Goal: Information Seeking & Learning: Learn about a topic

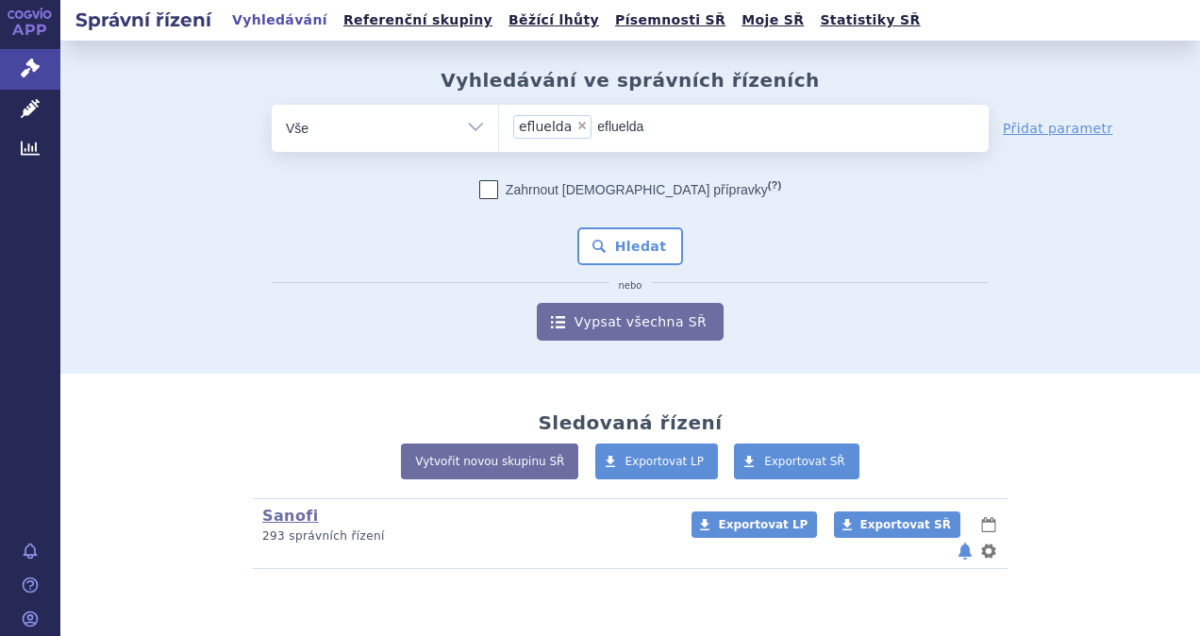
type input "eflueld"
select select
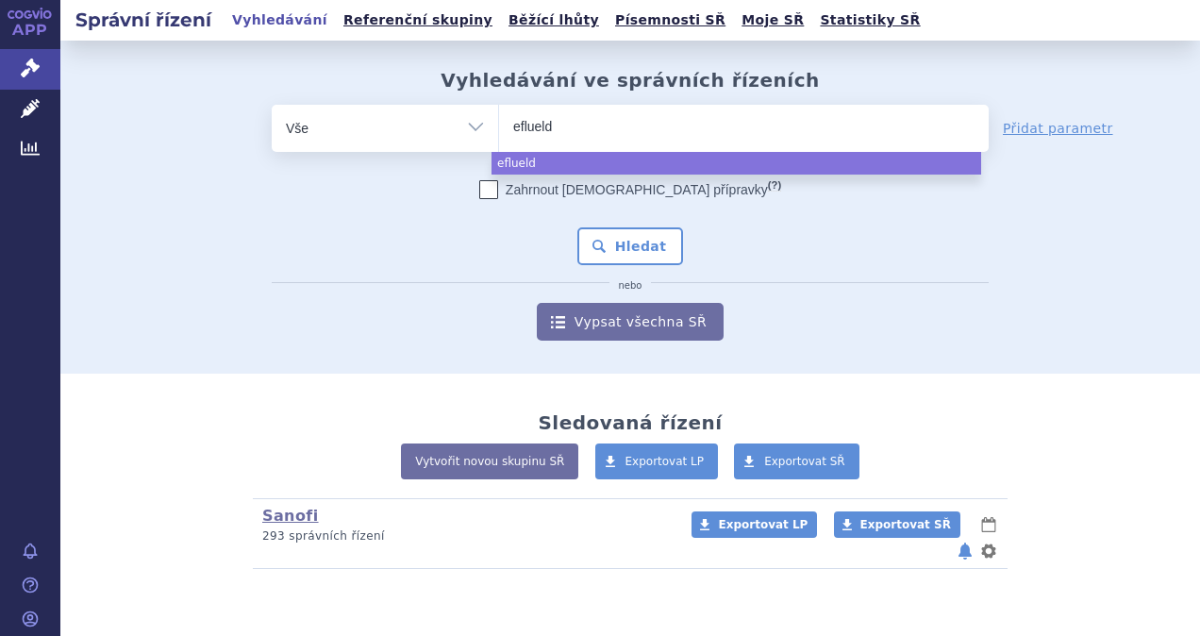
type input "efluel"
type input "eflu"
type input "ef"
type input "e"
type input "zen"
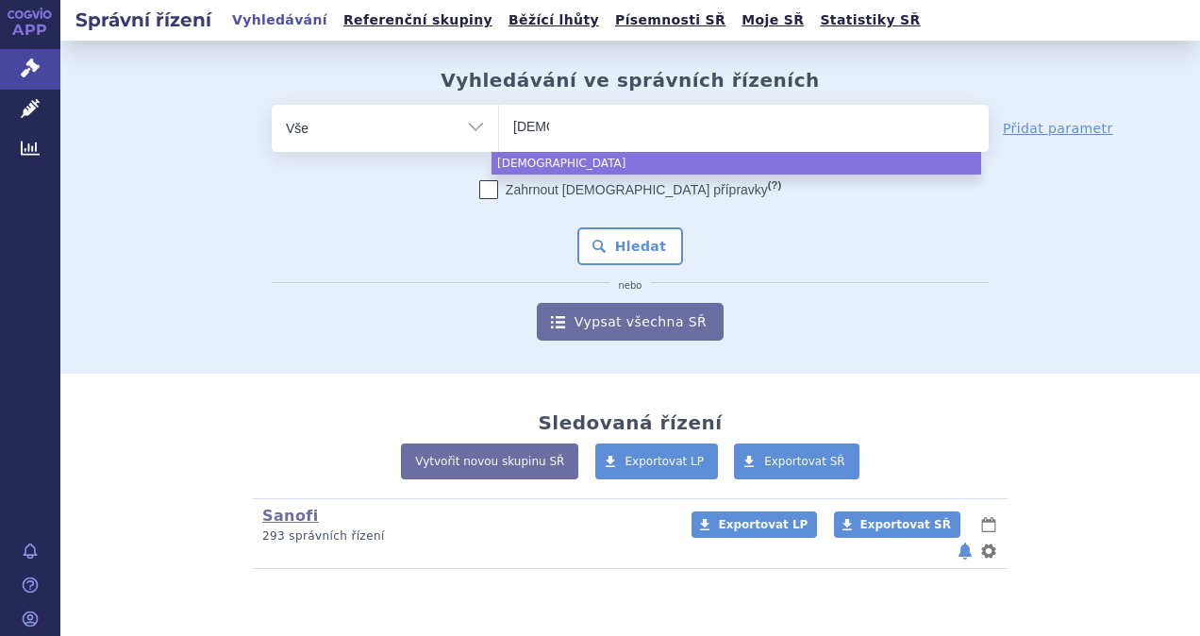
type input "zeno"
type input "zenon"
type input "zenon no"
type input "zenon noe"
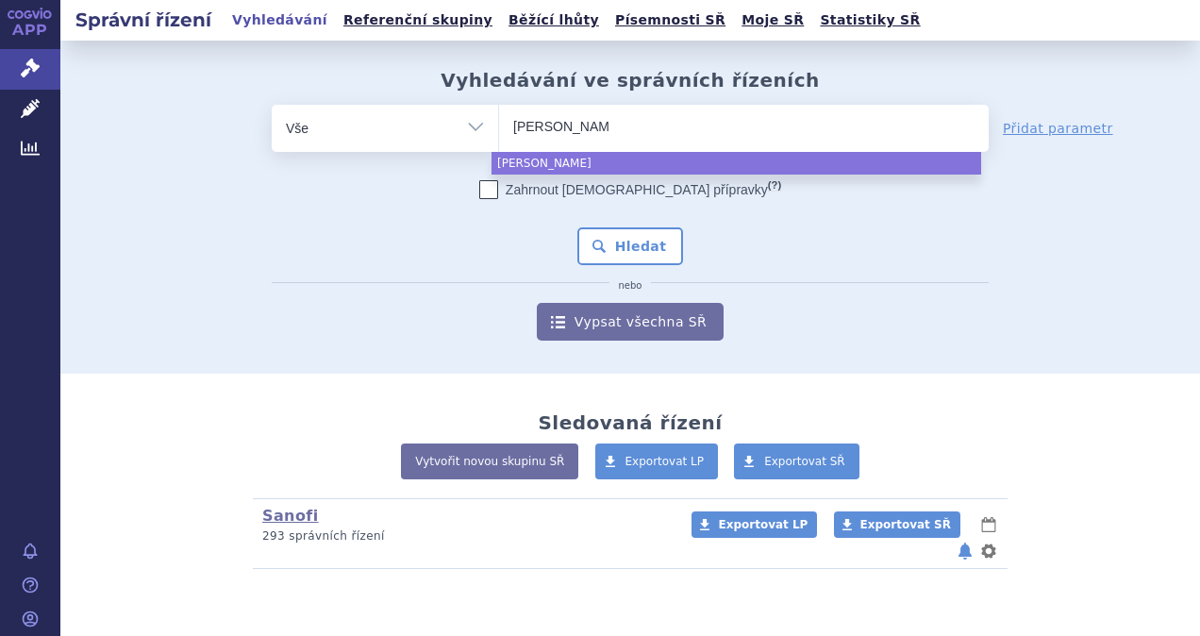
type input "zenon n"
type input "zenon ne"
type input "zenon neo"
select select "zenon neo"
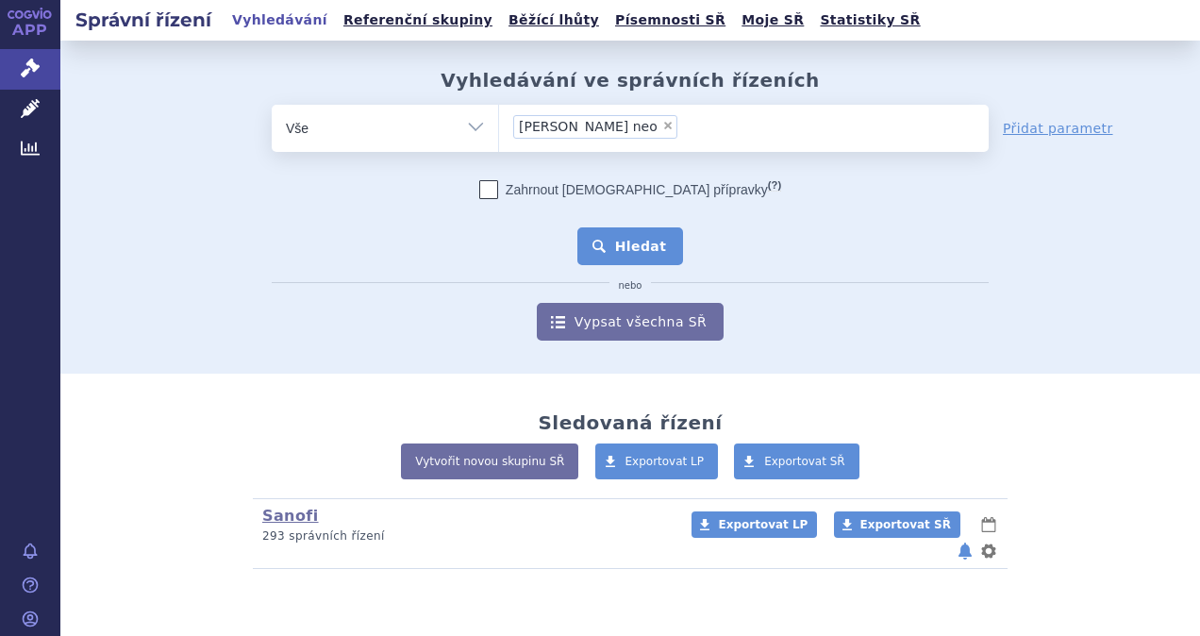
click at [661, 239] on button "Hledat" at bounding box center [630, 246] width 107 height 38
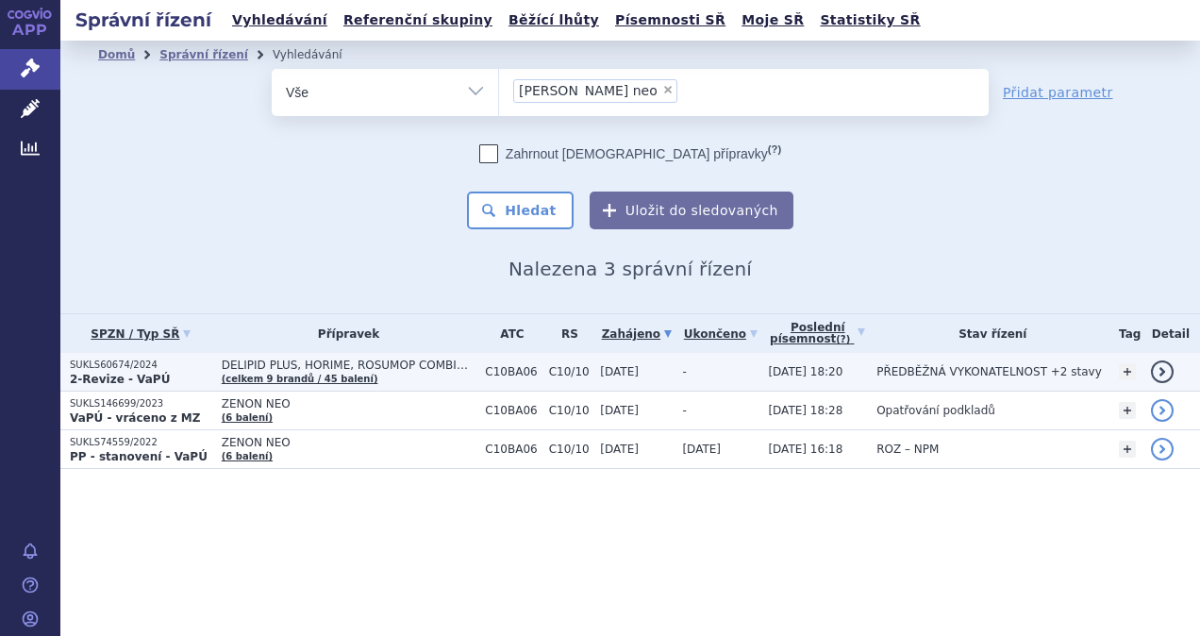
click at [122, 382] on strong "2-Revize - VaPÚ" at bounding box center [120, 379] width 100 height 13
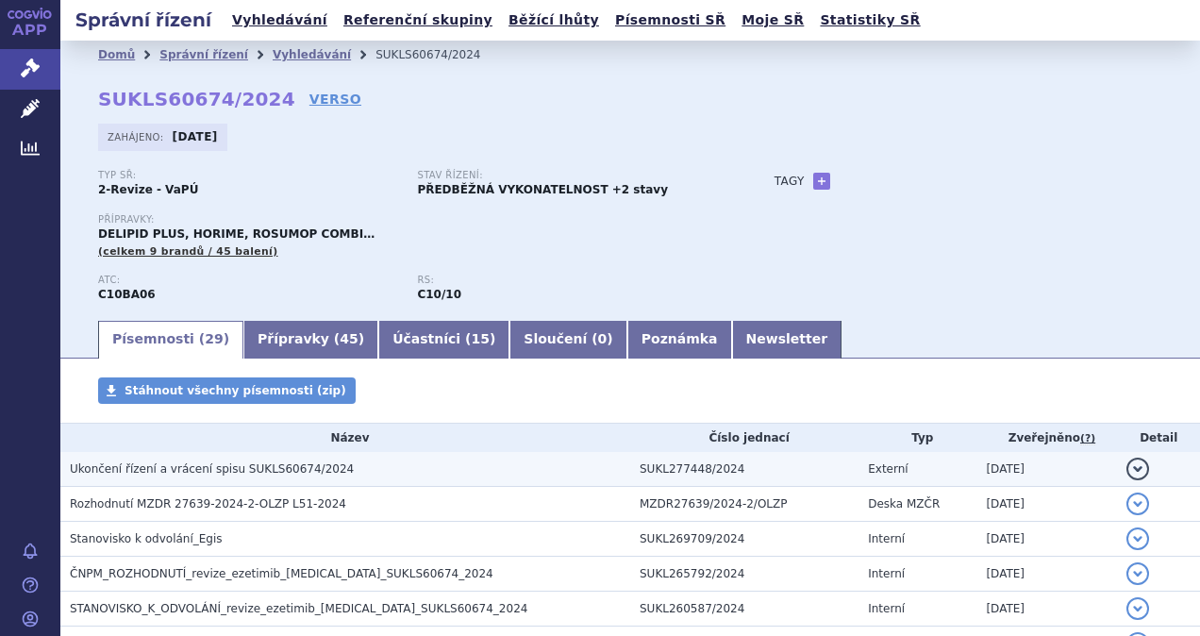
click at [1132, 462] on button "detail" at bounding box center [1137, 469] width 23 height 23
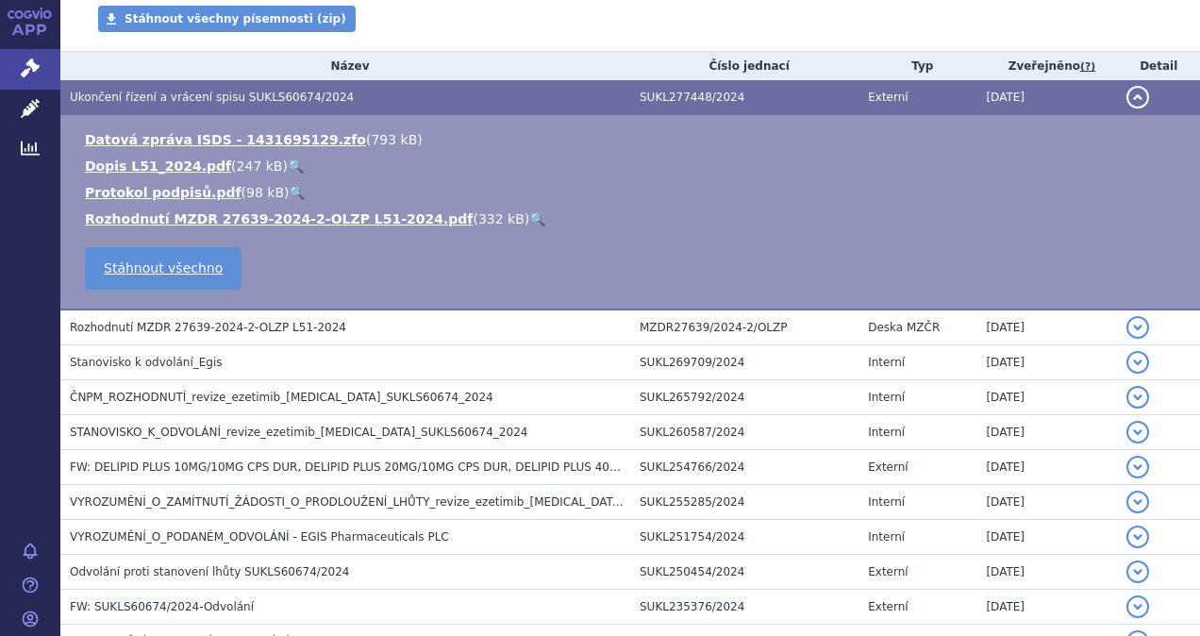
scroll to position [377, 0]
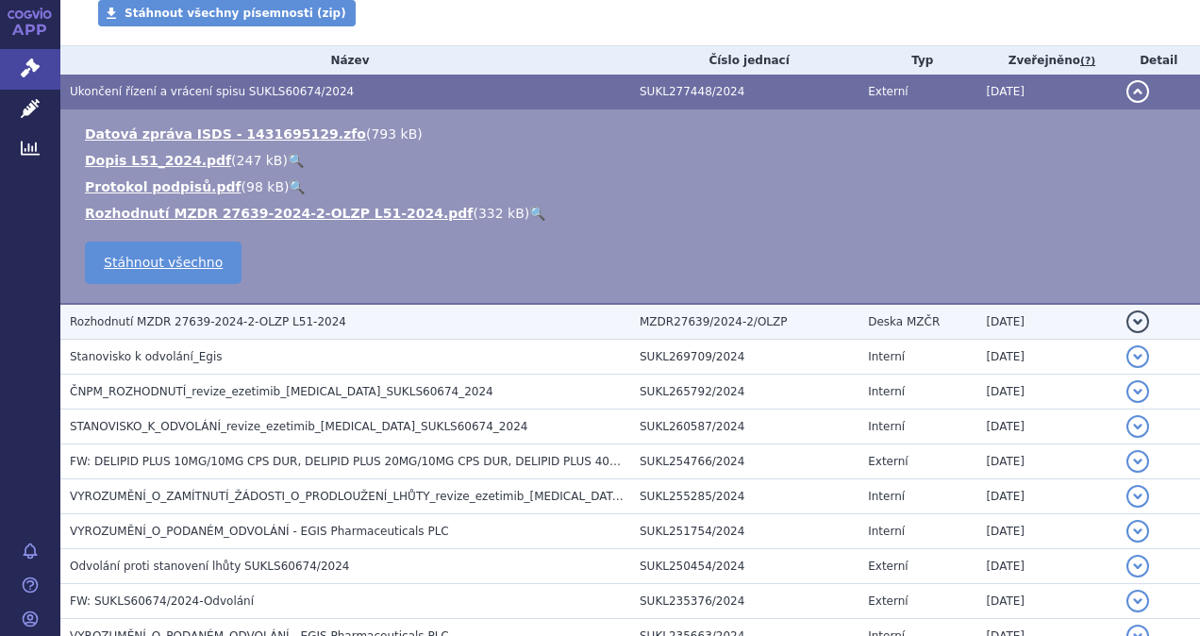
click at [1126, 325] on button "detail" at bounding box center [1137, 321] width 23 height 23
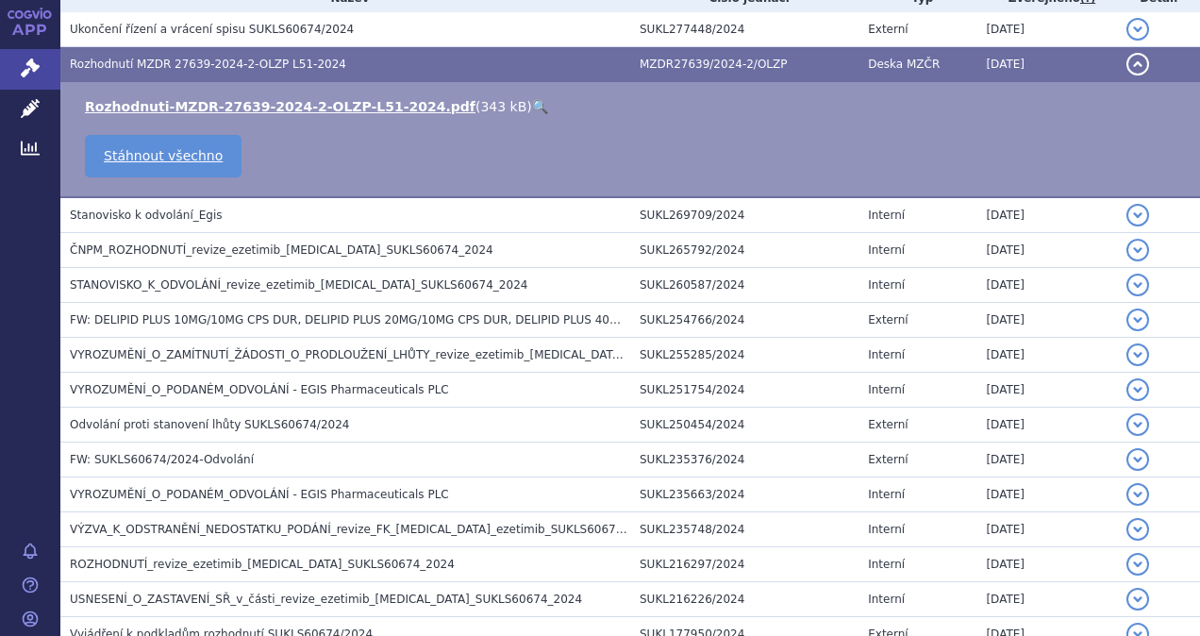
scroll to position [338, 0]
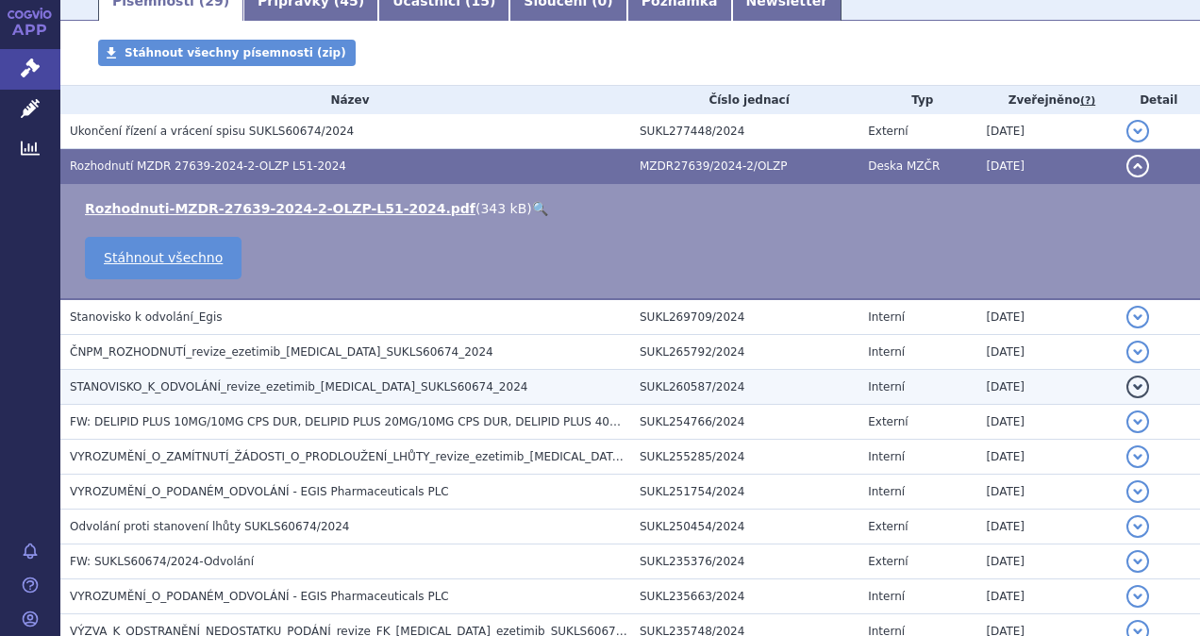
click at [1130, 391] on button "detail" at bounding box center [1137, 386] width 23 height 23
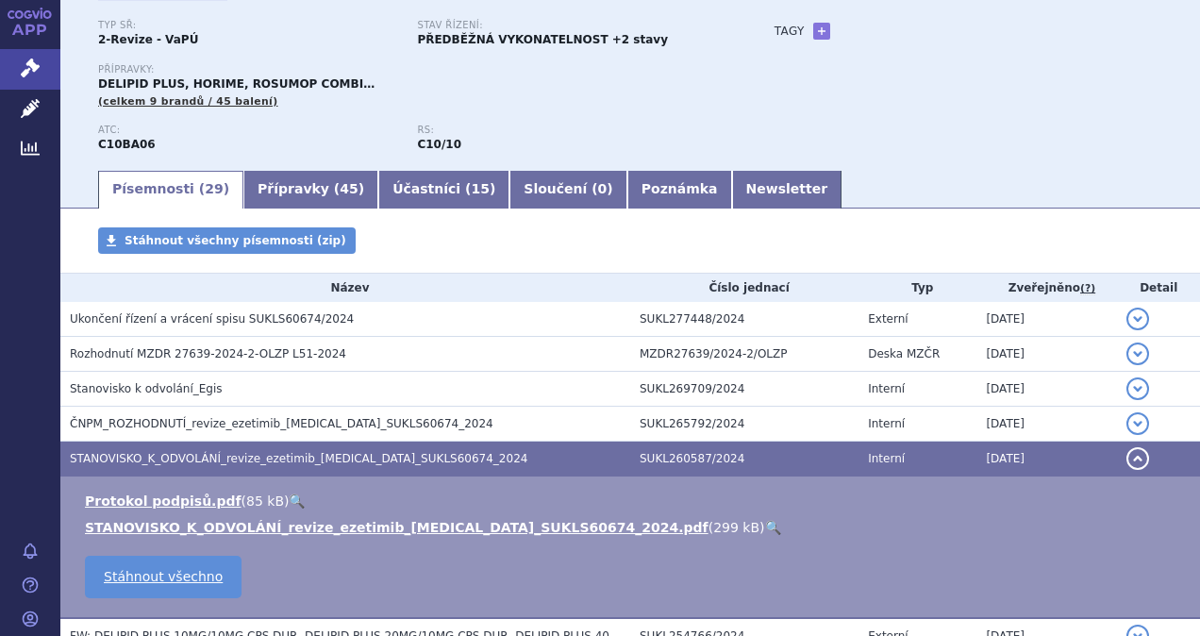
scroll to position [189, 0]
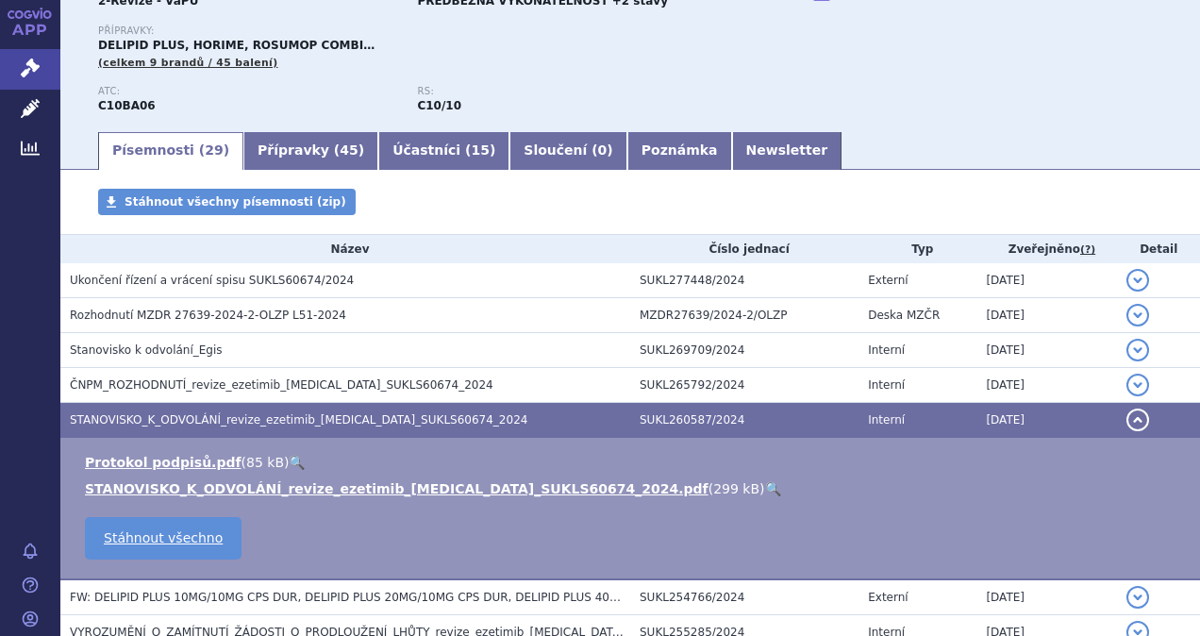
click at [1128, 411] on button "detail" at bounding box center [1137, 419] width 23 height 23
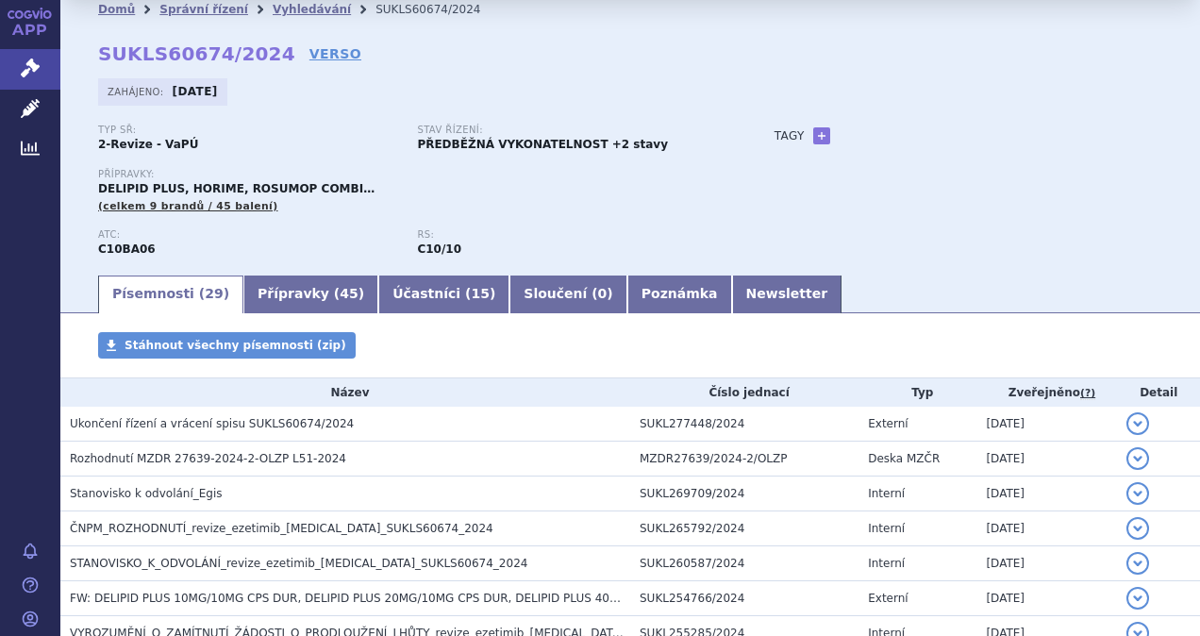
scroll to position [0, 0]
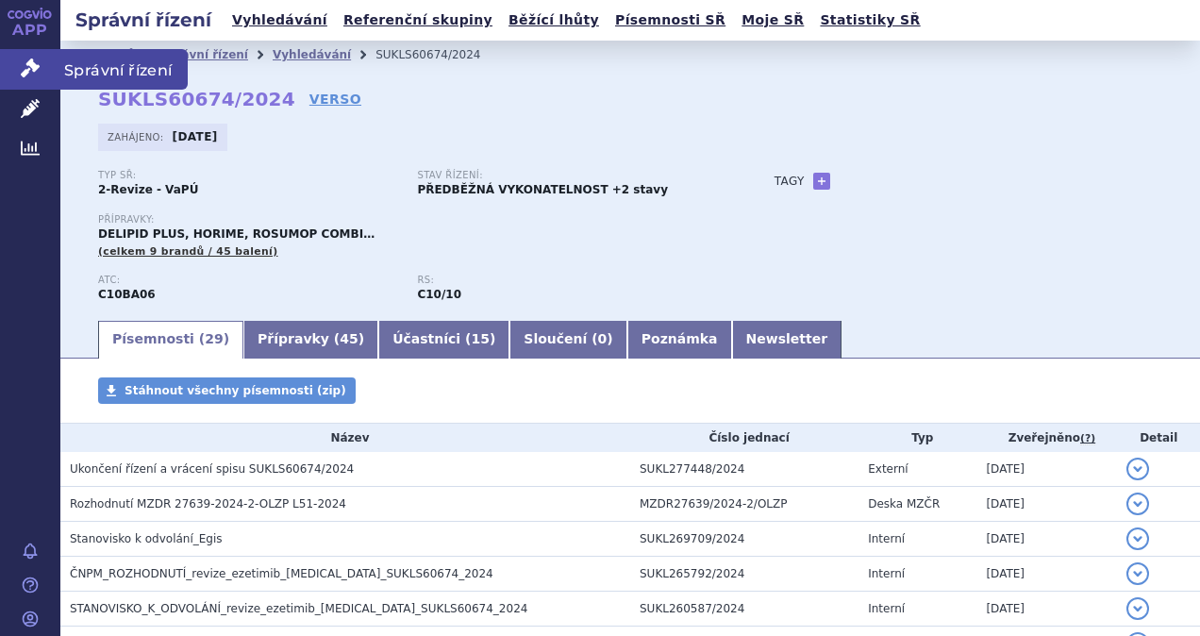
click at [113, 62] on span "Správní řízení" at bounding box center [123, 69] width 127 height 40
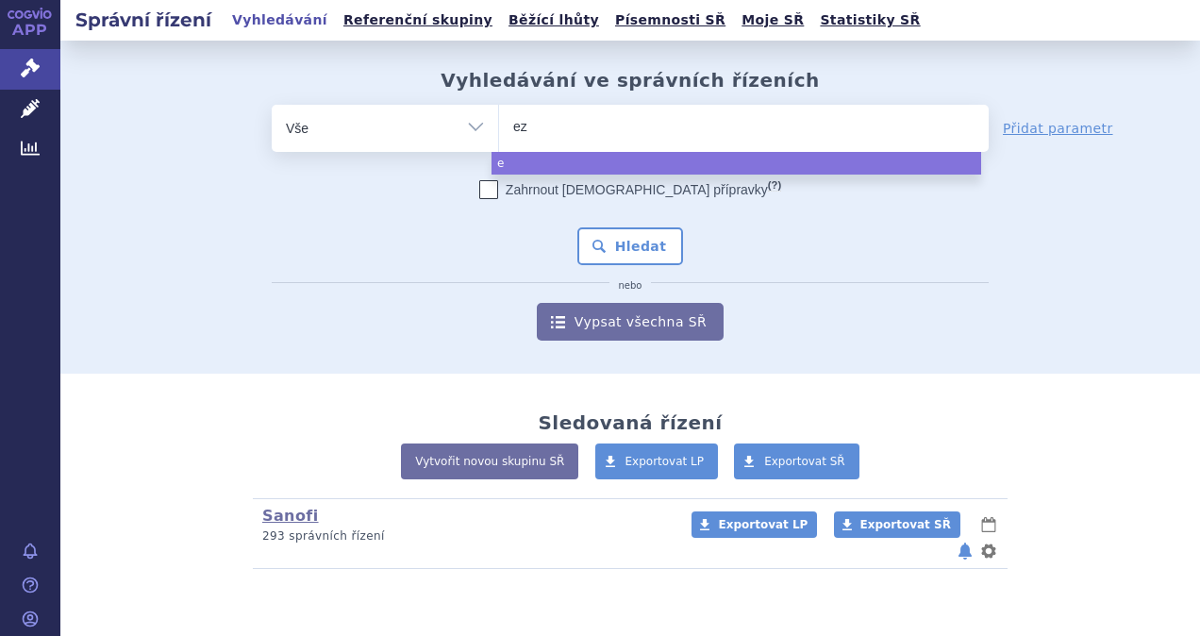
type input "eze"
type input "ezeti"
type input "ezetim"
type input "ezetimi"
type input "ezetimib"
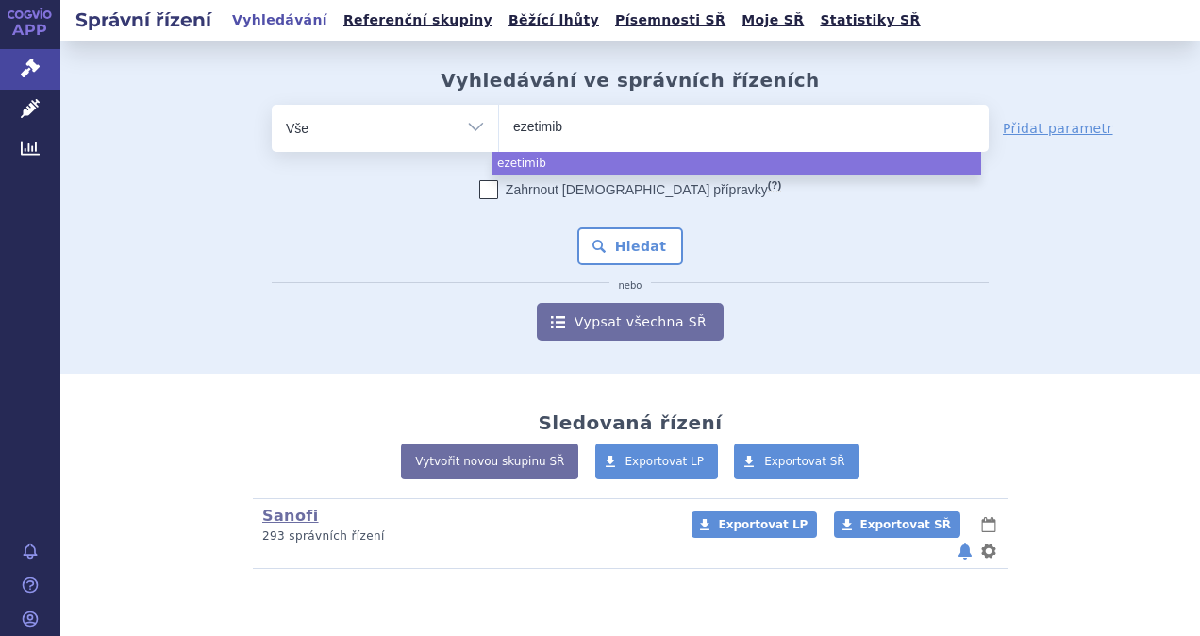
select select "ezetimib"
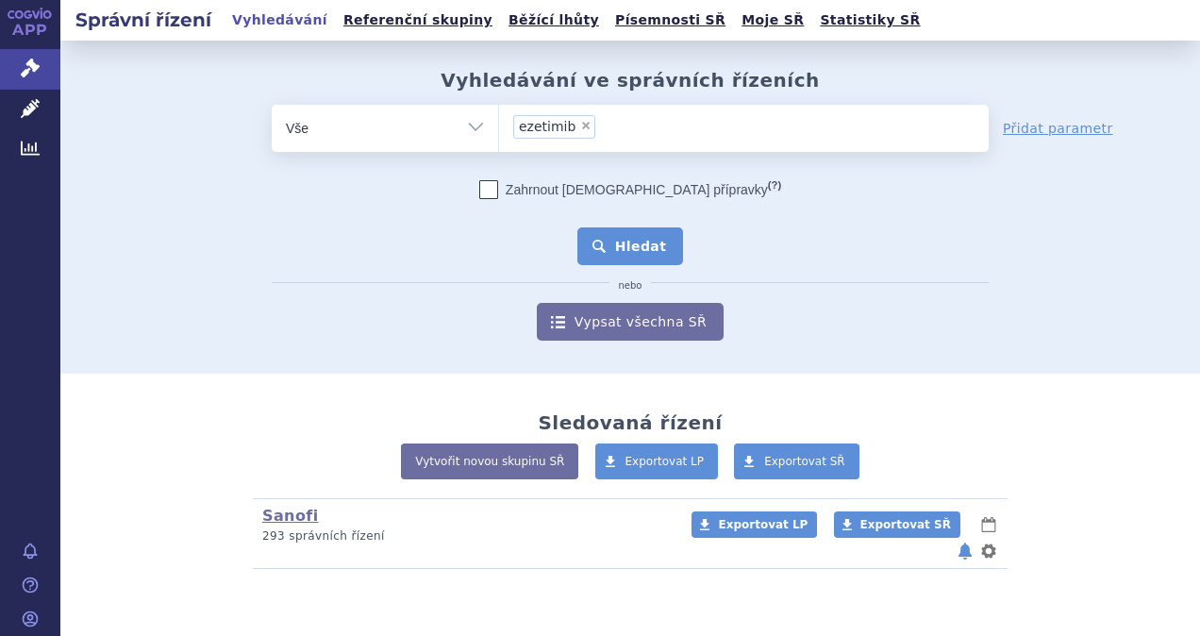
click at [641, 248] on button "Hledat" at bounding box center [630, 246] width 107 height 38
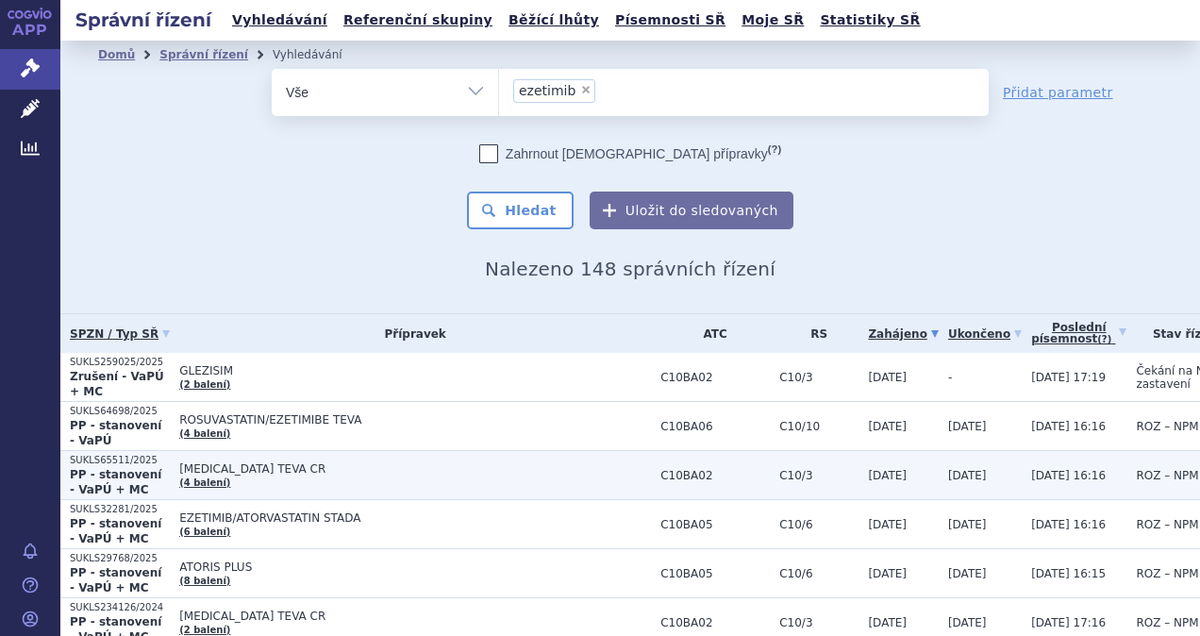
scroll to position [94, 0]
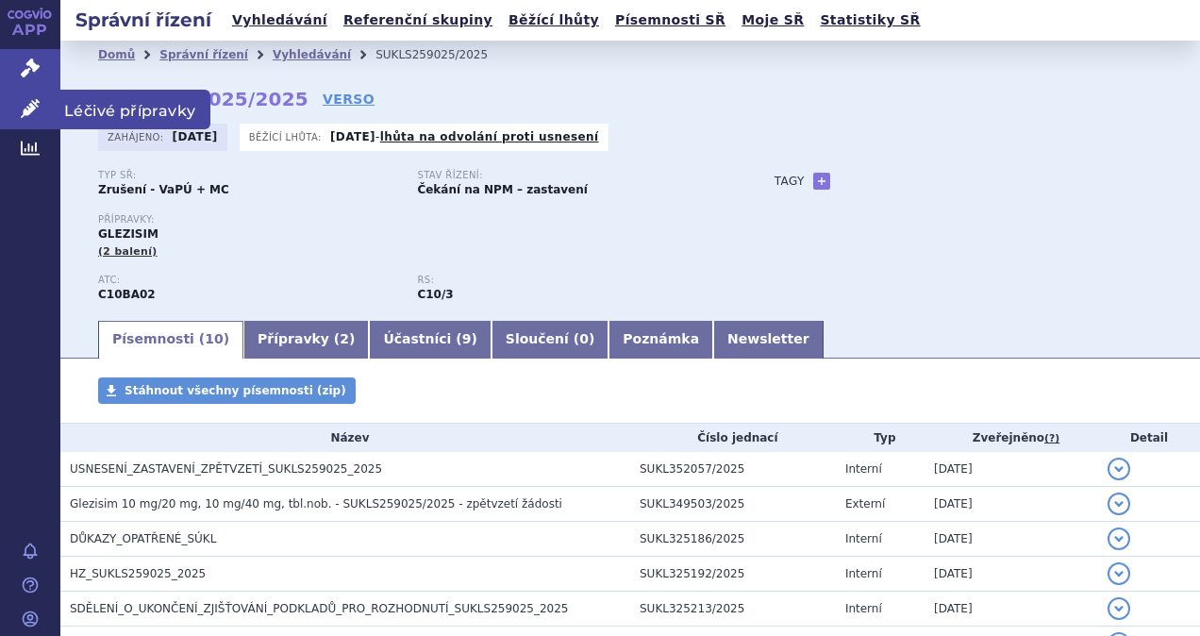
click at [130, 109] on span "Léčivé přípravky" at bounding box center [135, 110] width 150 height 40
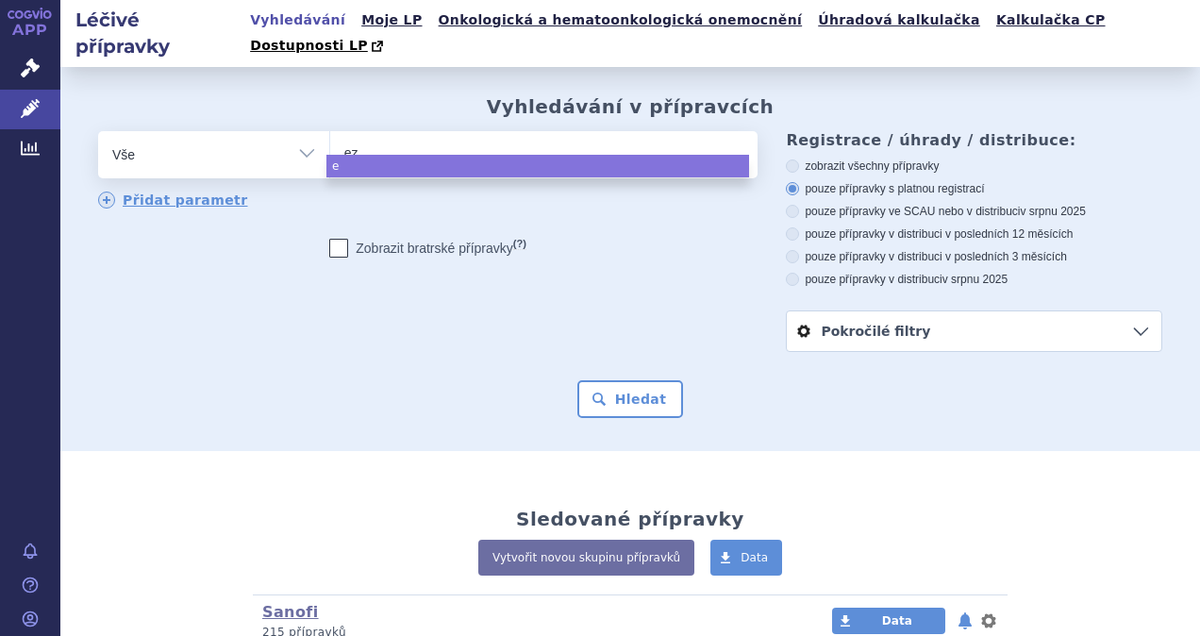
type input "eze"
type input "ezet"
type input "ezeti"
type input "ezetimi"
type input "ezetimib"
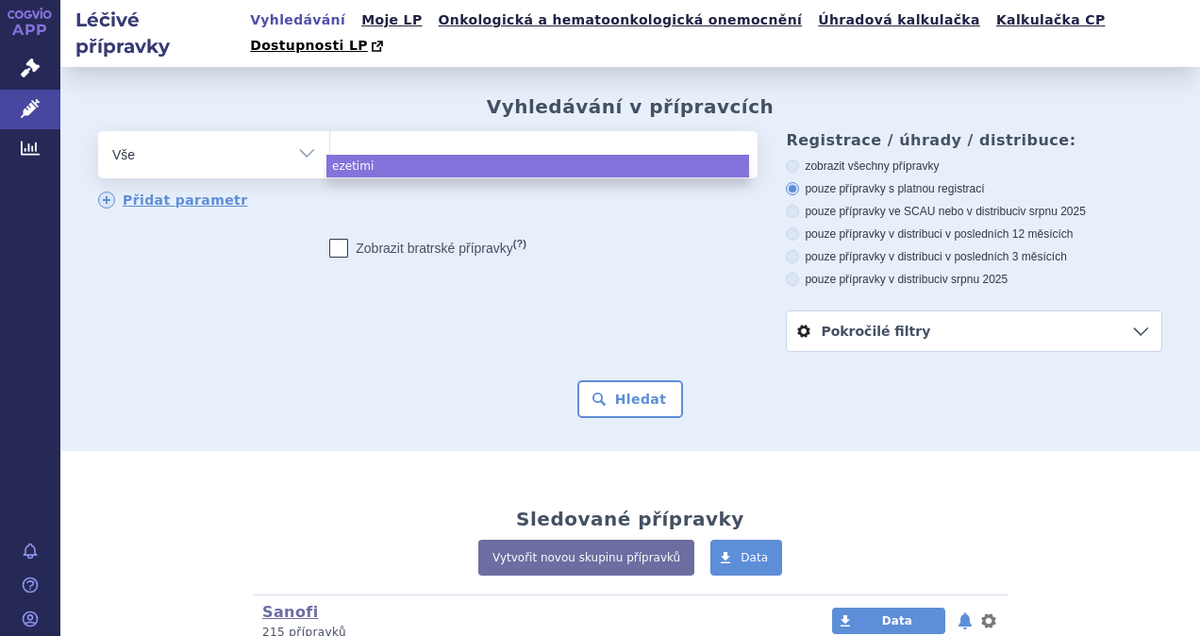
select select "ezetimib"
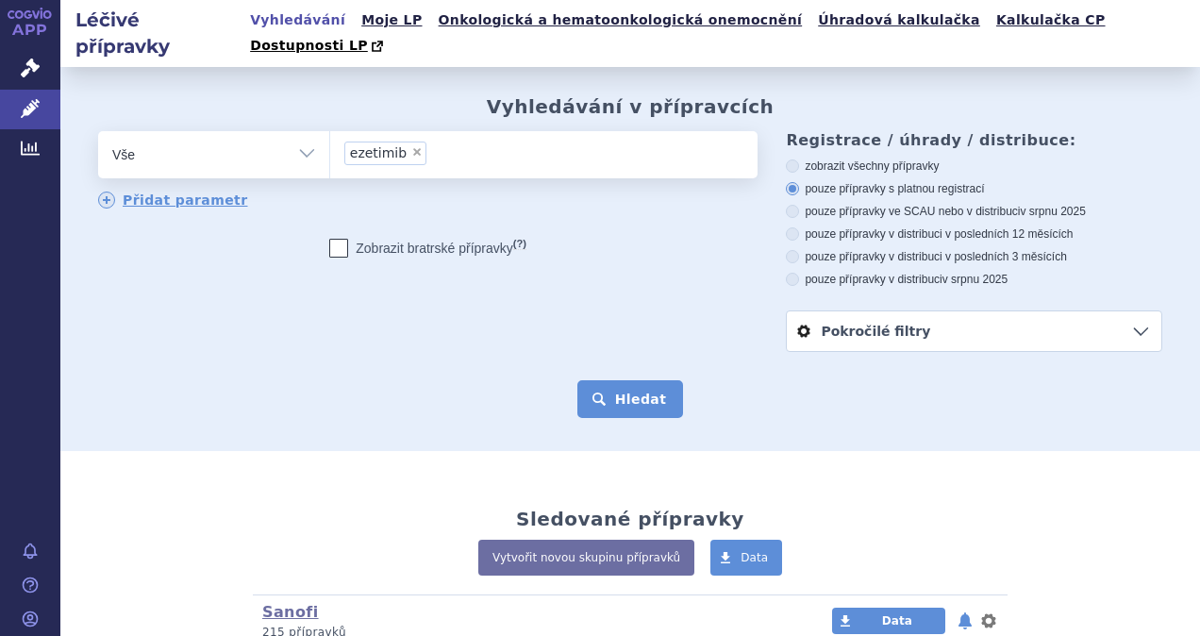
click at [641, 380] on button "Hledat" at bounding box center [630, 399] width 107 height 38
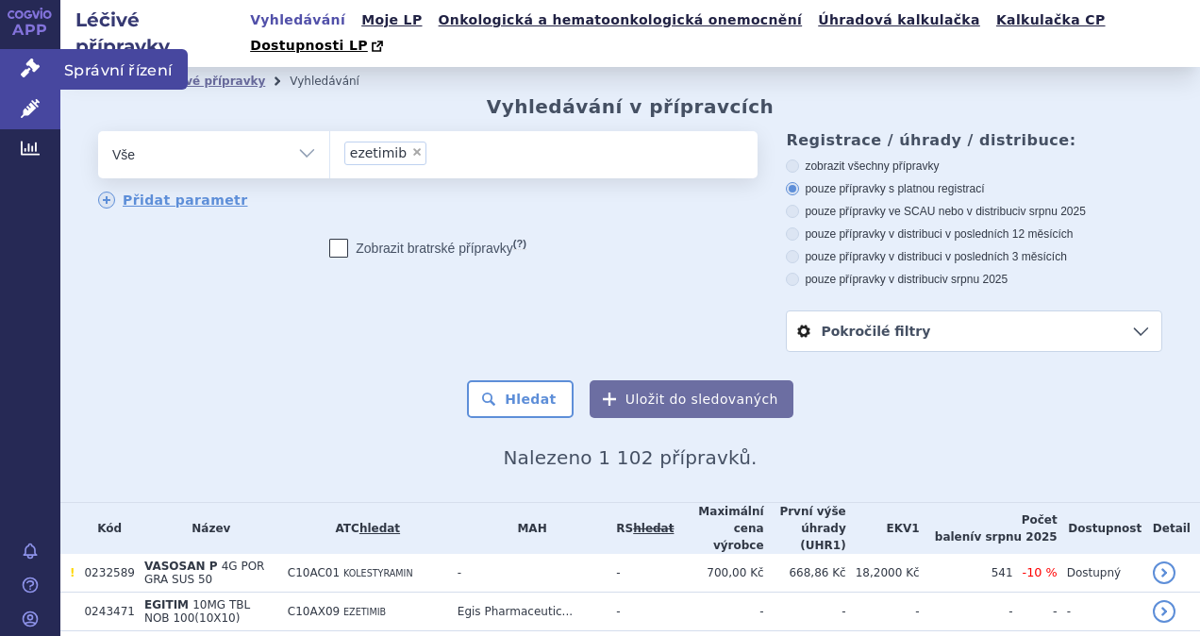
click at [32, 72] on icon at bounding box center [30, 67] width 19 height 19
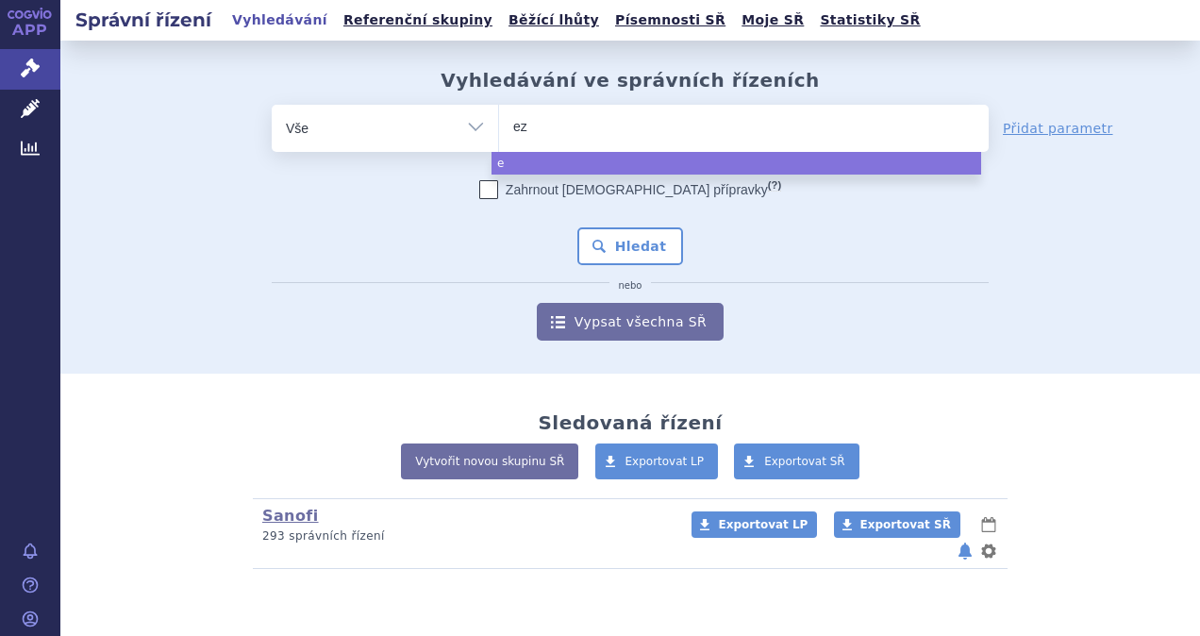
type input "eze"
type input "ezet"
type input "ezeti"
type input "ezetimi"
type input "ezetimib"
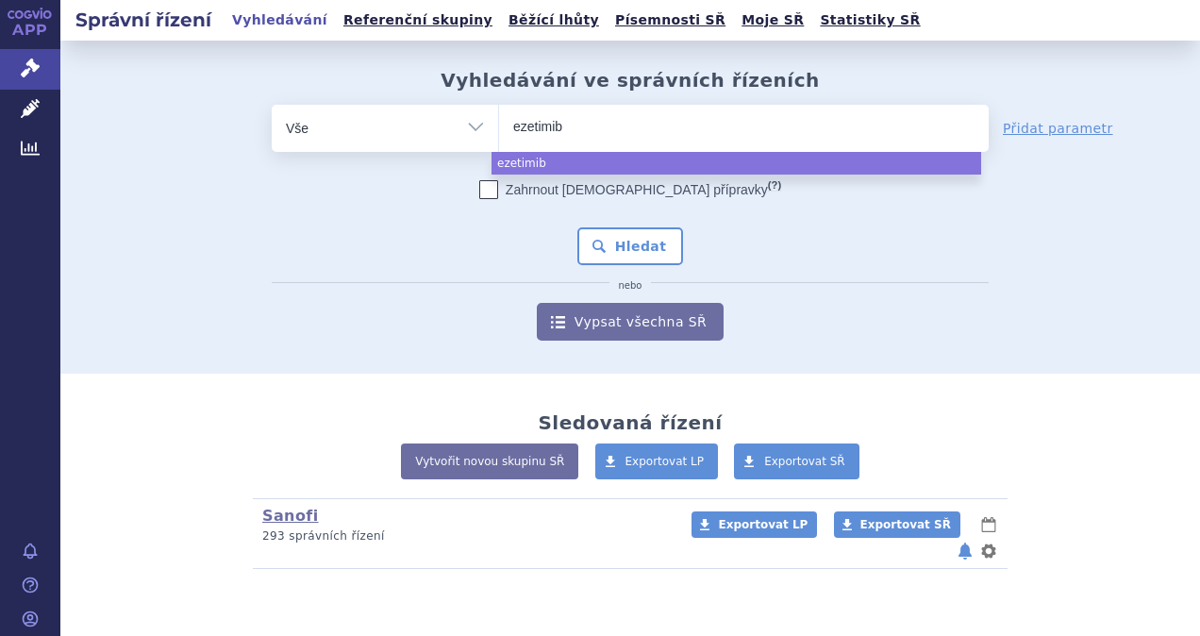
select select "ezetimib"
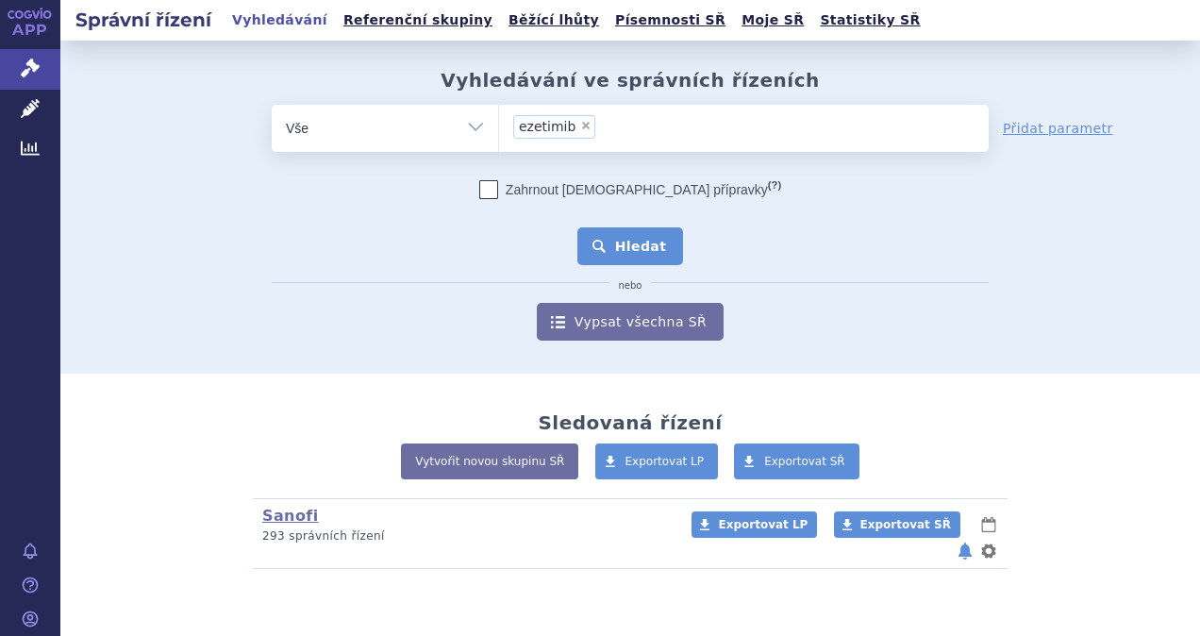
click at [622, 253] on button "Hledat" at bounding box center [630, 246] width 107 height 38
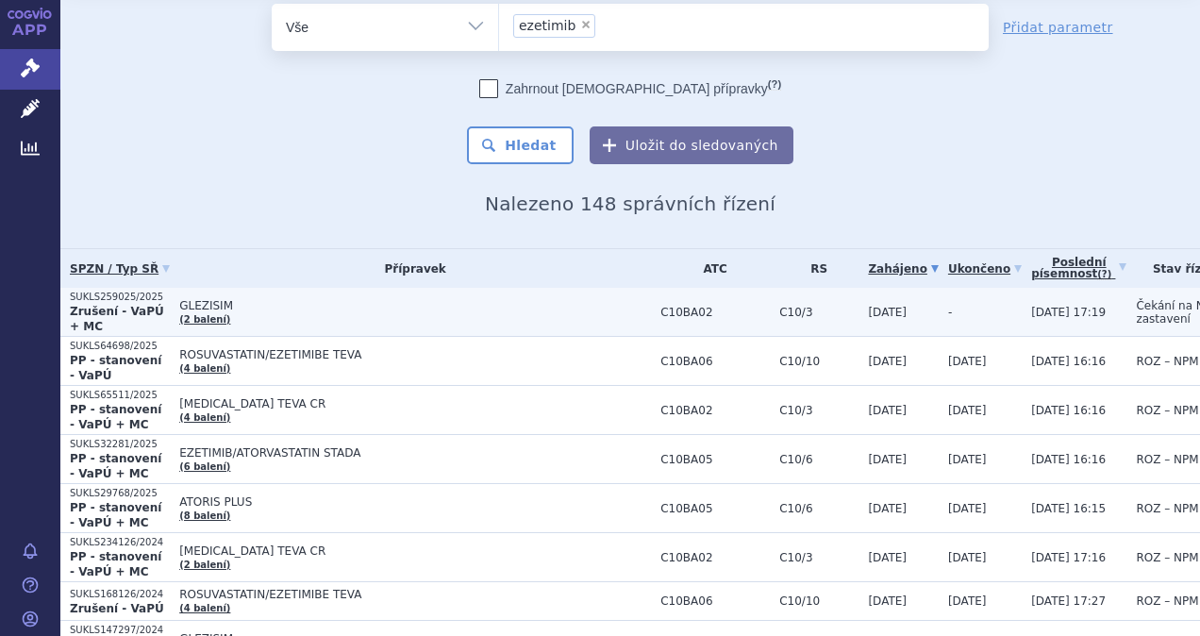
scroll to position [94, 0]
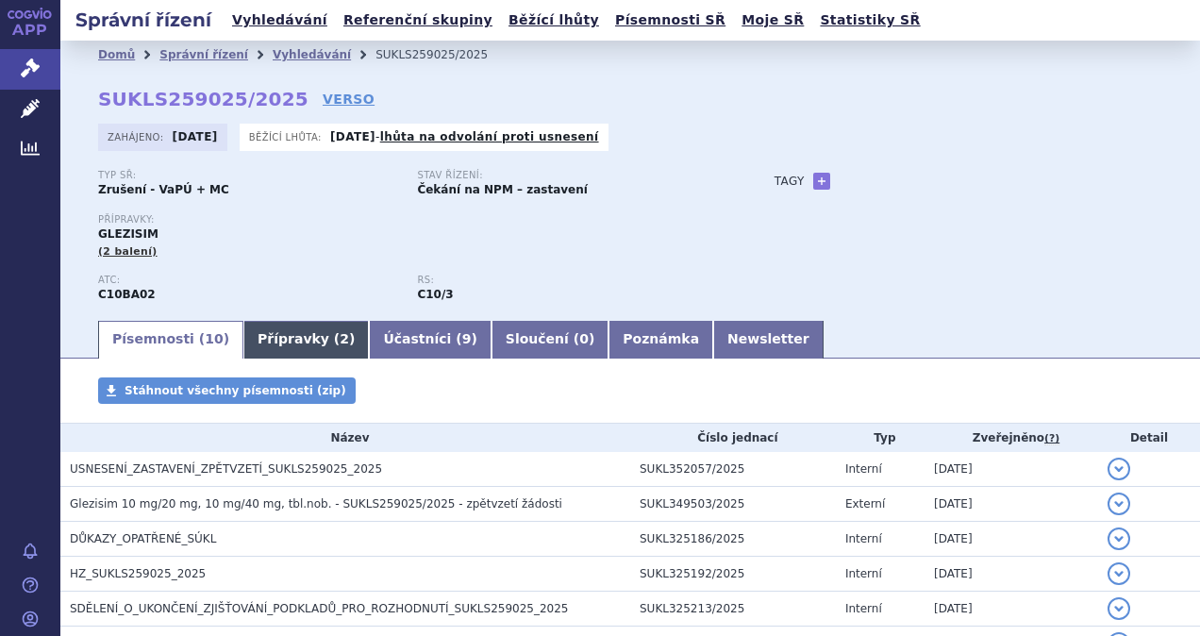
click at [289, 353] on link "Přípravky ( 2 )" at bounding box center [305, 340] width 125 height 38
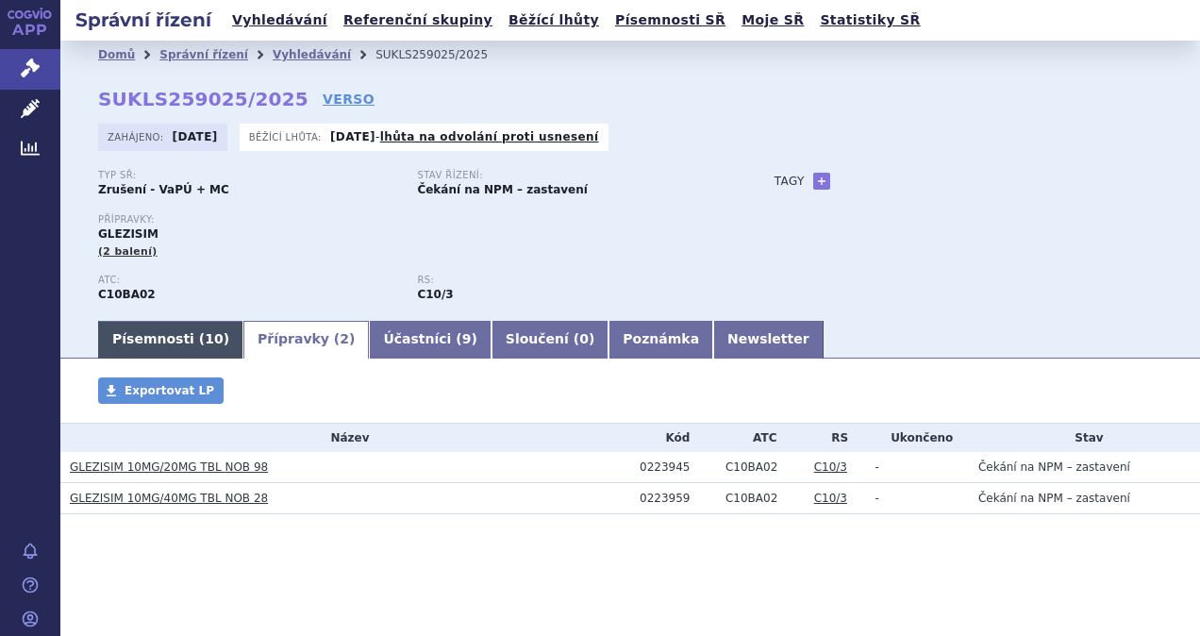
click at [150, 349] on link "Písemnosti ( 10 )" at bounding box center [170, 340] width 145 height 38
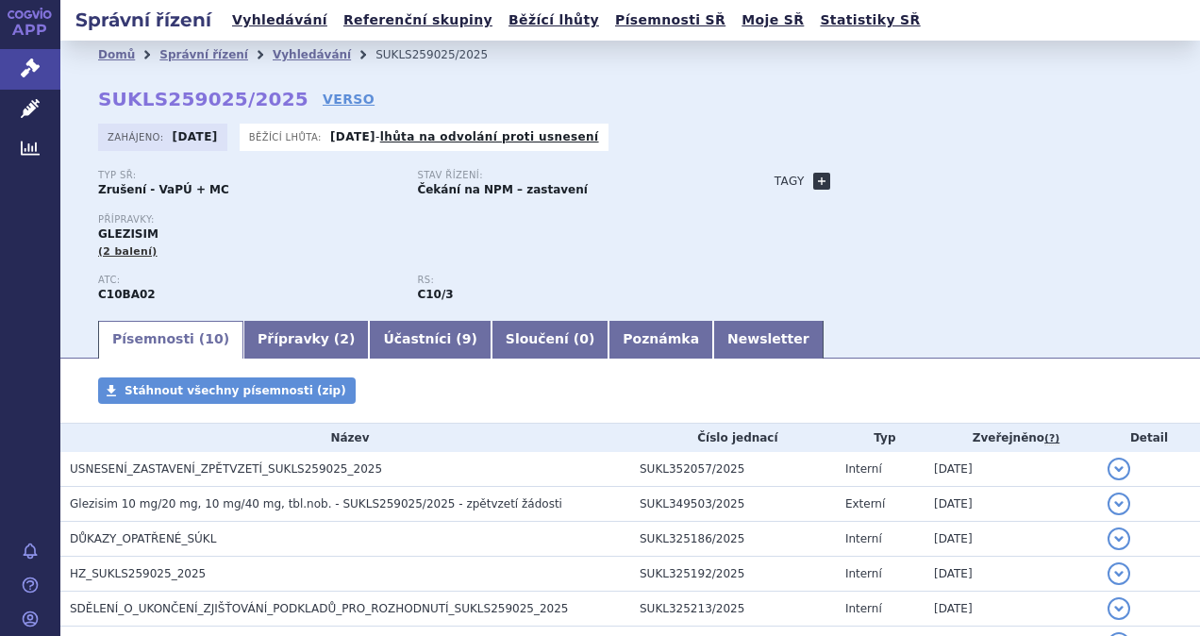
click at [813, 182] on link "+" at bounding box center [821, 181] width 17 height 17
click at [955, 187] on span at bounding box center [964, 181] width 19 height 23
click at [1013, 233] on div "Typ SŘ: Zrušení - VaPÚ + MC Stav řízení: Čekání na NPM – zastavení Přípravky: G…" at bounding box center [630, 244] width 1064 height 148
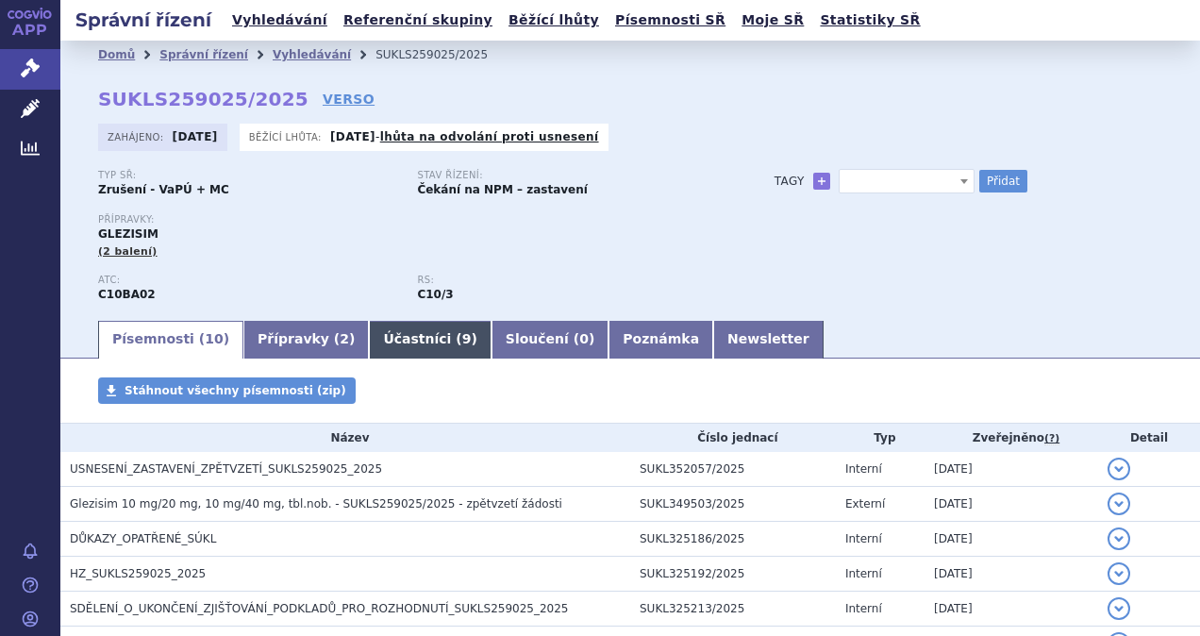
click at [389, 344] on link "Účastníci ( 9 )" at bounding box center [430, 340] width 122 height 38
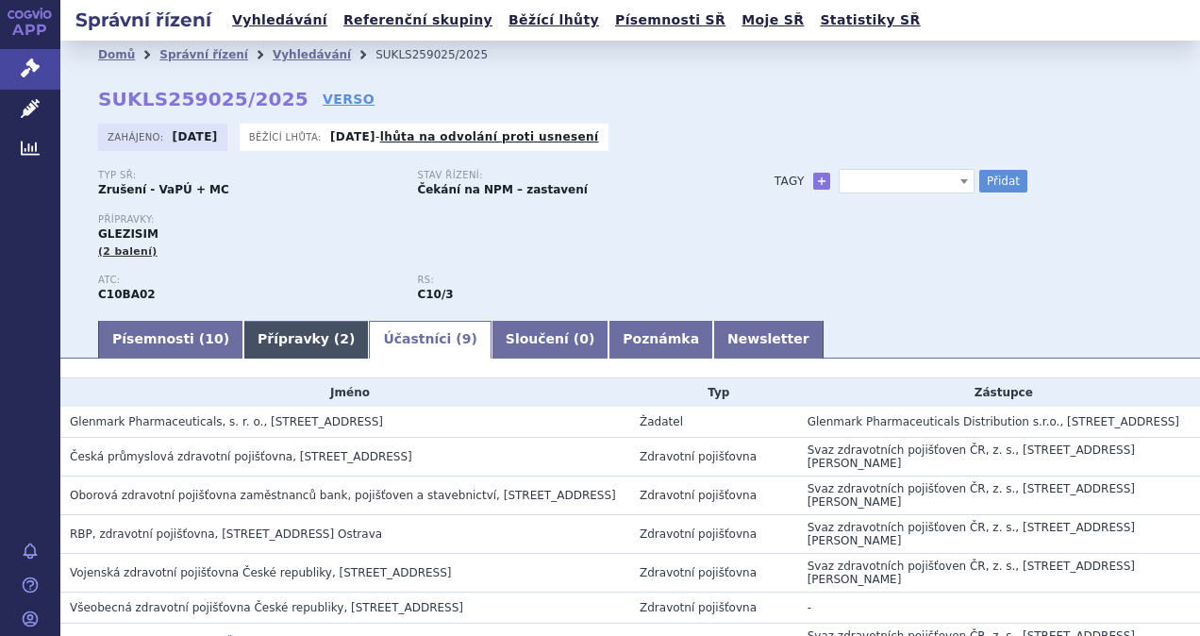
click at [283, 341] on link "Přípravky ( 2 )" at bounding box center [305, 340] width 125 height 38
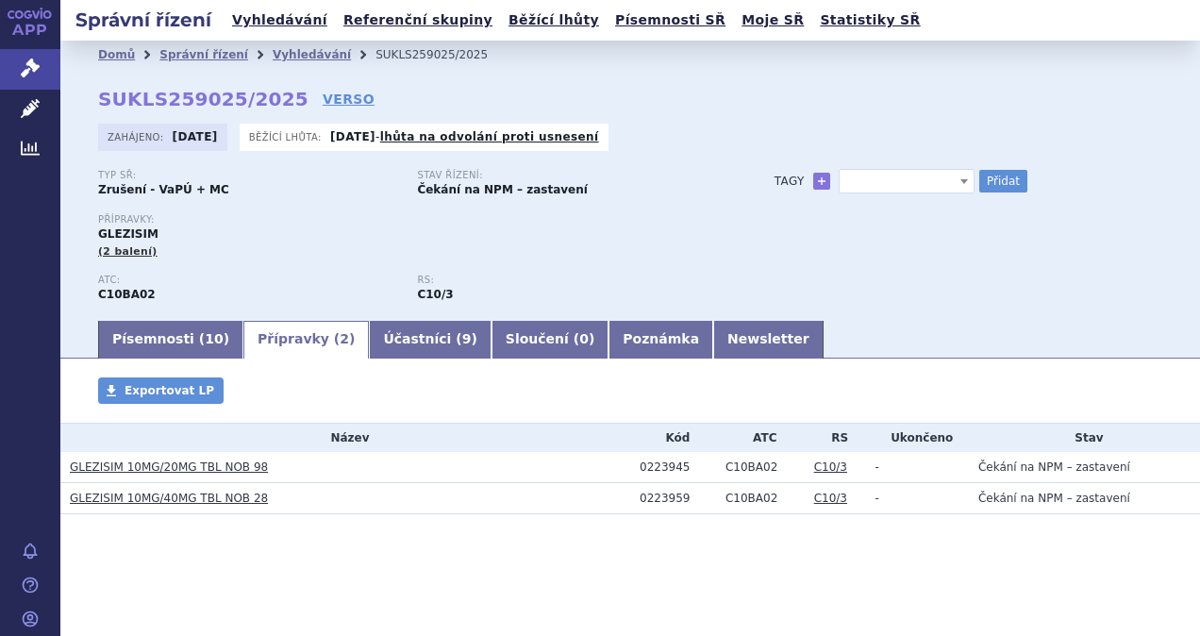
click at [522, 256] on div "Přípravky: GLEZISIM (2 balení)" at bounding box center [417, 236] width 639 height 45
click at [125, 64] on span "Správní řízení" at bounding box center [123, 69] width 127 height 40
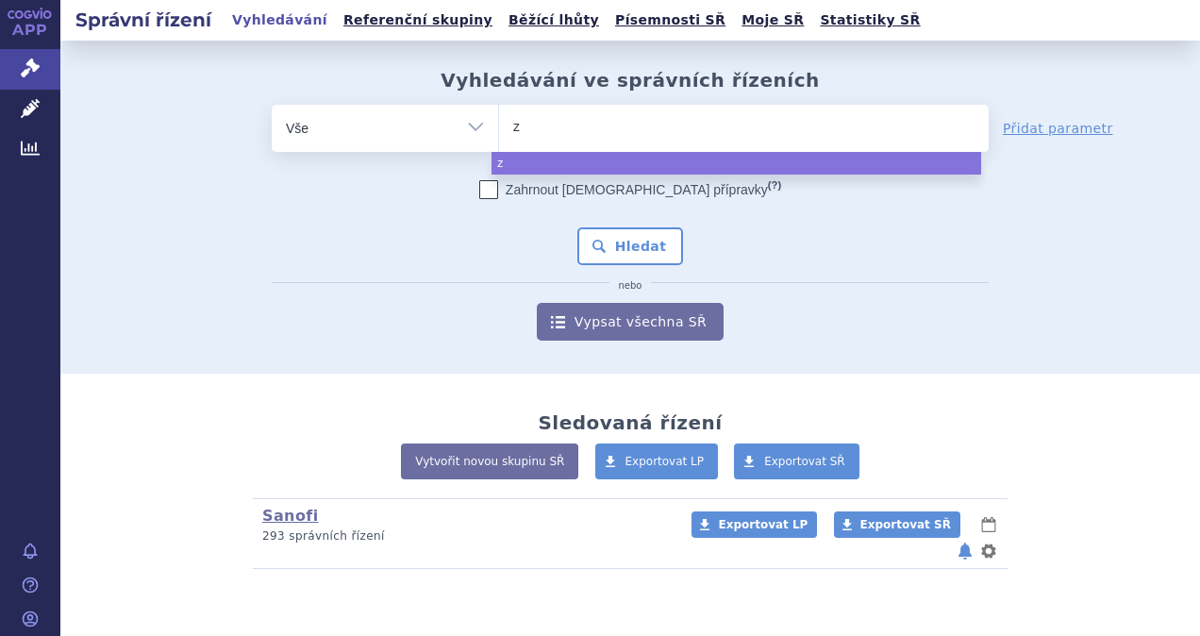
type input "ze"
type input "[DEMOGRAPHIC_DATA]"
type input "zenon"
select select "zenon"
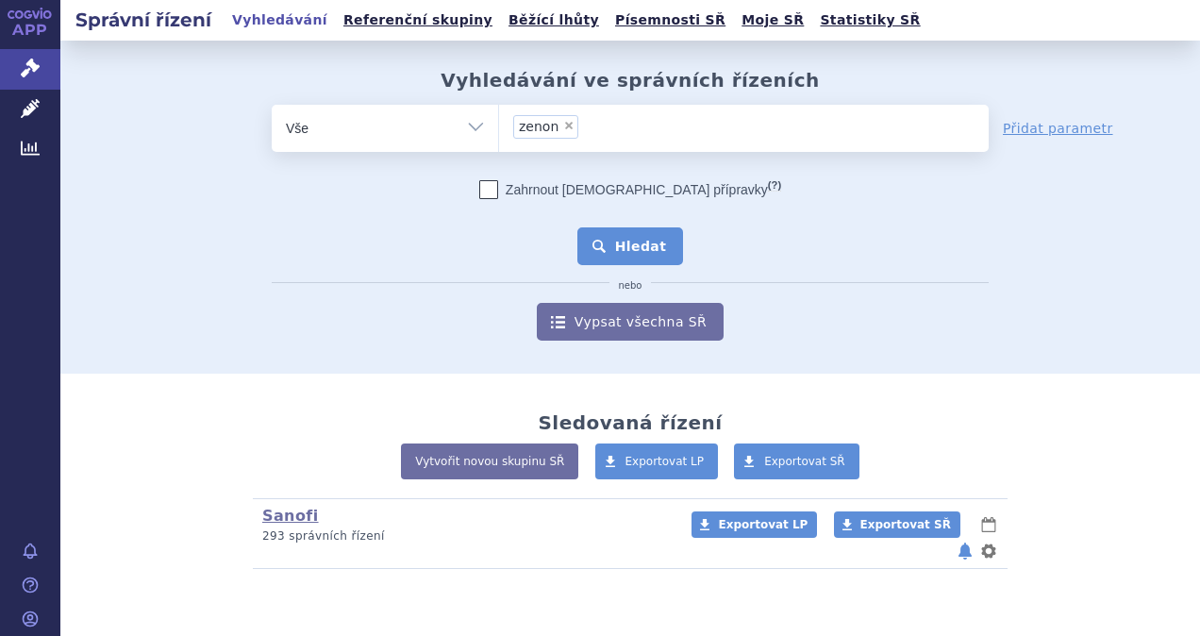
click at [634, 251] on button "Hledat" at bounding box center [630, 246] width 107 height 38
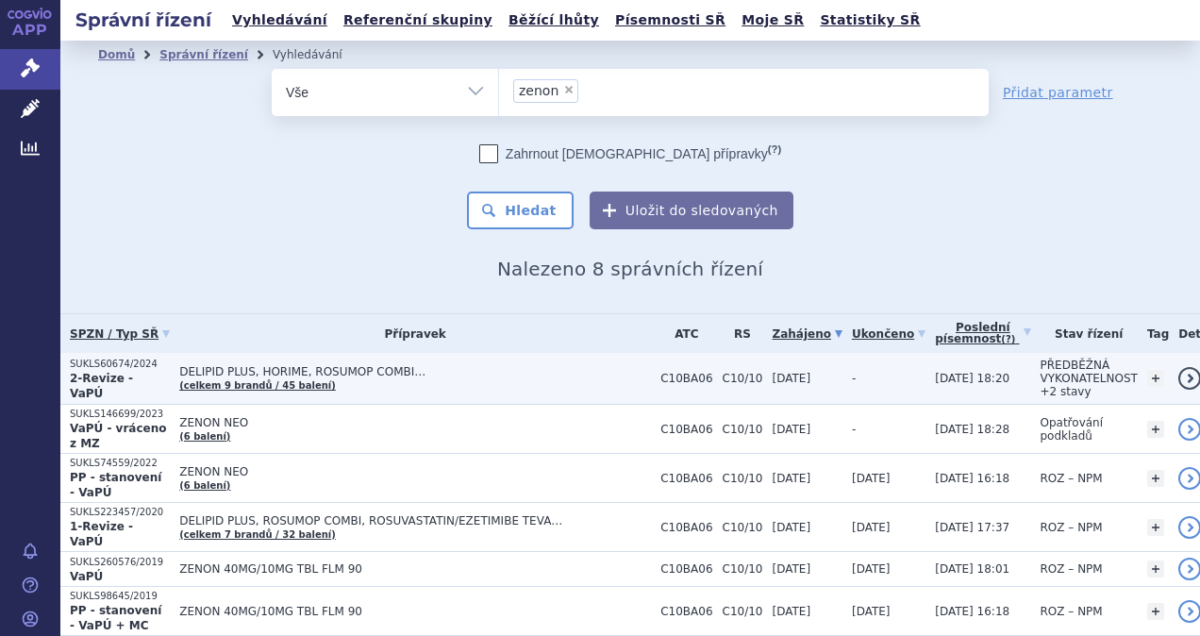
click at [1178, 379] on link "detail" at bounding box center [1189, 378] width 23 height 23
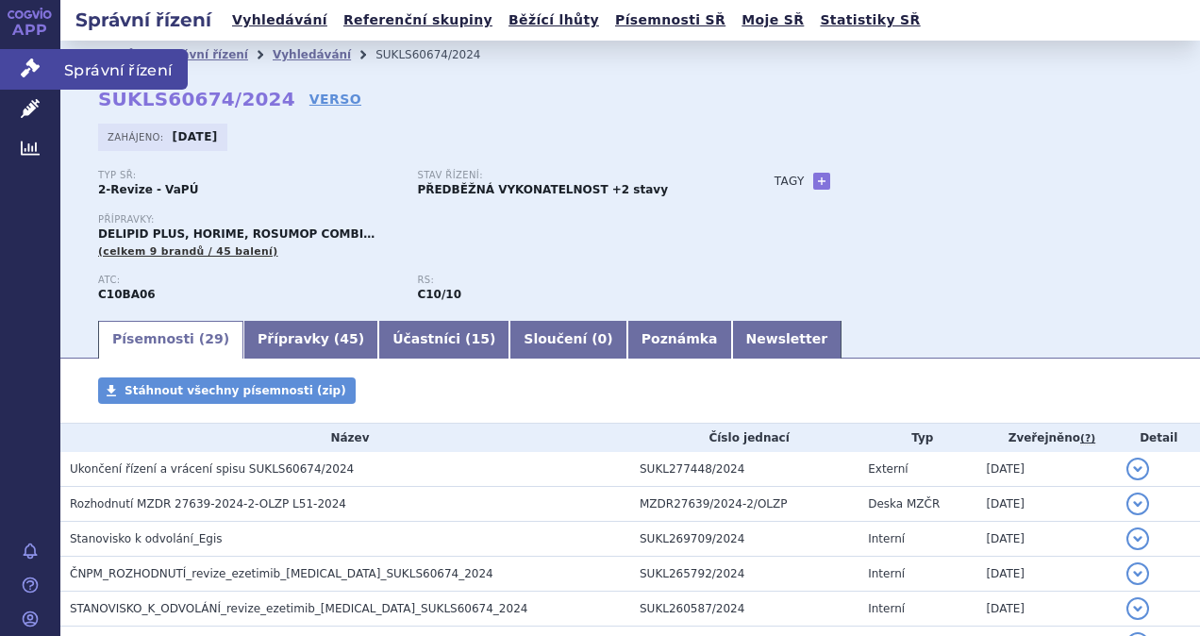
click at [118, 70] on span "Správní řízení" at bounding box center [123, 69] width 127 height 40
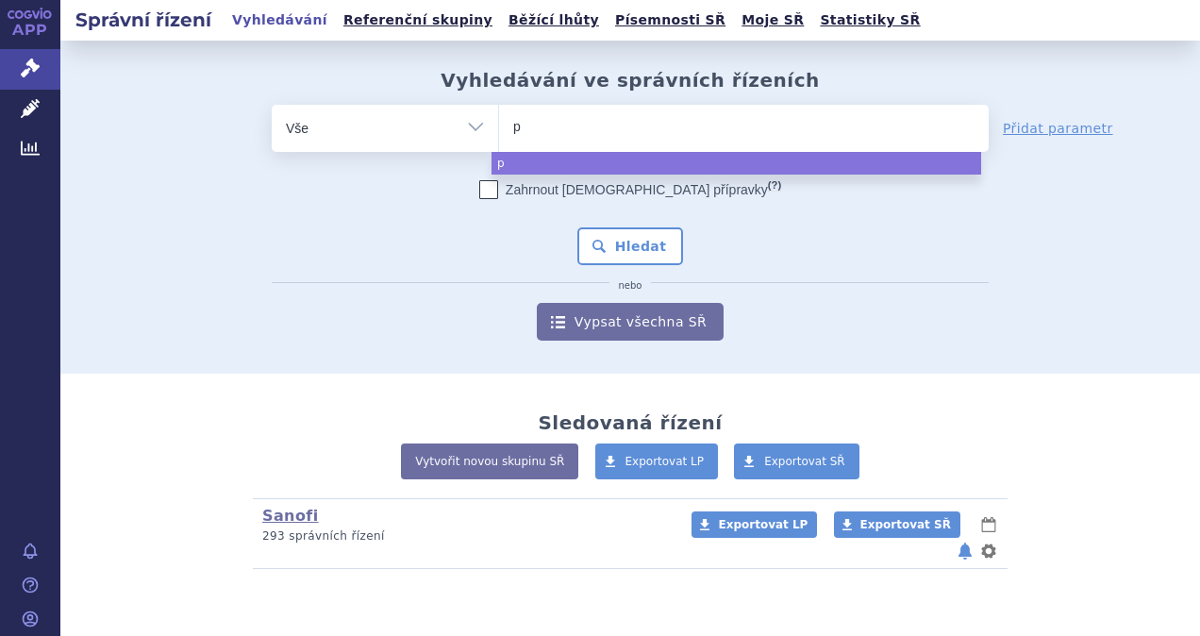
type input "pr"
type input "pra"
type input "pralu"
type input "pralue"
type input "[MEDICAL_DATA]"
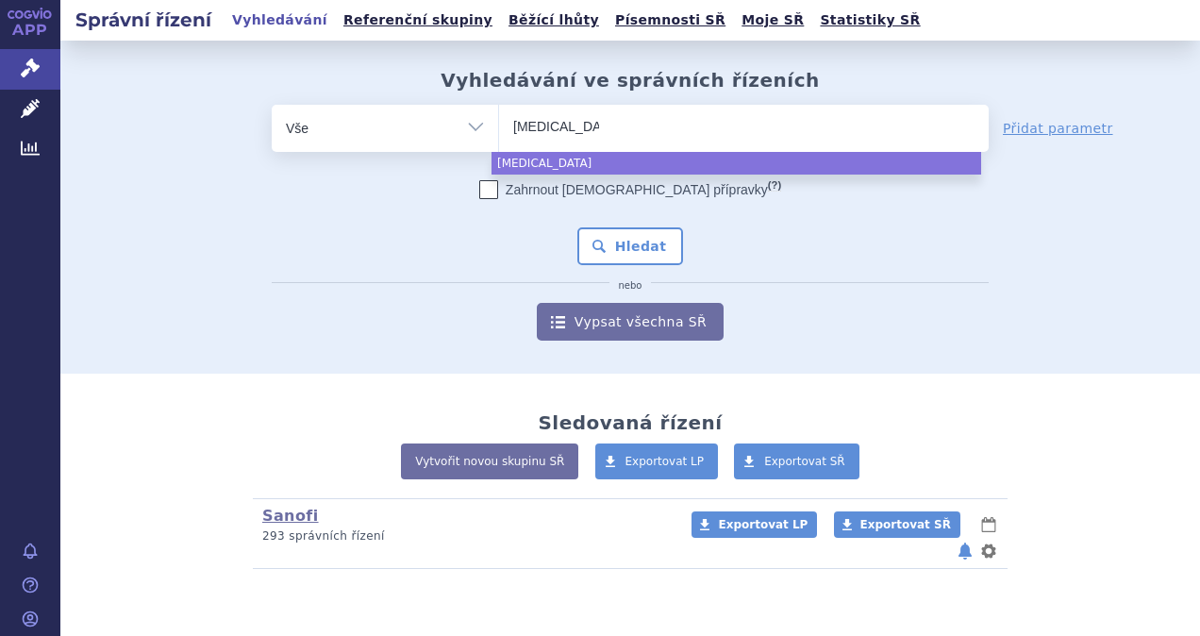
select select "[MEDICAL_DATA]"
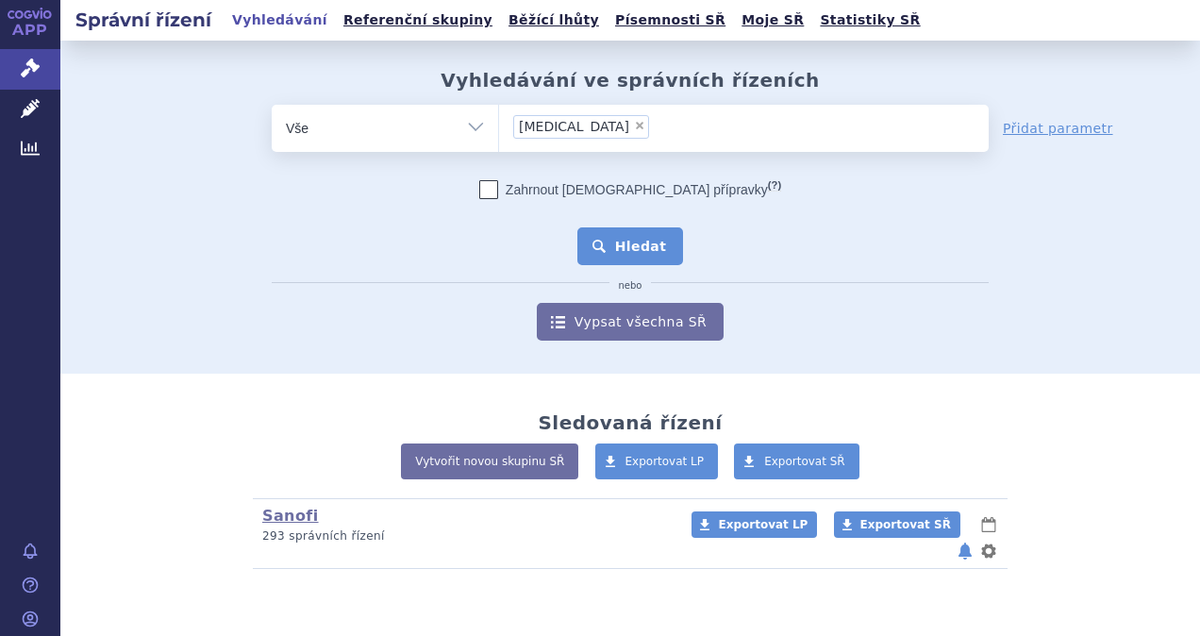
click at [644, 255] on button "Hledat" at bounding box center [630, 246] width 107 height 38
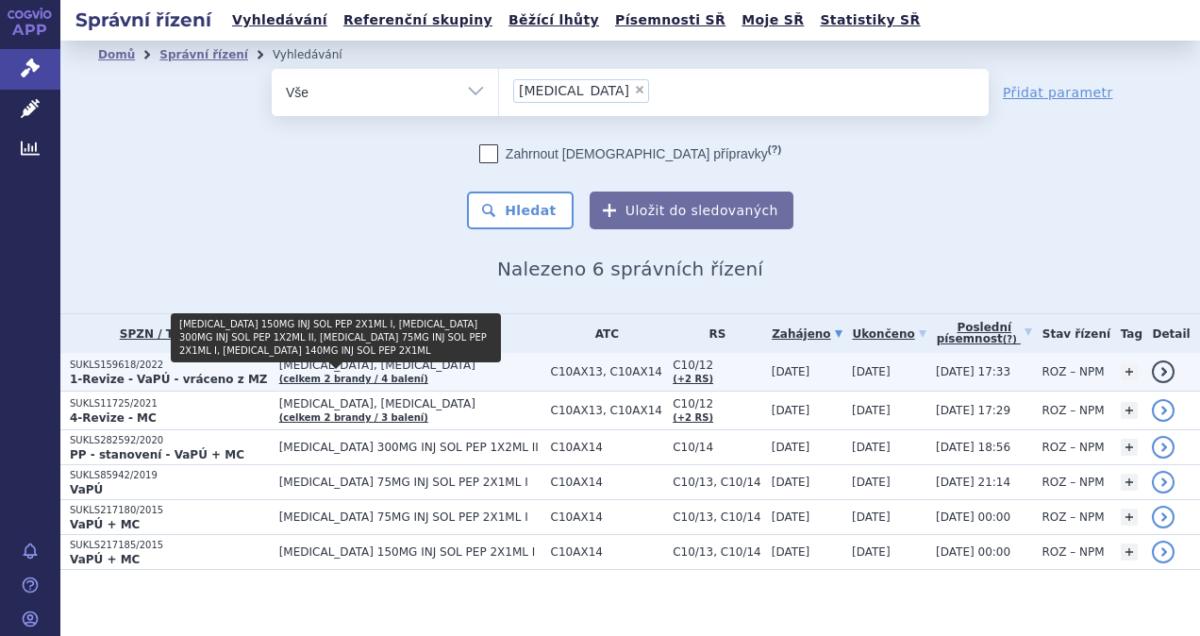
click at [309, 375] on link "(celkem 2 brandy / 4 balení)" at bounding box center [353, 379] width 149 height 10
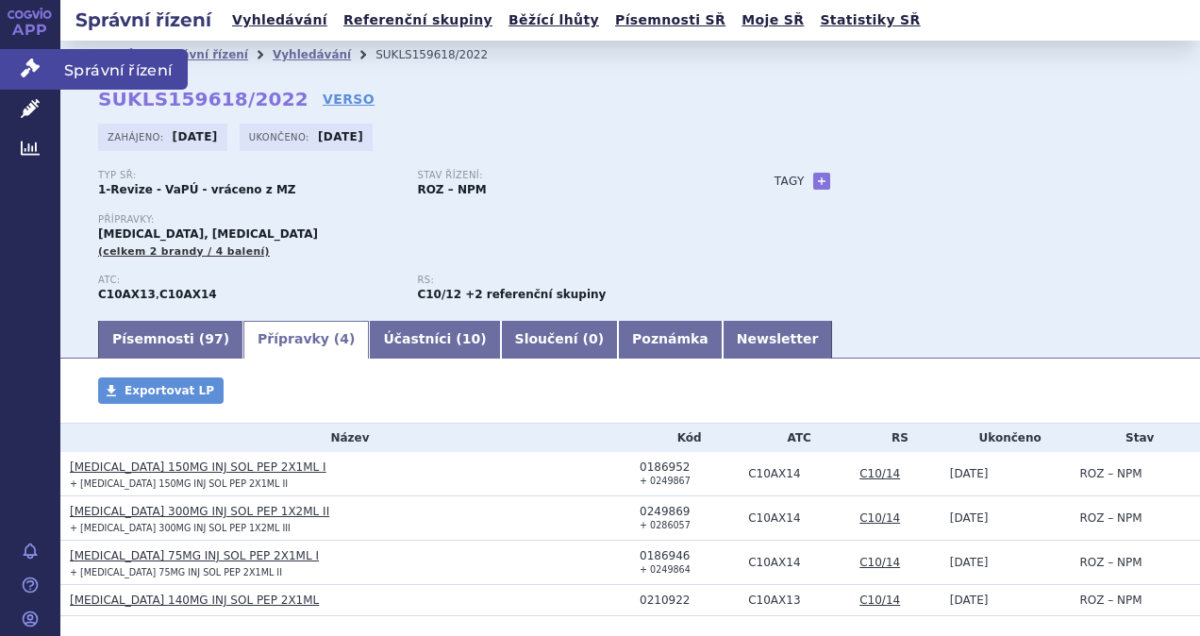
click at [27, 64] on icon at bounding box center [30, 67] width 19 height 19
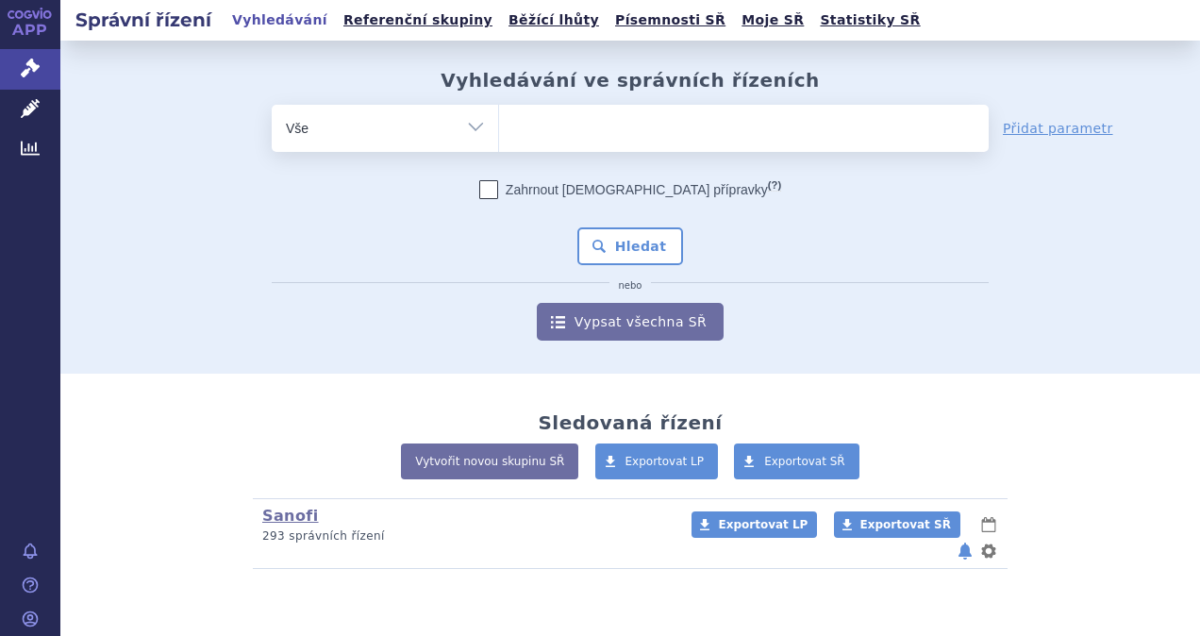
click at [596, 116] on ul at bounding box center [744, 125] width 490 height 40
click at [499, 116] on select at bounding box center [498, 127] width 1 height 47
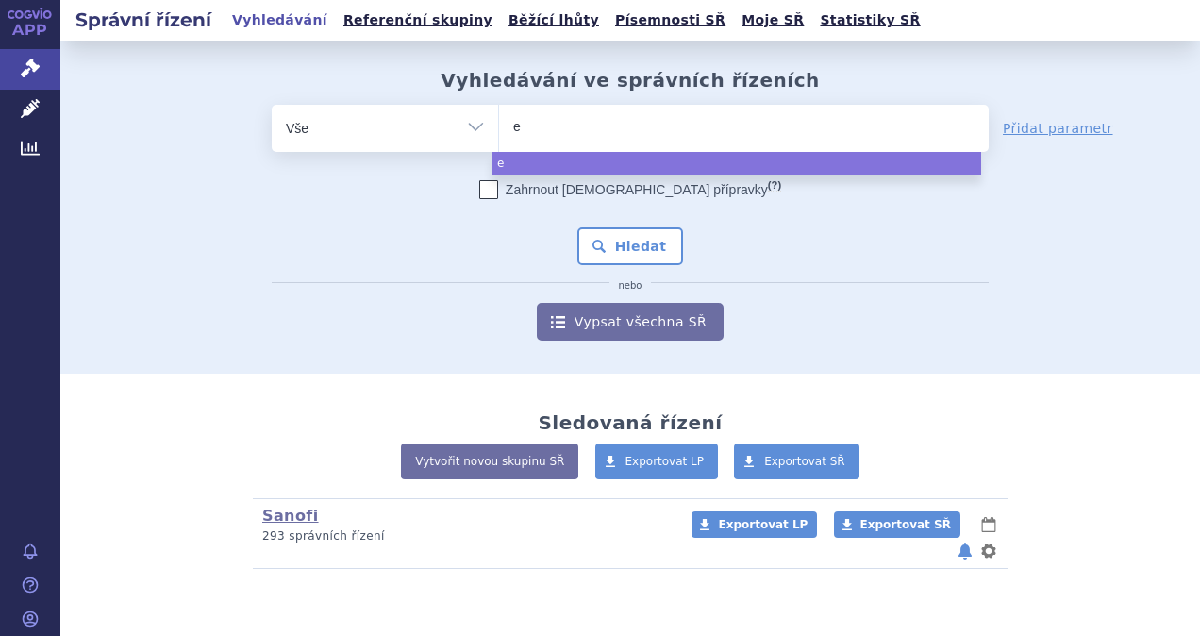
type input "ez"
type input "ezet"
type input "ezeti"
type input "ezetimi"
type input "ezetimib"
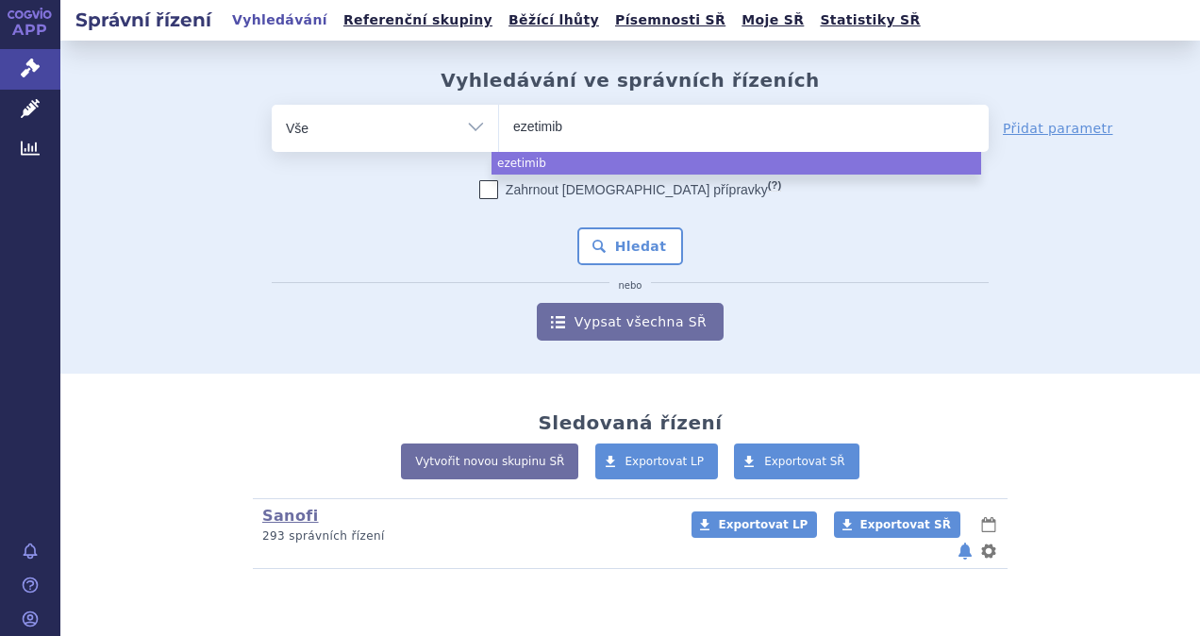
select select "ezetimib"
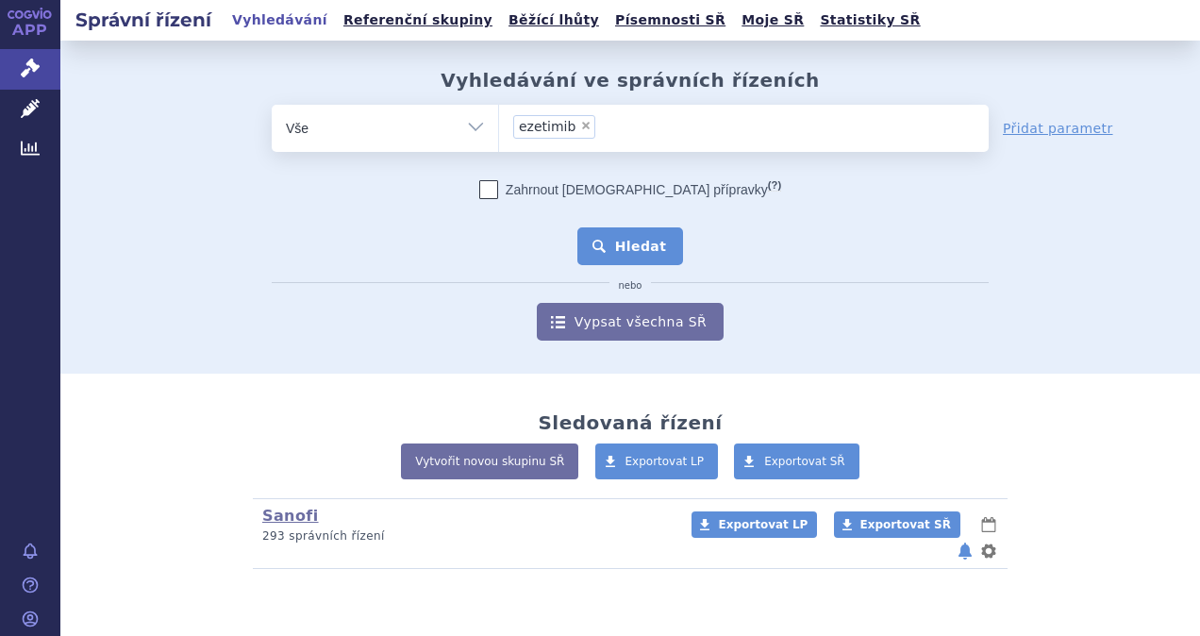
click at [634, 240] on button "Hledat" at bounding box center [630, 246] width 107 height 38
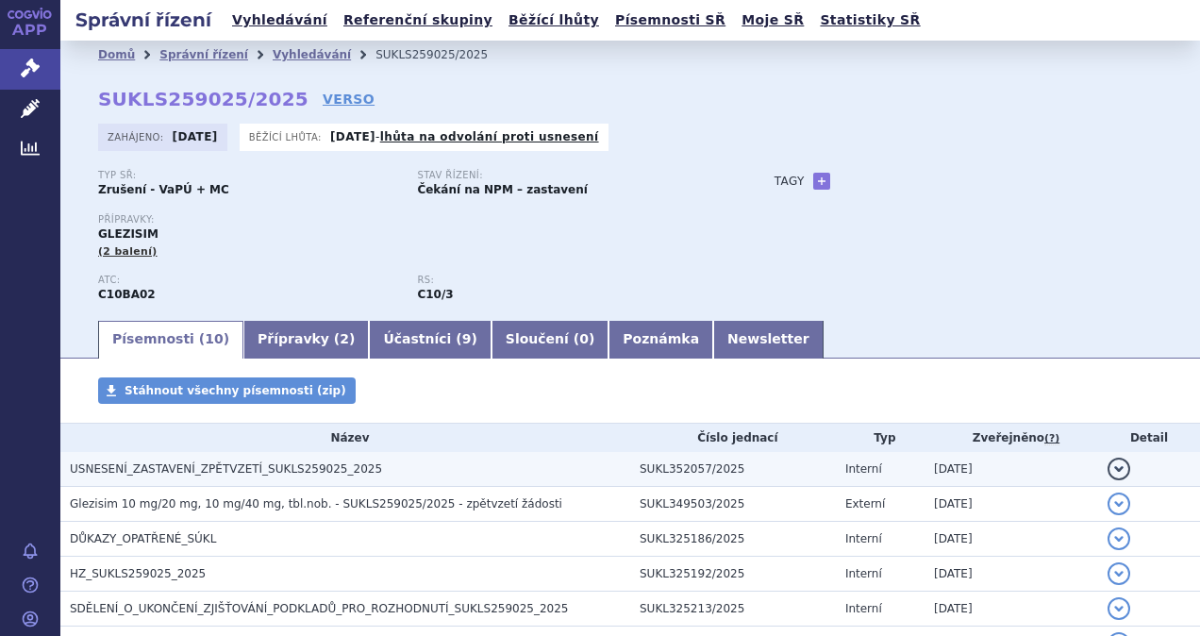
click at [1107, 472] on button "detail" at bounding box center [1118, 469] width 23 height 23
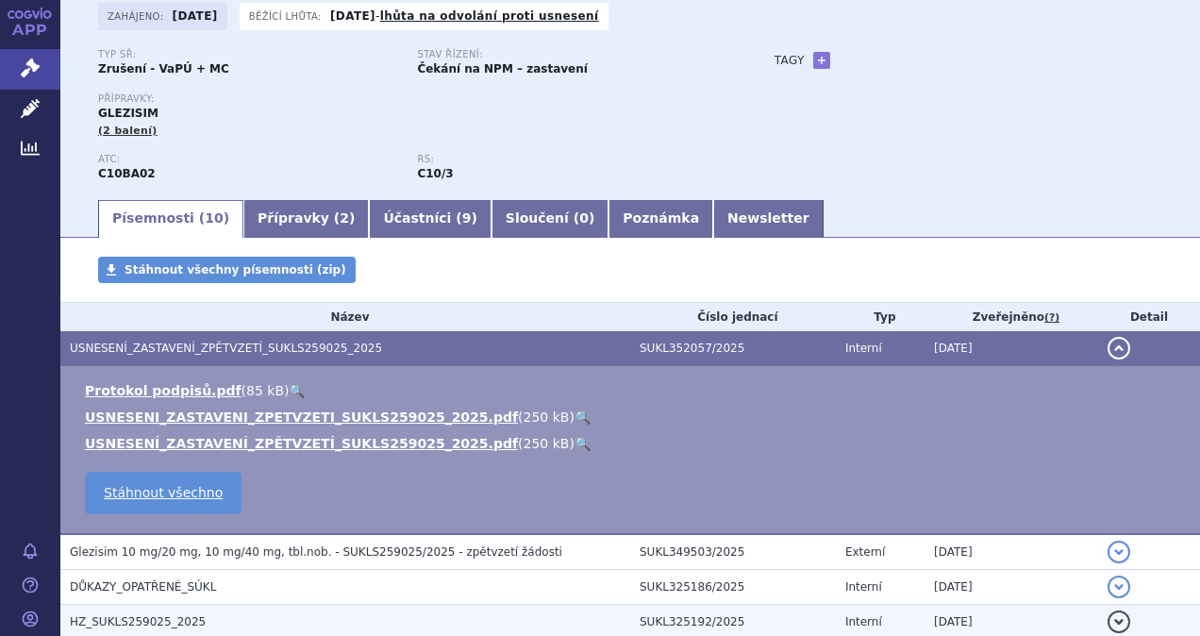
scroll to position [189, 0]
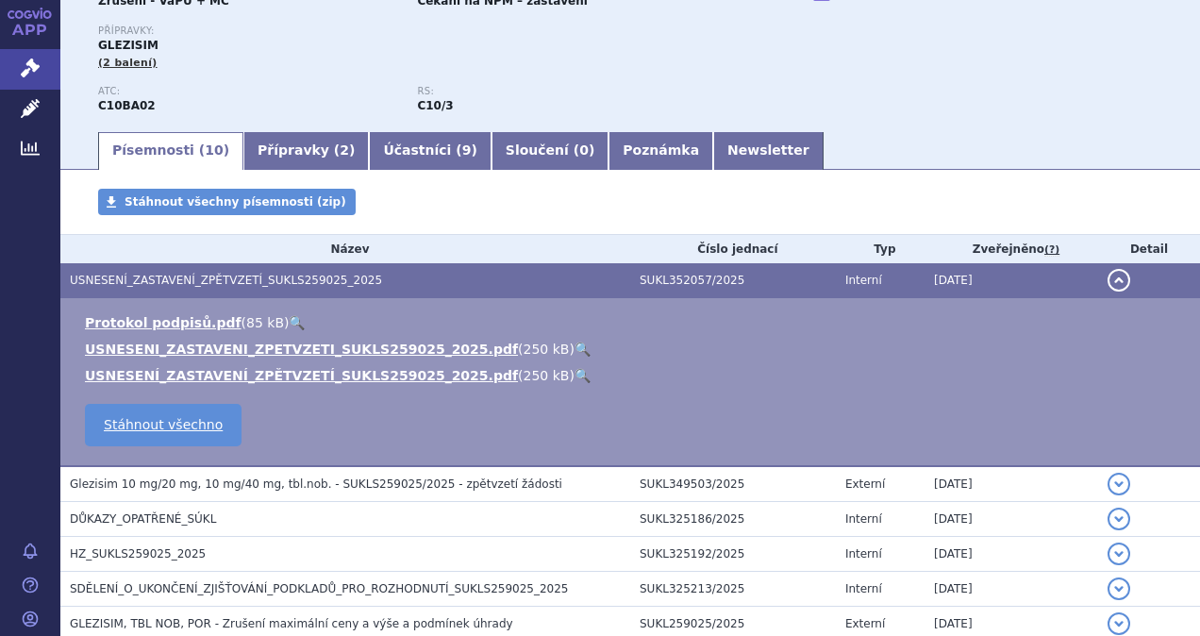
click at [1107, 283] on button "detail" at bounding box center [1118, 280] width 23 height 23
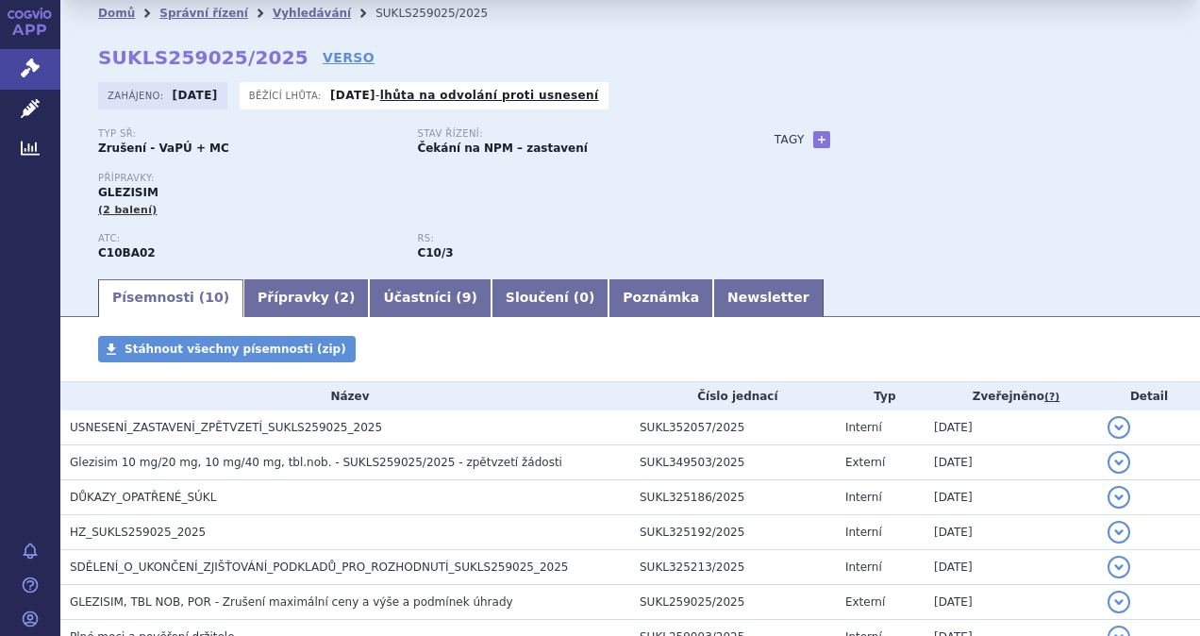
scroll to position [0, 0]
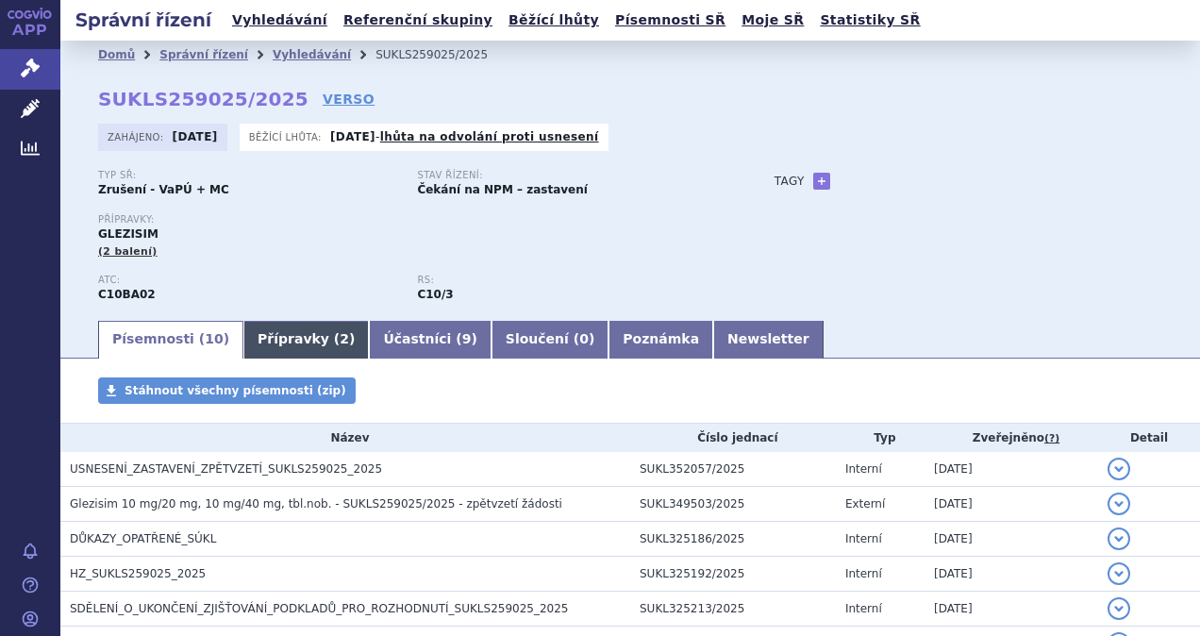
click at [266, 344] on link "Přípravky ( 2 )" at bounding box center [305, 340] width 125 height 38
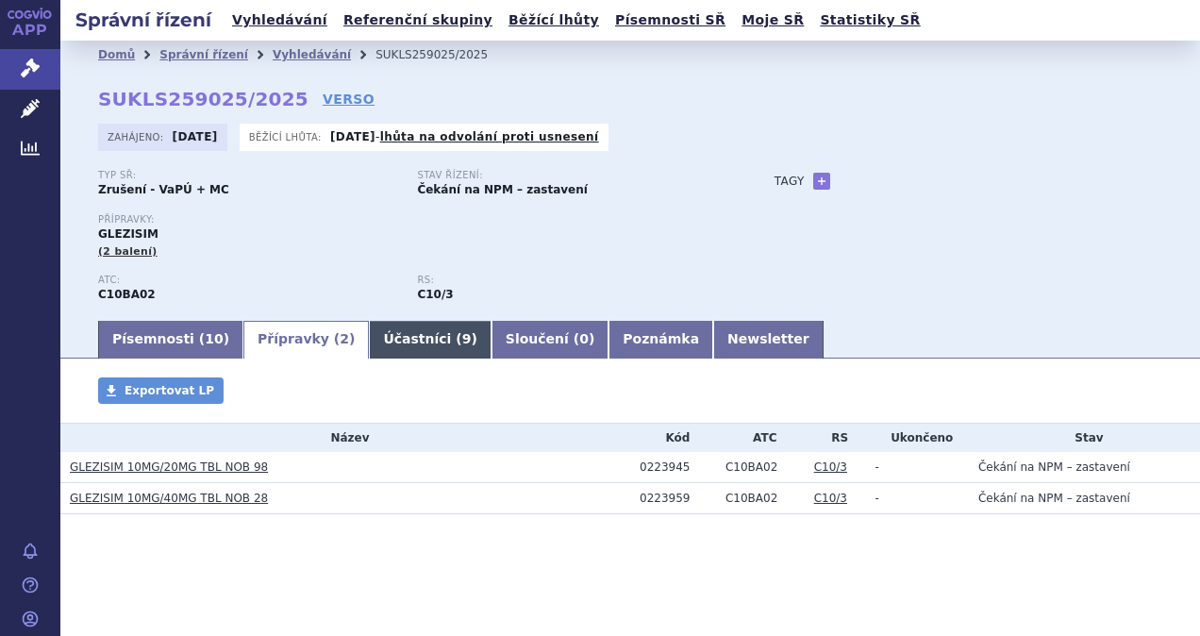
click at [379, 345] on link "Účastníci ( 9 )" at bounding box center [430, 340] width 122 height 38
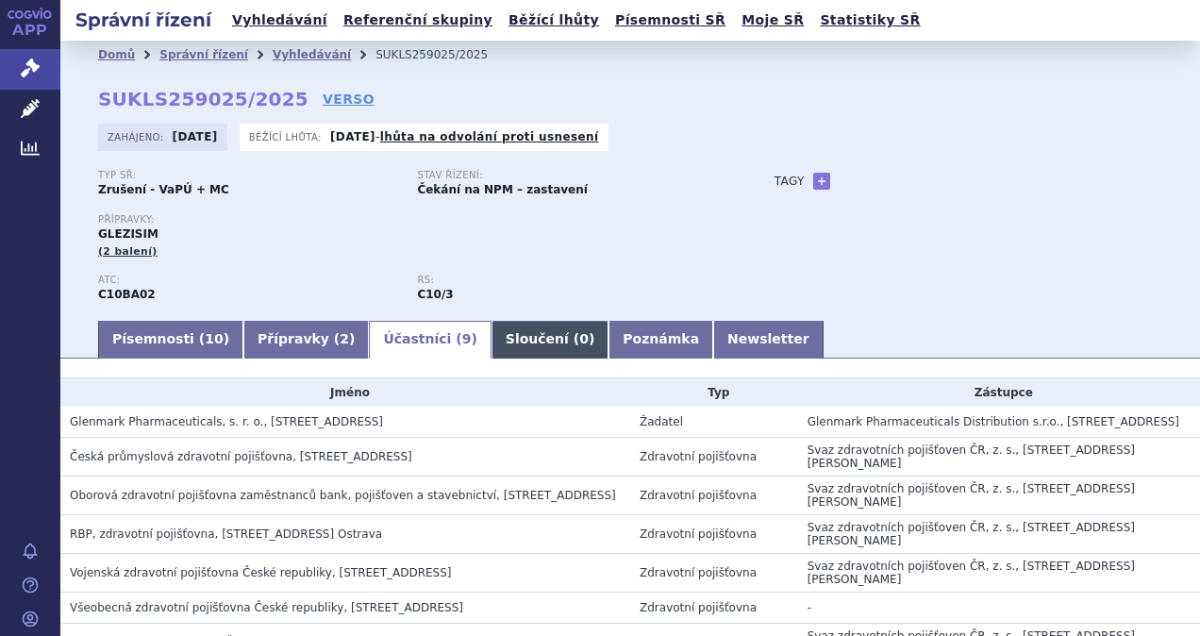
click at [491, 347] on link "Sloučení ( 0 )" at bounding box center [549, 340] width 117 height 38
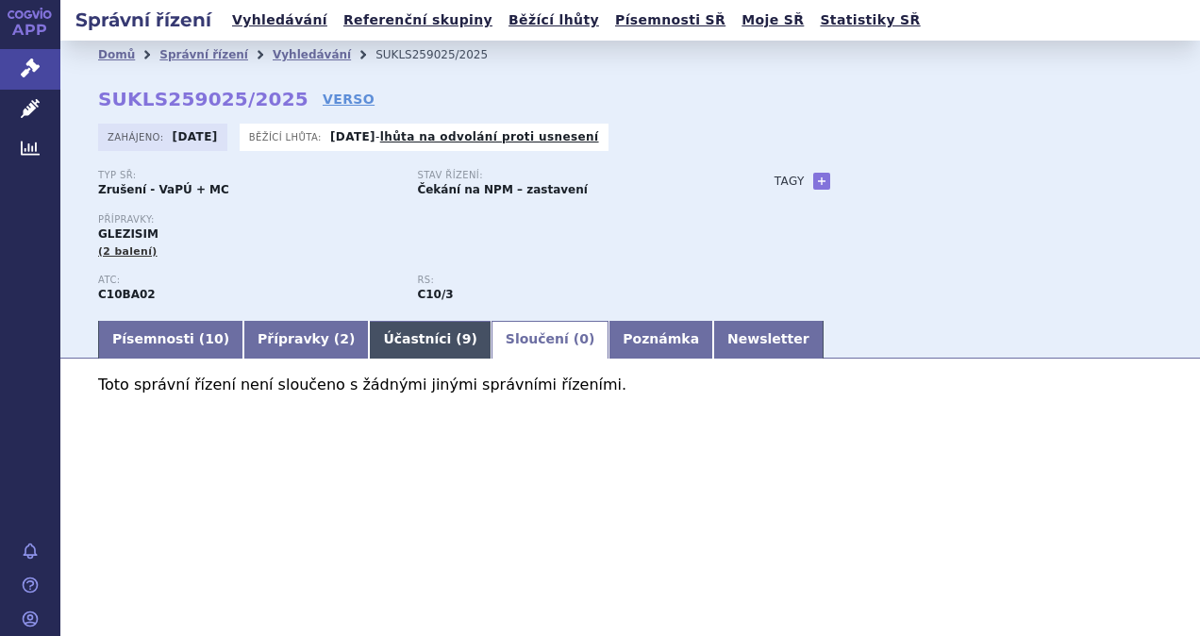
click at [381, 350] on link "Účastníci ( 9 )" at bounding box center [430, 340] width 122 height 38
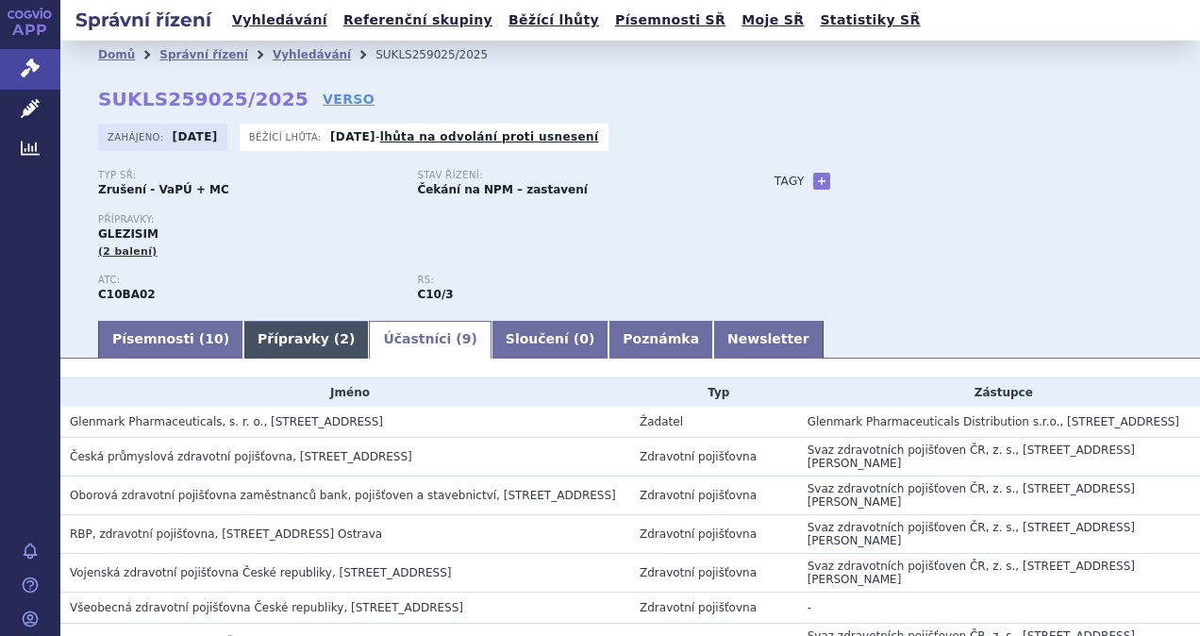
click at [258, 340] on link "Přípravky ( 2 )" at bounding box center [305, 340] width 125 height 38
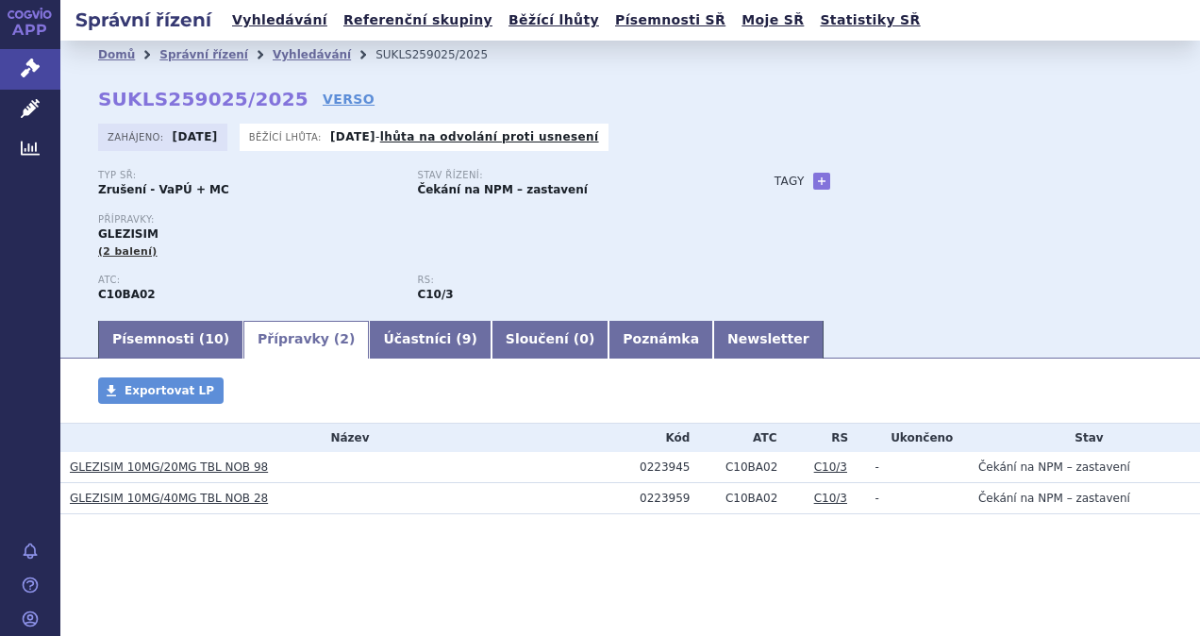
click at [75, 326] on div "Písemnosti ( 10 ) Přípravky ( 2 ) Účastníci ( 9 ) Sloučení ( 0 ) Poznámka Newsl…" at bounding box center [630, 338] width 1140 height 40
click at [144, 340] on link "Písemnosti ( 10 )" at bounding box center [170, 340] width 145 height 38
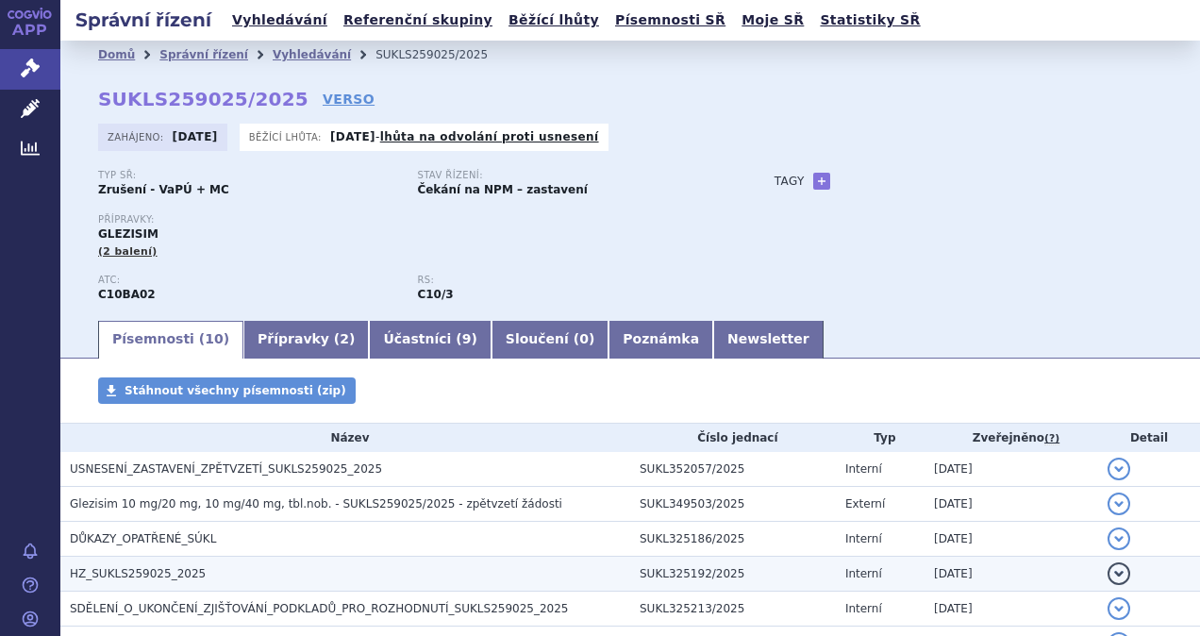
scroll to position [94, 0]
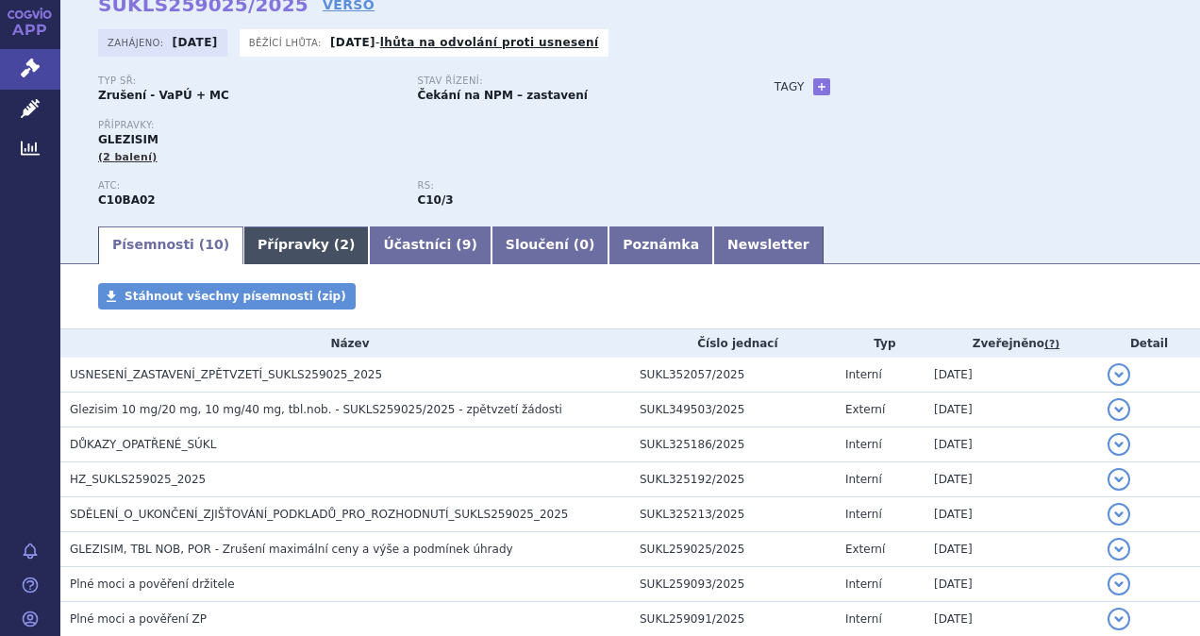
click at [286, 247] on link "Přípravky ( 2 )" at bounding box center [305, 245] width 125 height 38
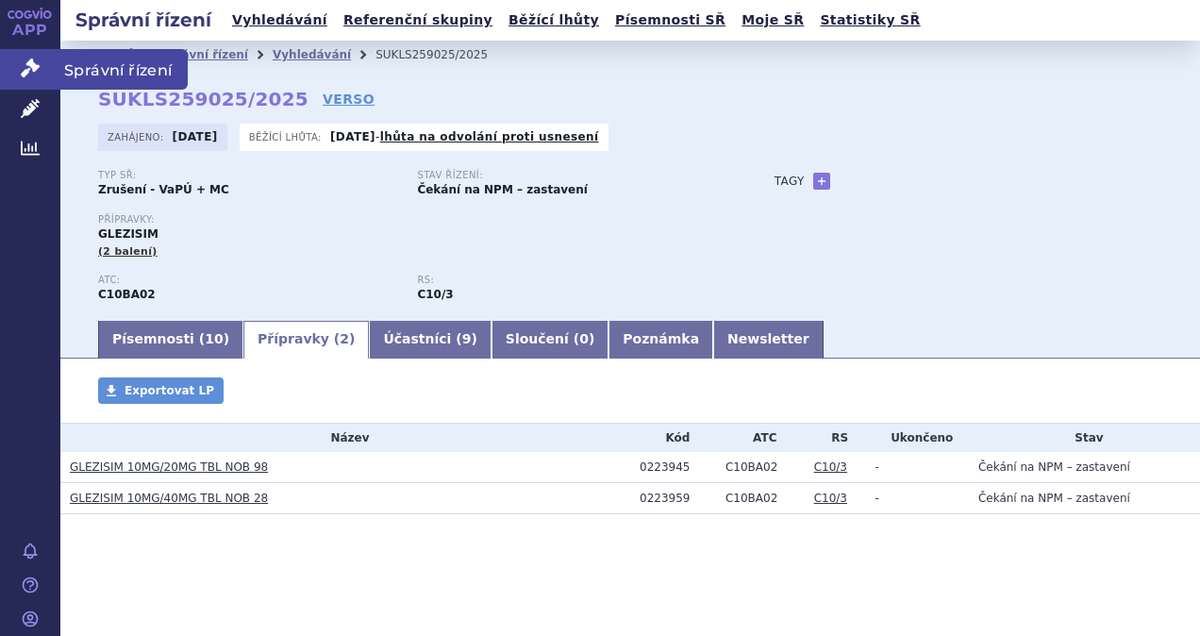
click at [136, 70] on span "Správní řízení" at bounding box center [123, 69] width 127 height 40
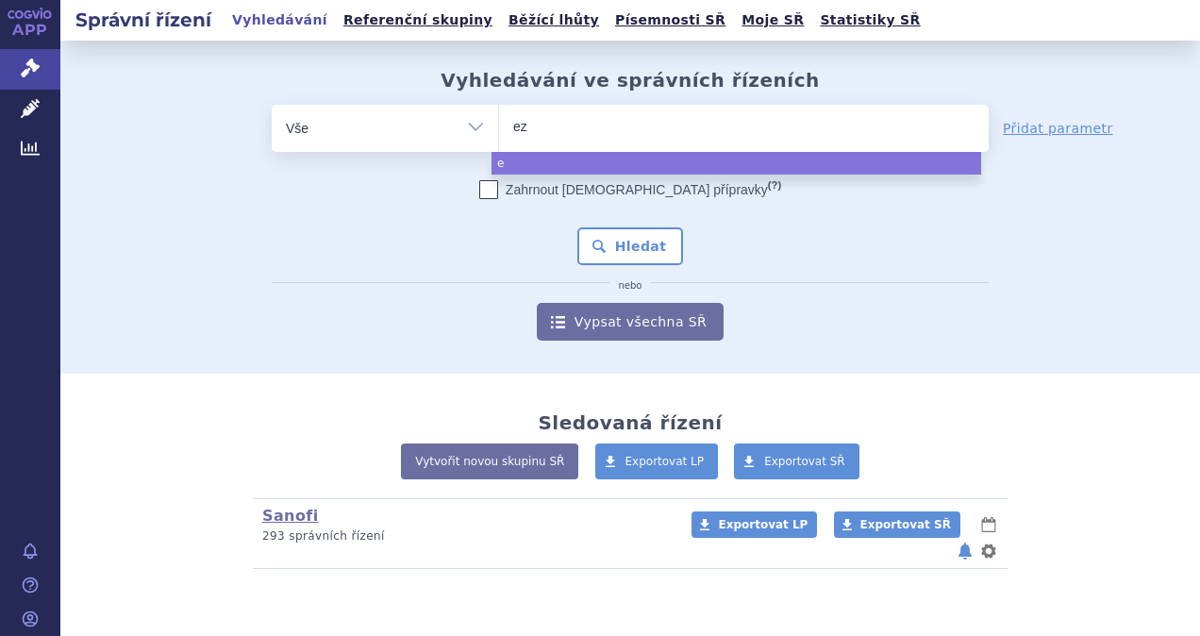
type input "eze"
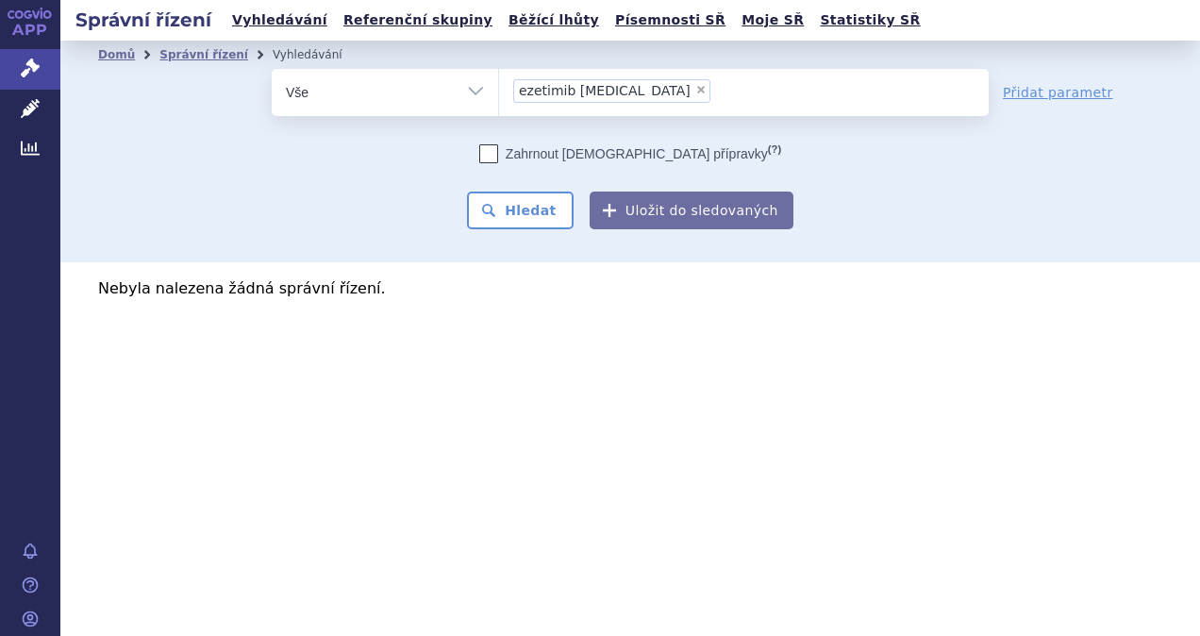
click at [687, 98] on ul "× ezetimib [MEDICAL_DATA]" at bounding box center [744, 90] width 490 height 42
click at [499, 98] on select "ezetimib [MEDICAL_DATA]" at bounding box center [498, 91] width 1 height 47
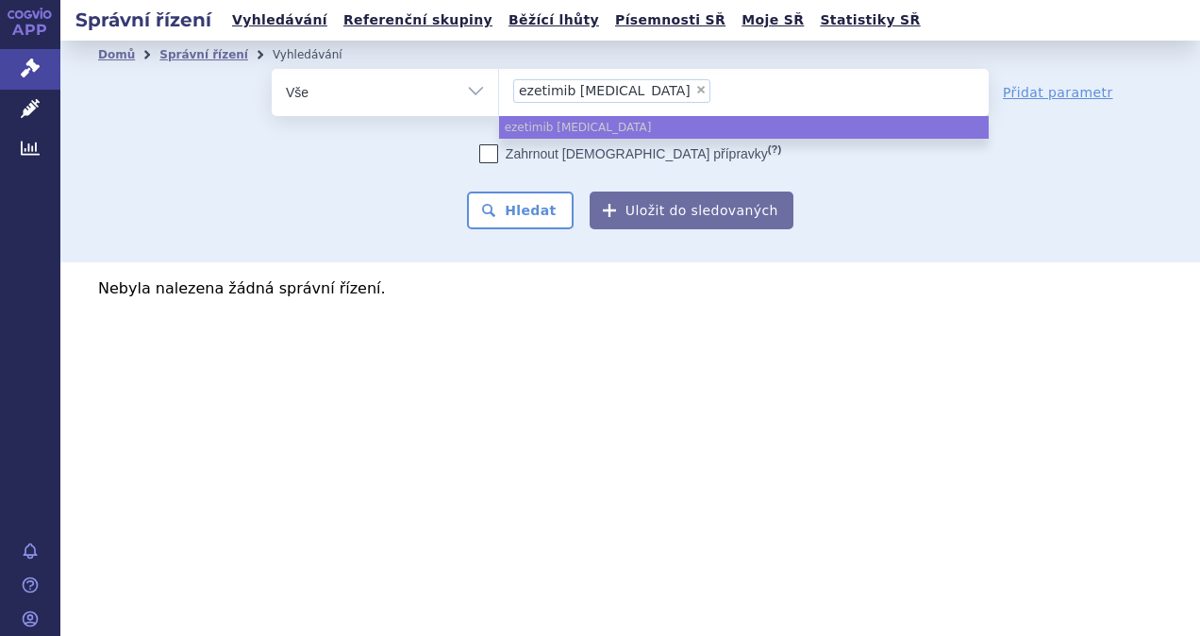
select select
type input "ezetimib [MEDICAL_DATA]"
type input "ezetimib rosuvastat"
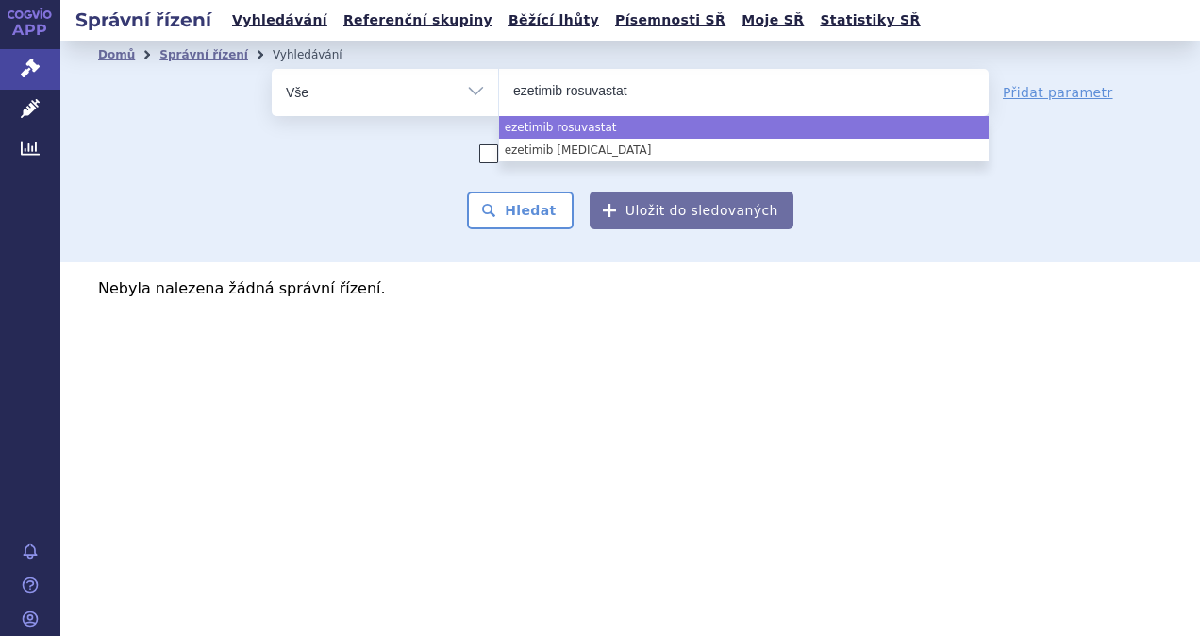
type input "ezetimib rosuvasta"
type input "ezetimib ro"
type input "eze"
type input "e"
type input "eze"
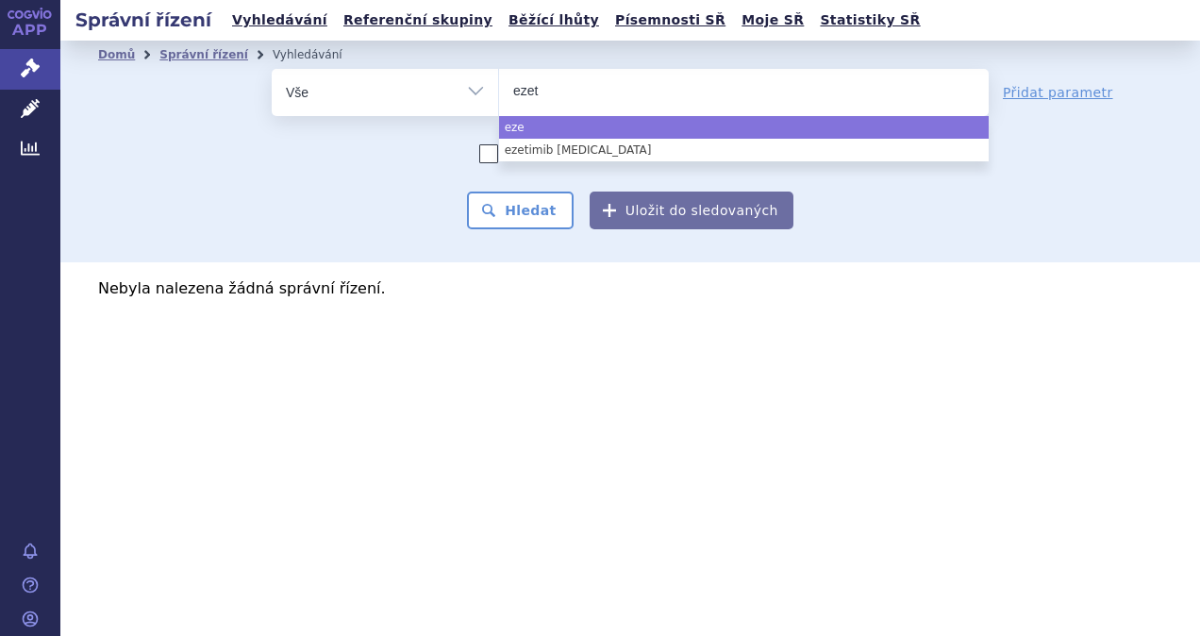
type input "ezeti"
type input "ezetimi"
type input "ezetimib"
select select "ezetimib"
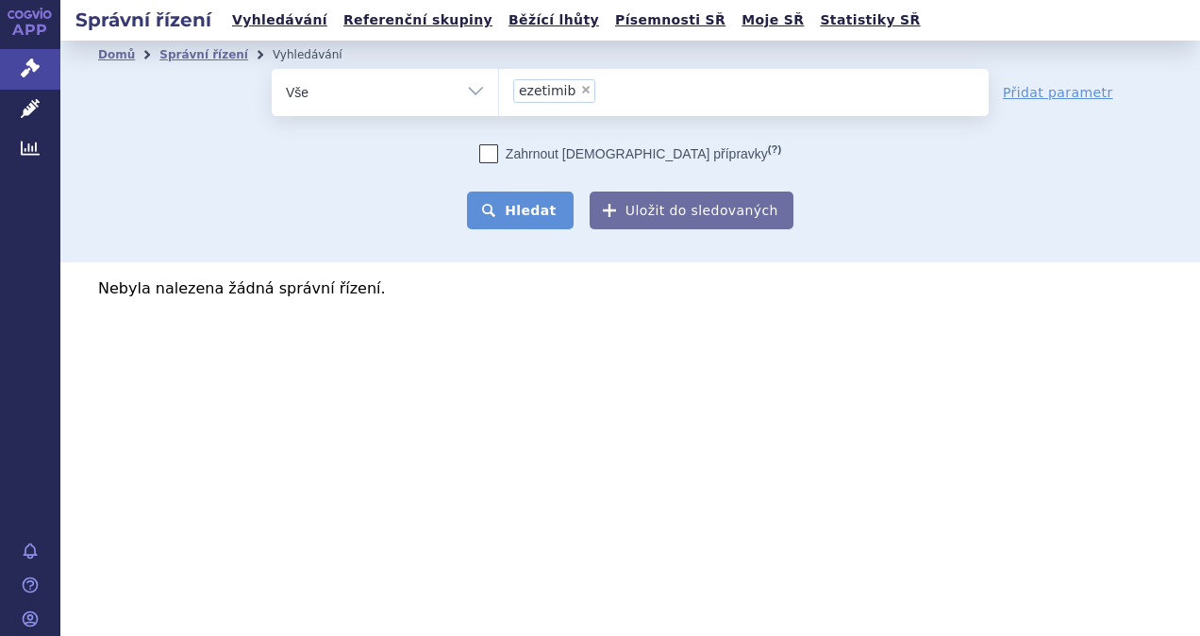
click at [509, 218] on button "Hledat" at bounding box center [520, 210] width 107 height 38
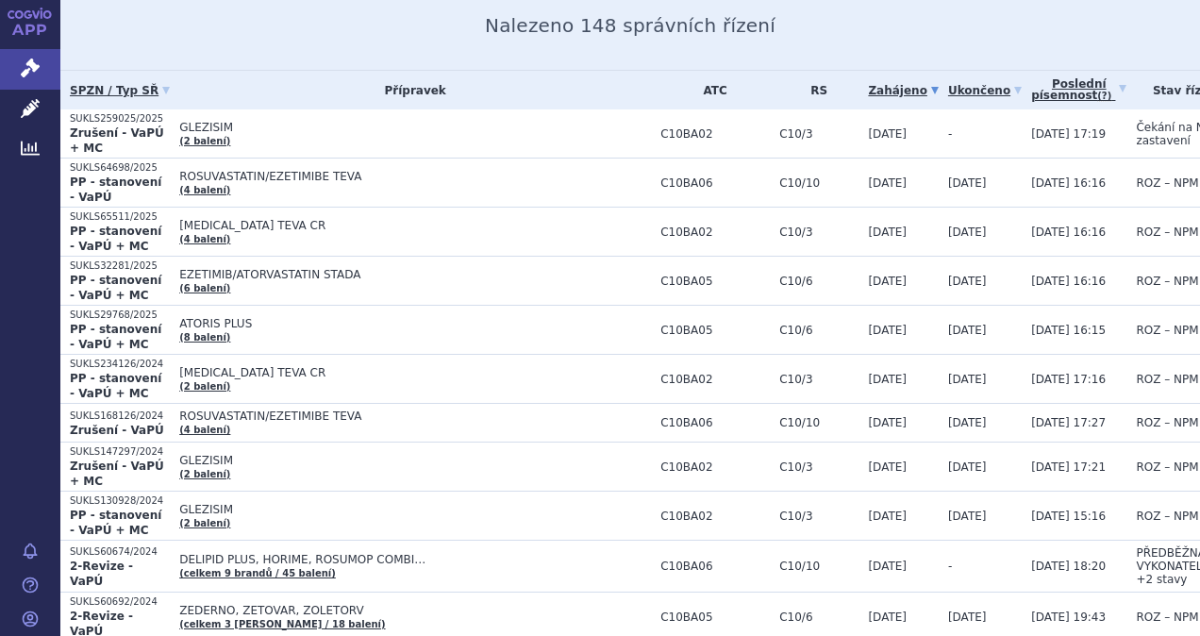
scroll to position [283, 0]
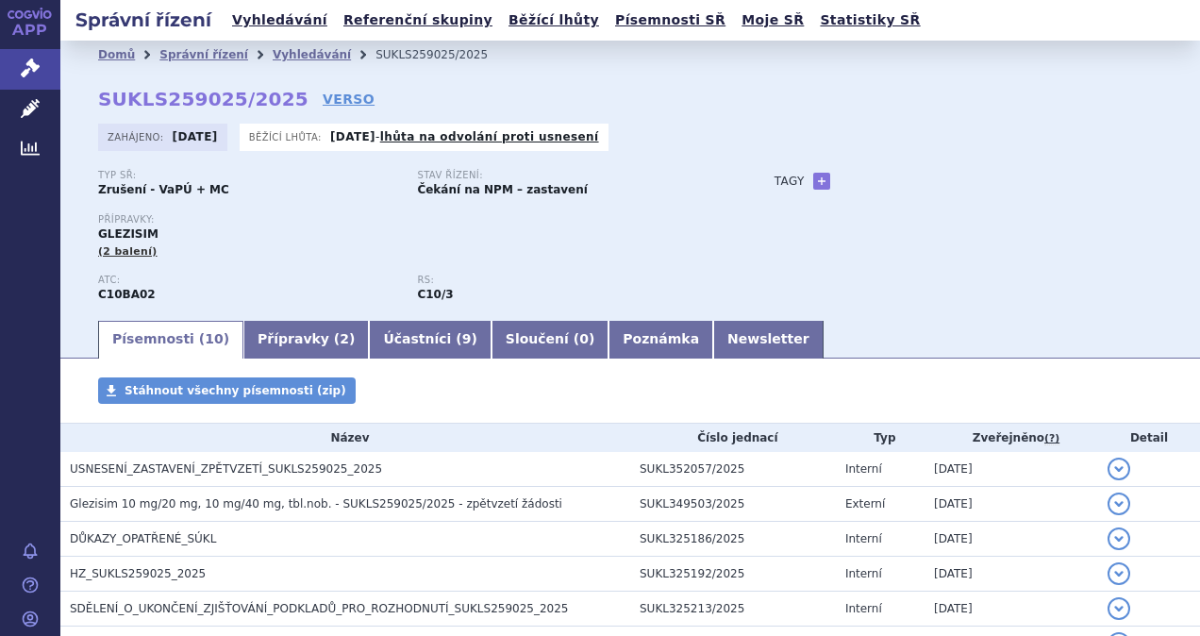
scroll to position [189, 0]
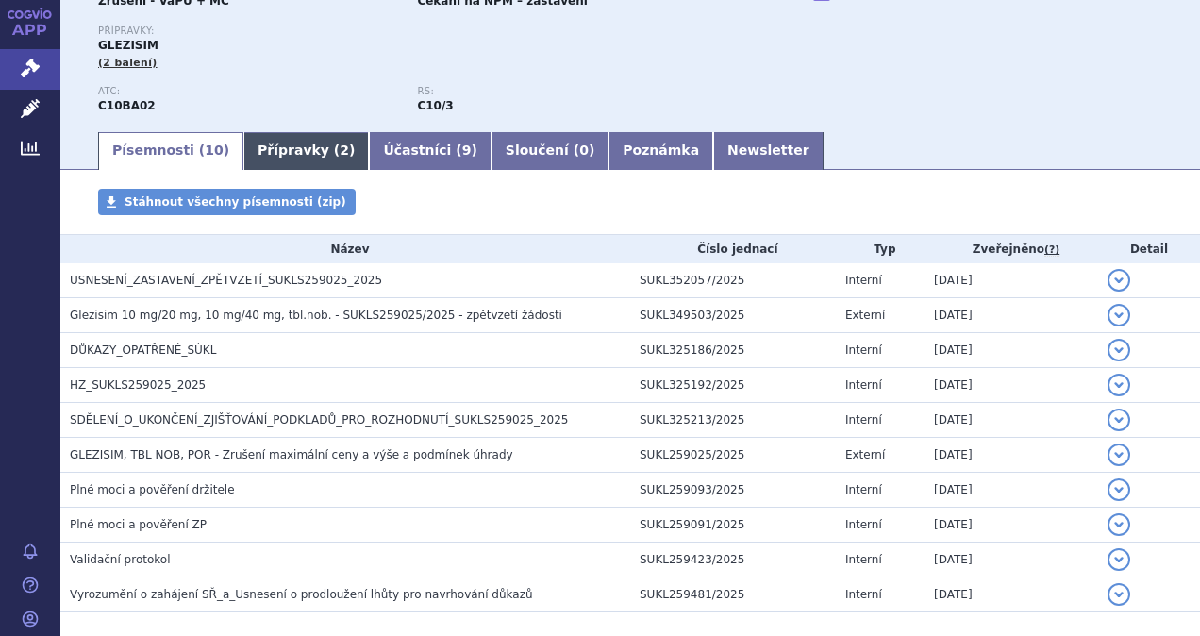
click at [285, 148] on link "Přípravky ( 2 )" at bounding box center [305, 151] width 125 height 38
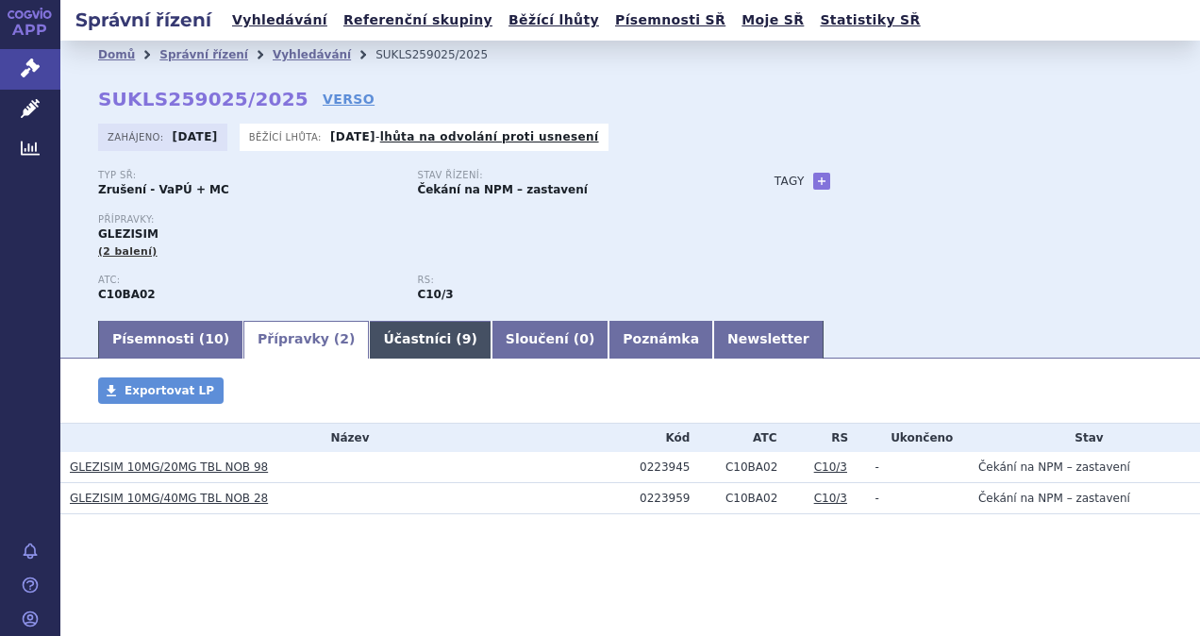
click at [375, 347] on link "Účastníci ( 9 )" at bounding box center [430, 340] width 122 height 38
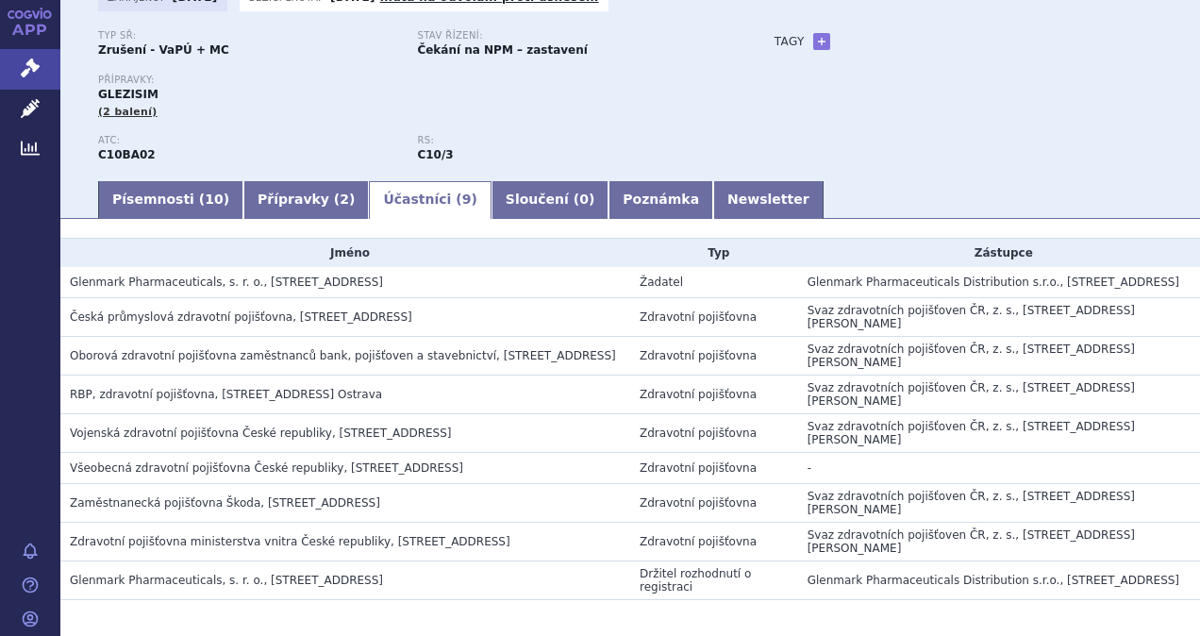
scroll to position [189, 0]
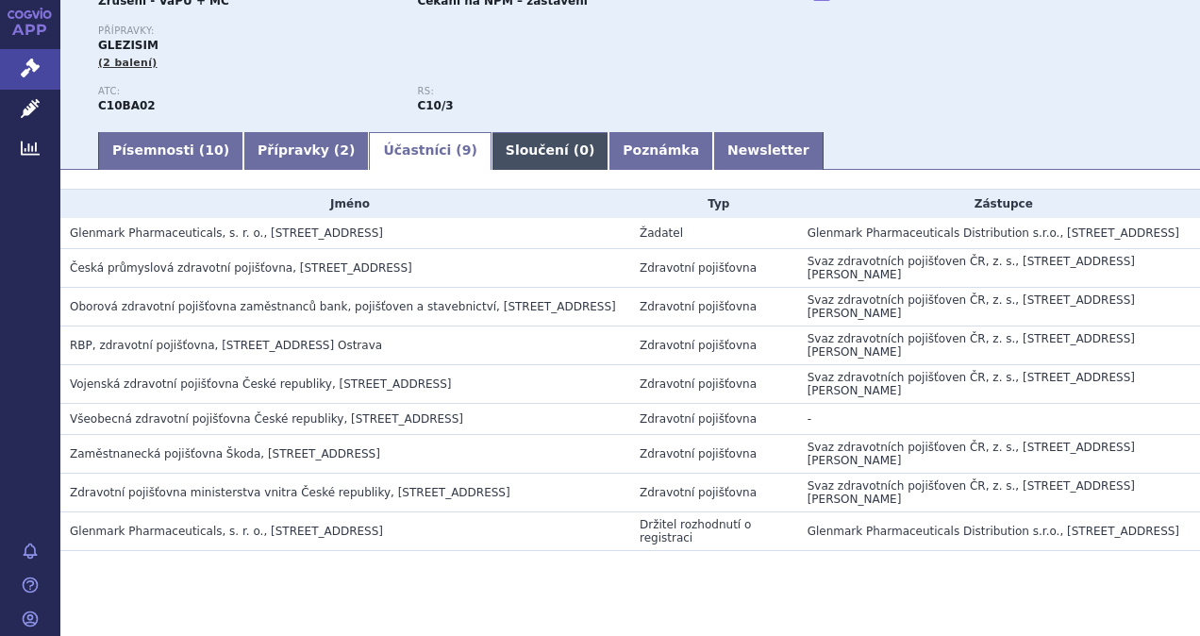
click at [498, 154] on link "Sloučení ( 0 )" at bounding box center [549, 151] width 117 height 38
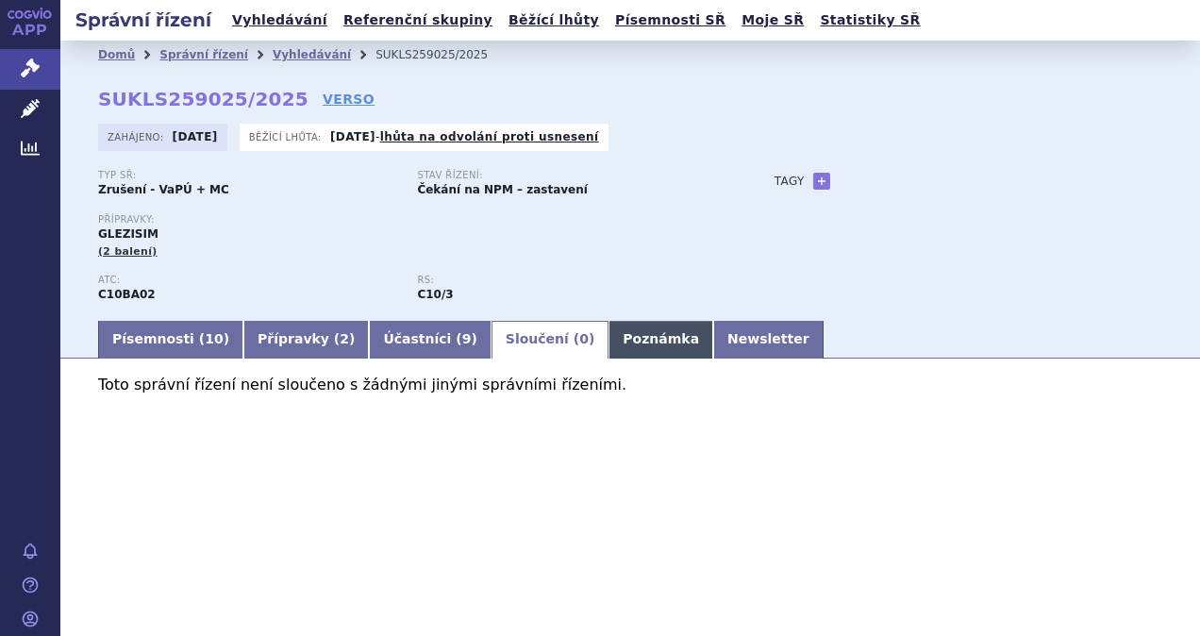
click at [608, 337] on link "Poznámka" at bounding box center [660, 340] width 105 height 38
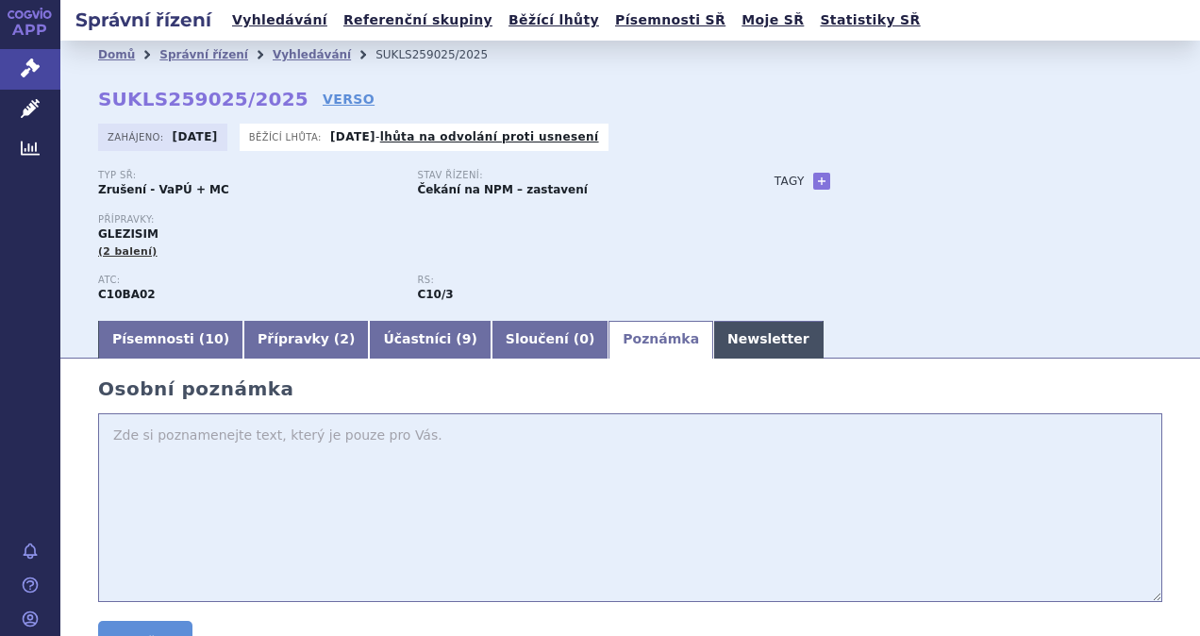
click at [713, 341] on link "Newsletter" at bounding box center [768, 340] width 110 height 38
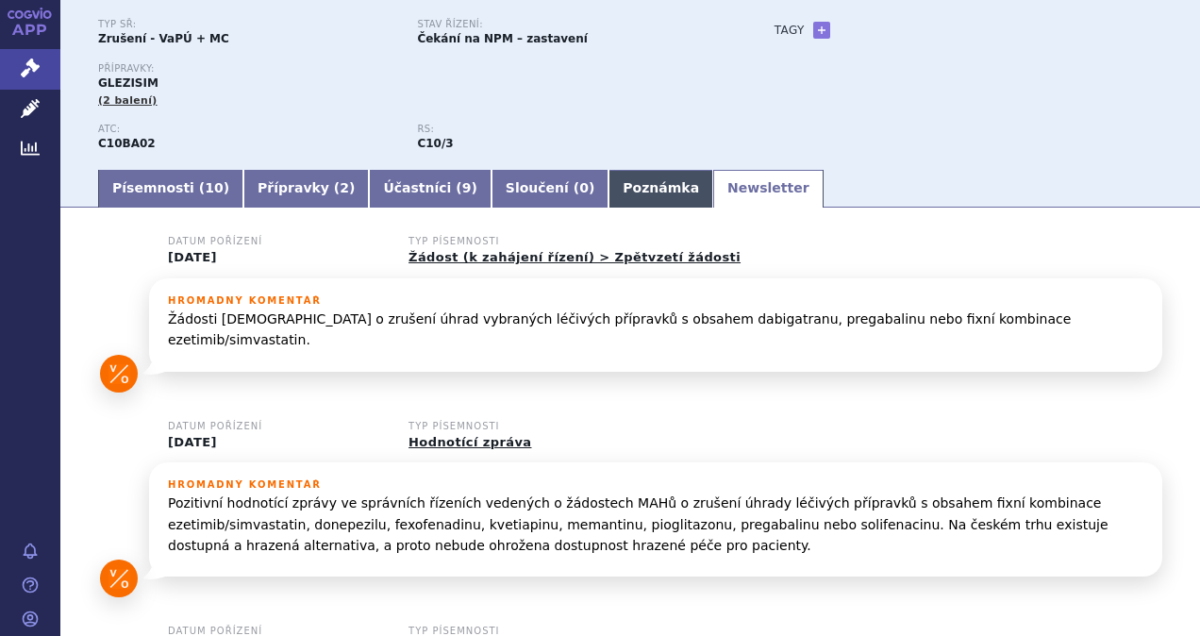
scroll to position [189, 0]
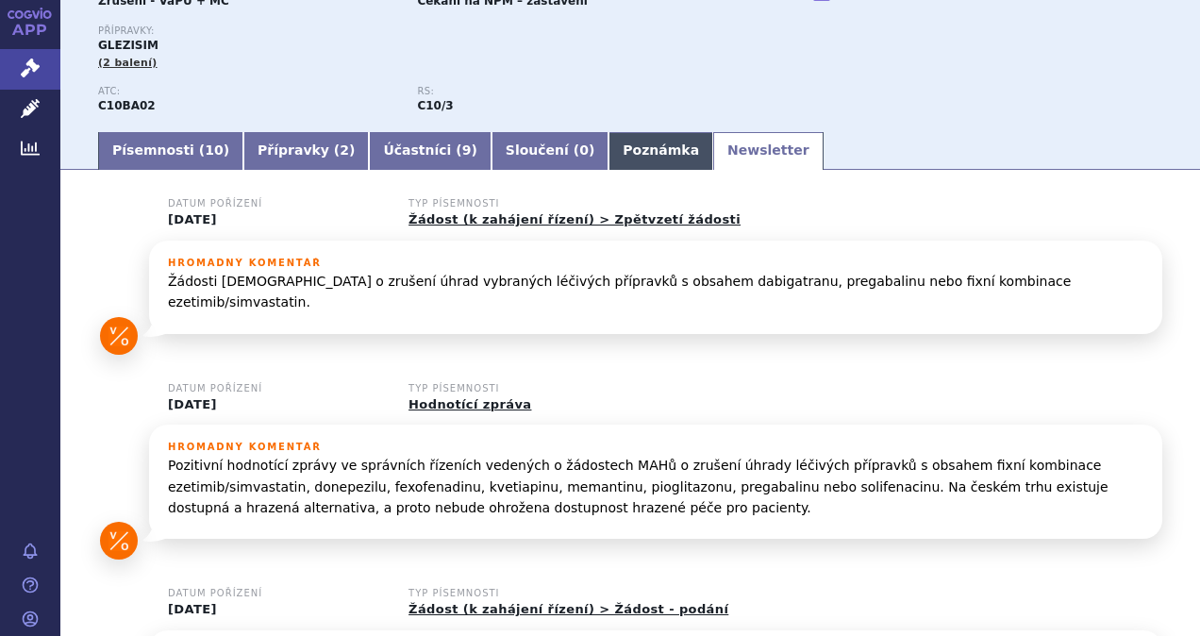
click at [608, 155] on link "Poznámka" at bounding box center [660, 151] width 105 height 38
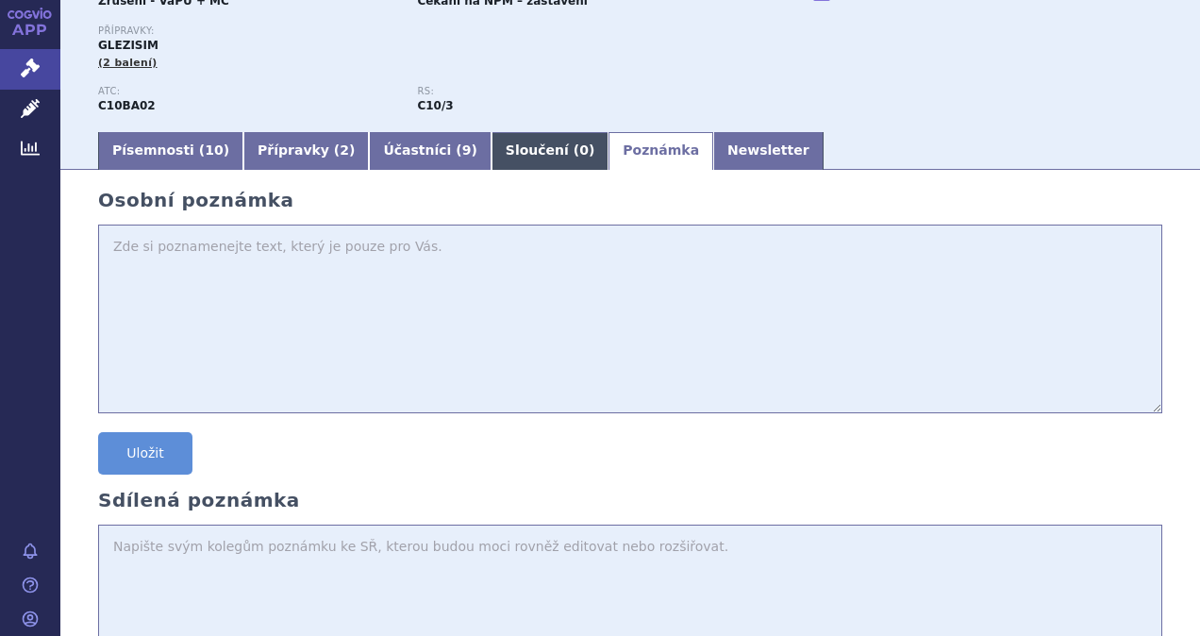
click at [491, 157] on link "Sloučení ( 0 )" at bounding box center [549, 151] width 117 height 38
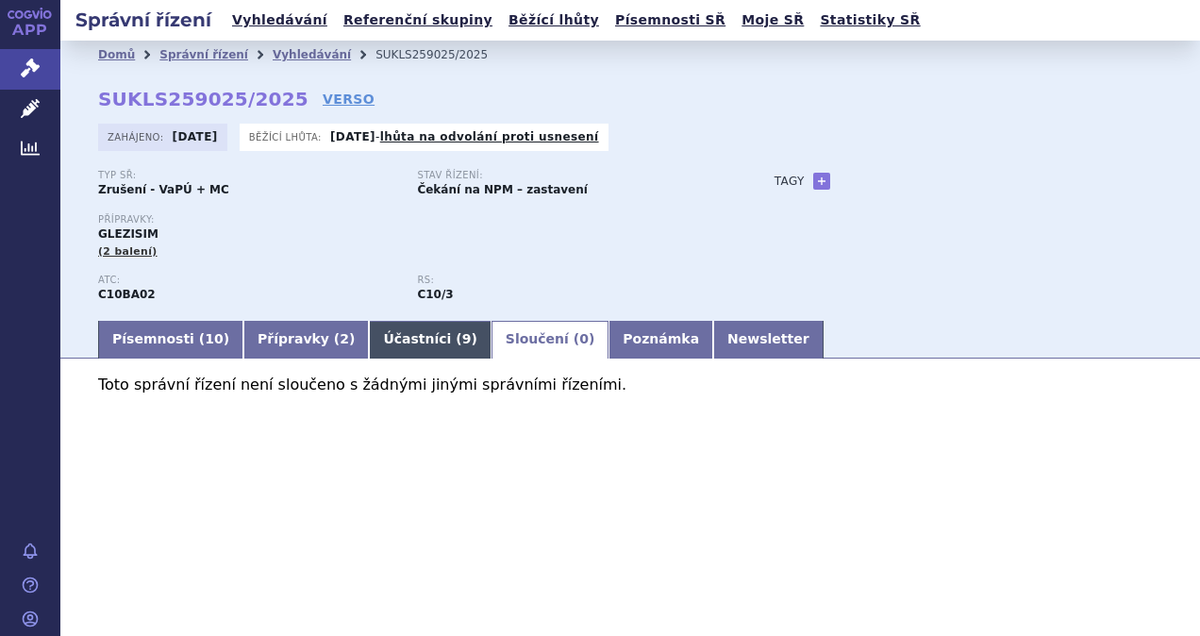
click at [374, 346] on link "Účastníci ( 9 )" at bounding box center [430, 340] width 122 height 38
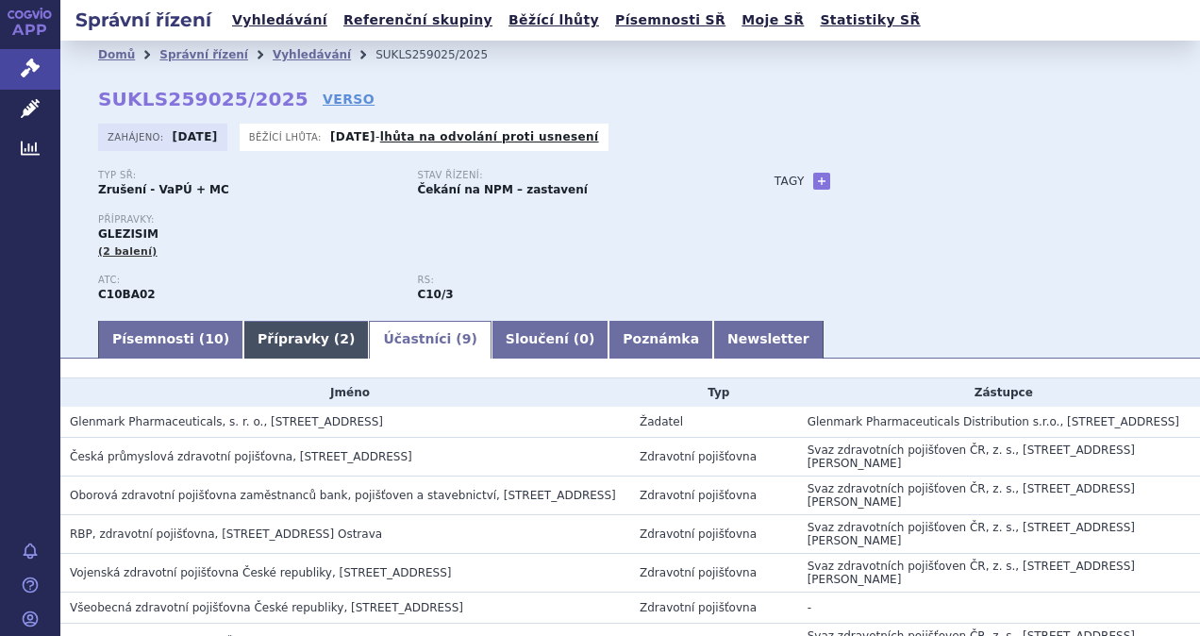
click at [243, 340] on link "Přípravky ( 2 )" at bounding box center [305, 340] width 125 height 38
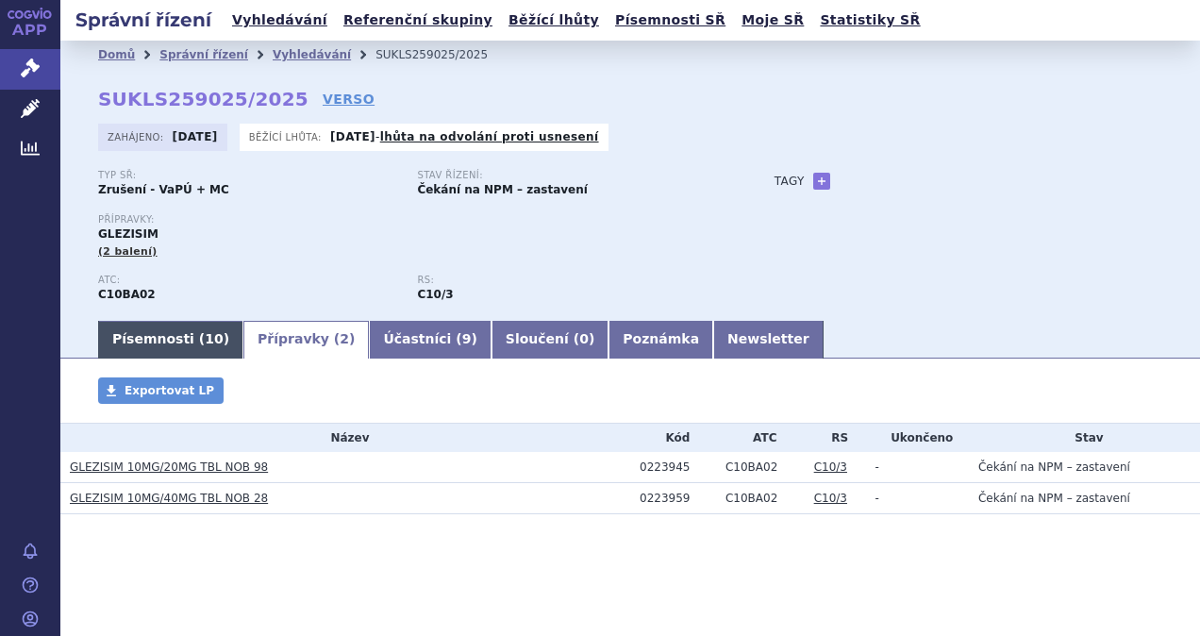
click at [182, 340] on link "Písemnosti ( 10 )" at bounding box center [170, 340] width 145 height 38
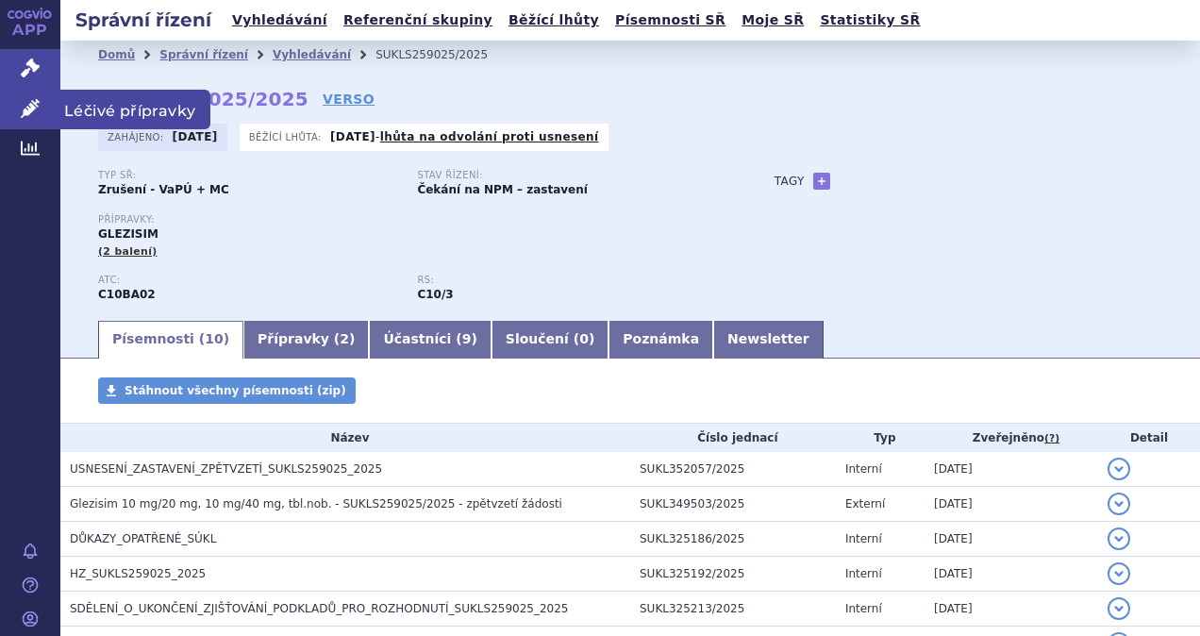
click at [31, 115] on icon at bounding box center [30, 108] width 19 height 19
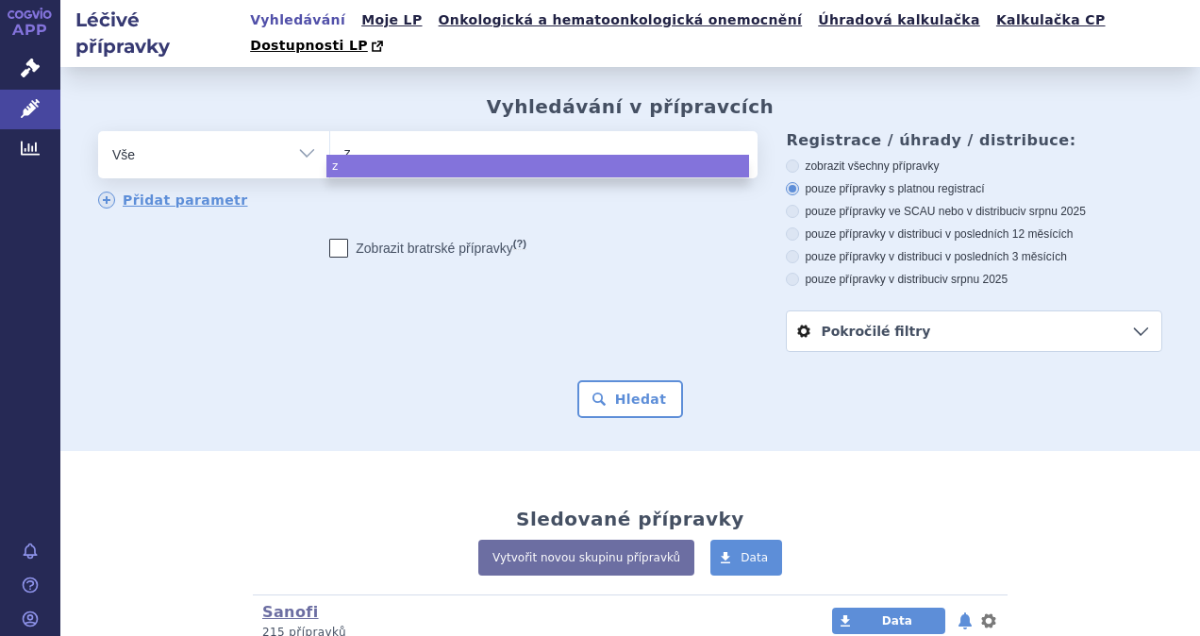
type input "za"
type input "zal"
type input "zalas"
type input "zalast"
type input "zalasta"
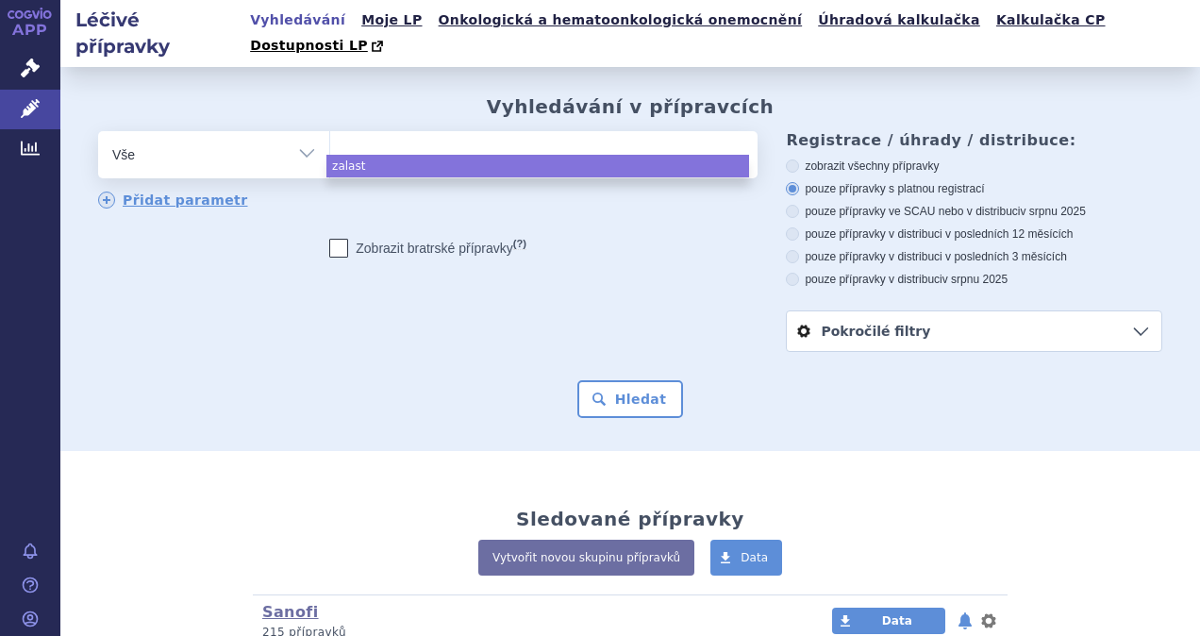
select select "zalasta"
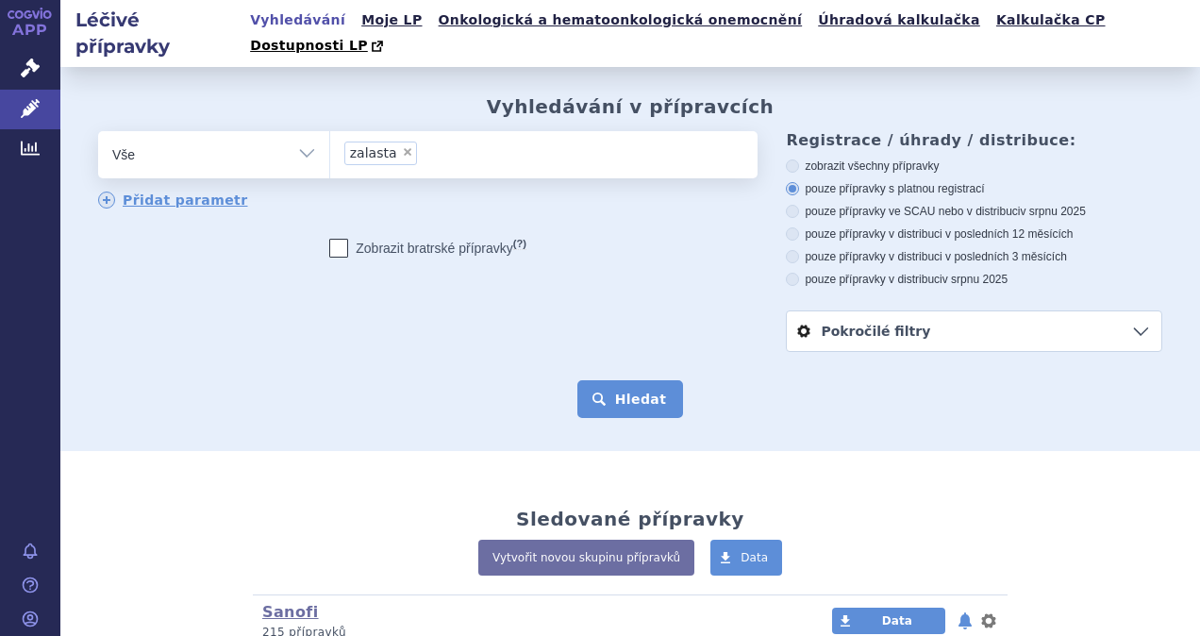
click at [621, 380] on button "Hledat" at bounding box center [630, 399] width 107 height 38
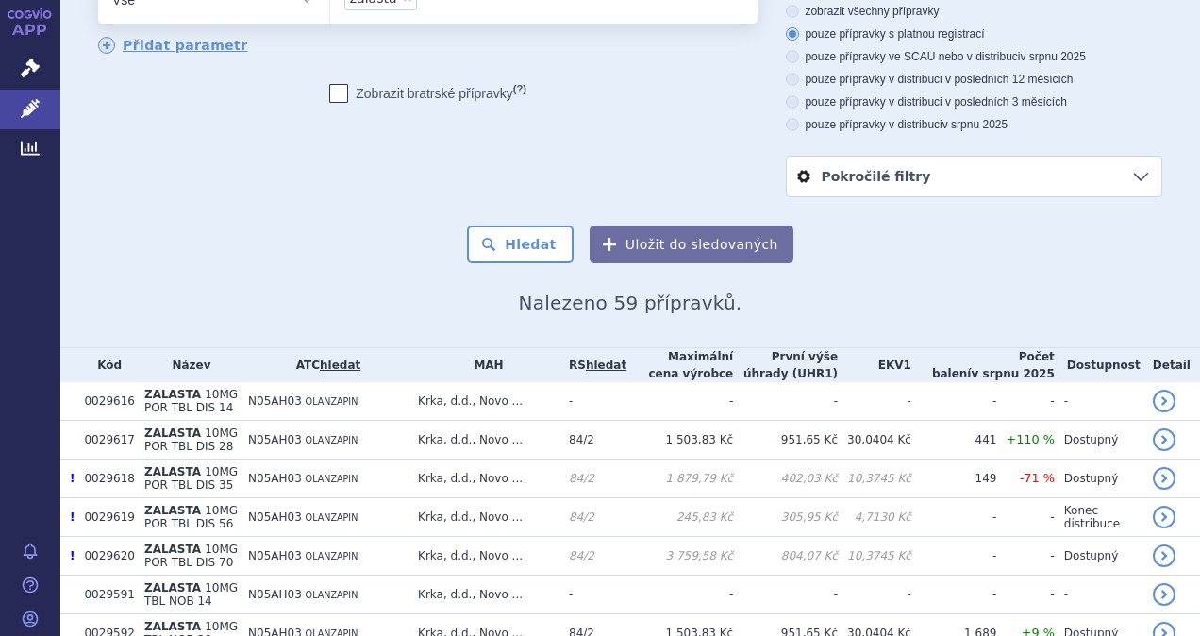
scroll to position [146, 0]
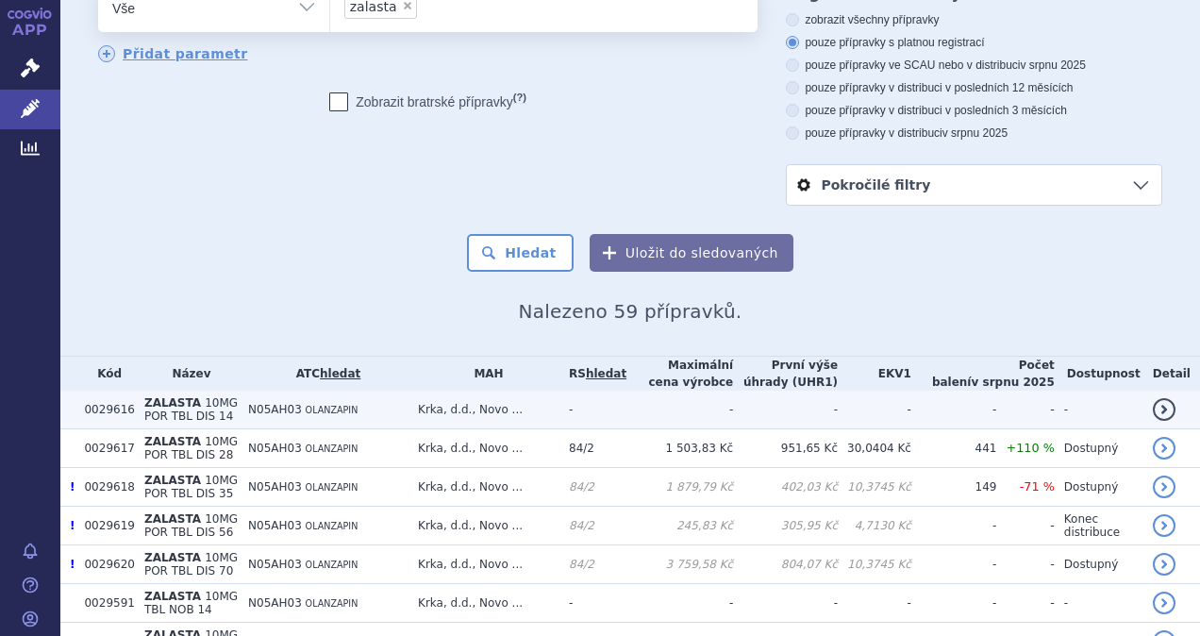
click at [1158, 398] on link "detail" at bounding box center [1164, 409] width 23 height 23
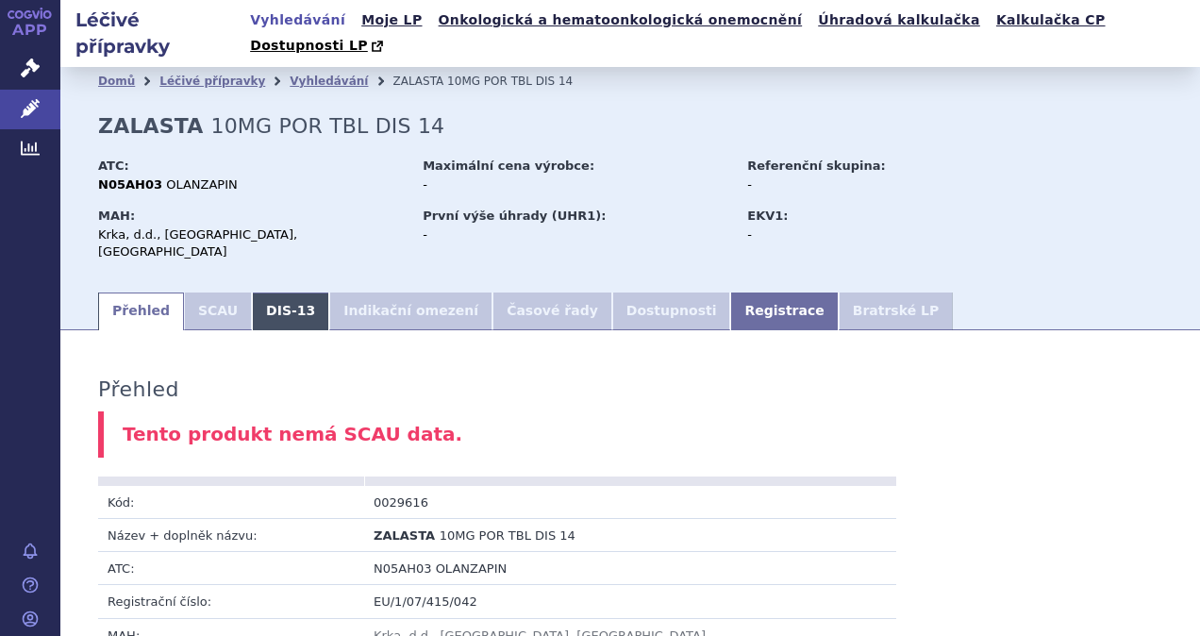
click at [262, 292] on link "DIS-13" at bounding box center [290, 311] width 77 height 38
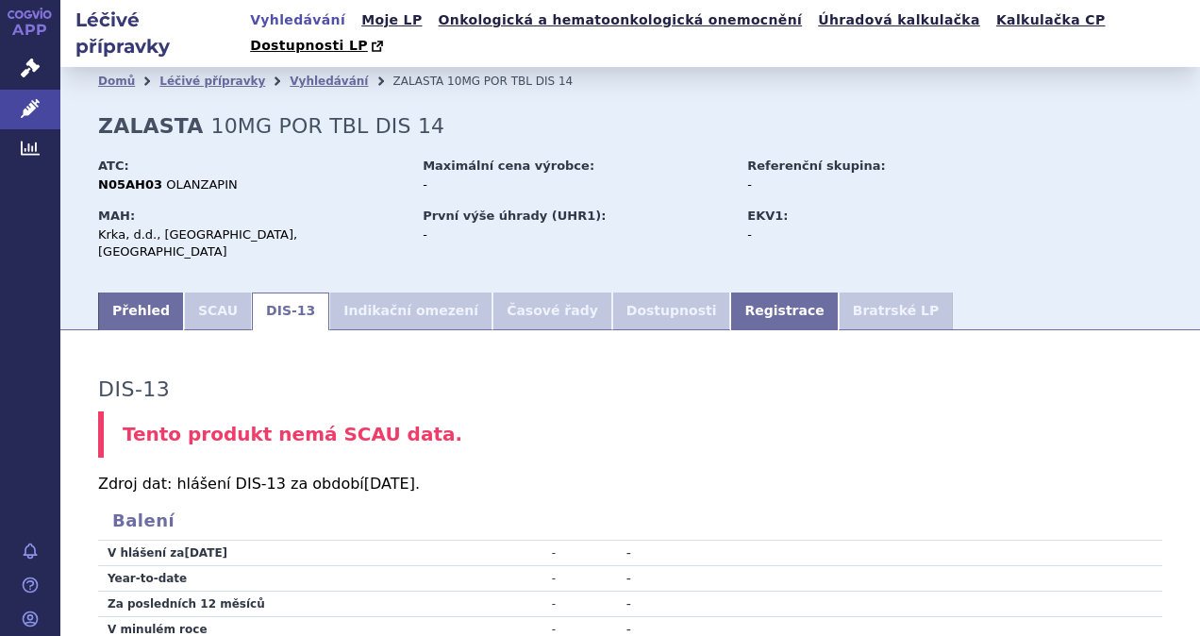
click at [202, 292] on li "SCAU" at bounding box center [218, 311] width 68 height 38
click at [135, 292] on link "Přehled" at bounding box center [141, 311] width 86 height 38
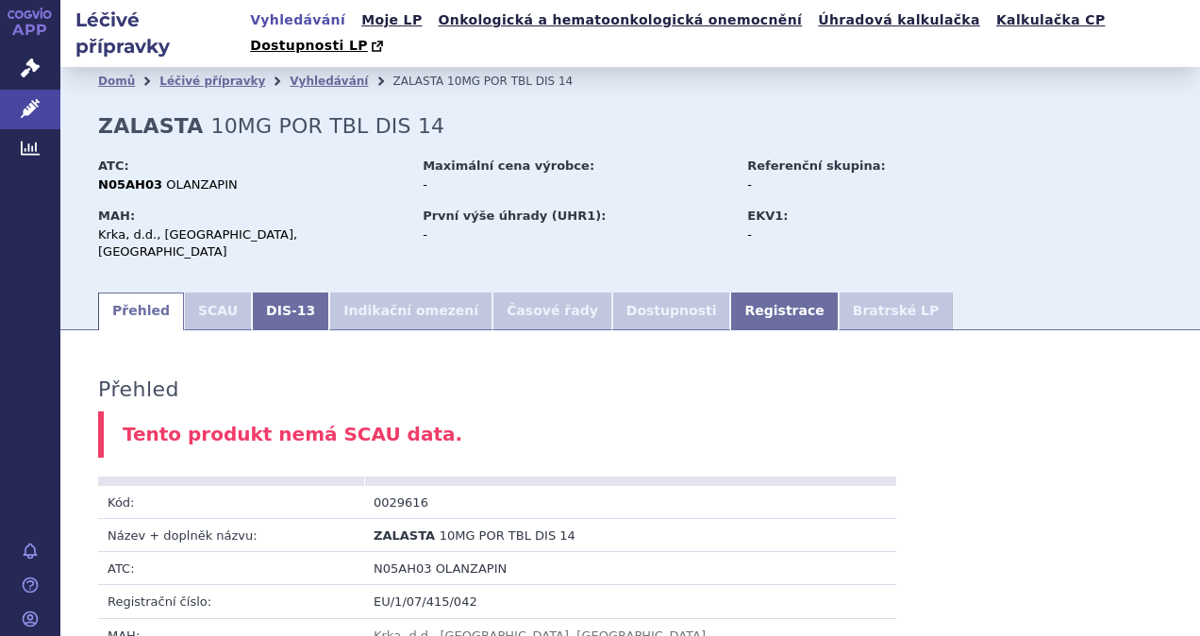
click at [196, 292] on li "SCAU" at bounding box center [218, 311] width 68 height 38
click at [137, 292] on link "Přehled" at bounding box center [141, 311] width 86 height 38
click at [117, 108] on span "Léčivé přípravky" at bounding box center [135, 110] width 150 height 40
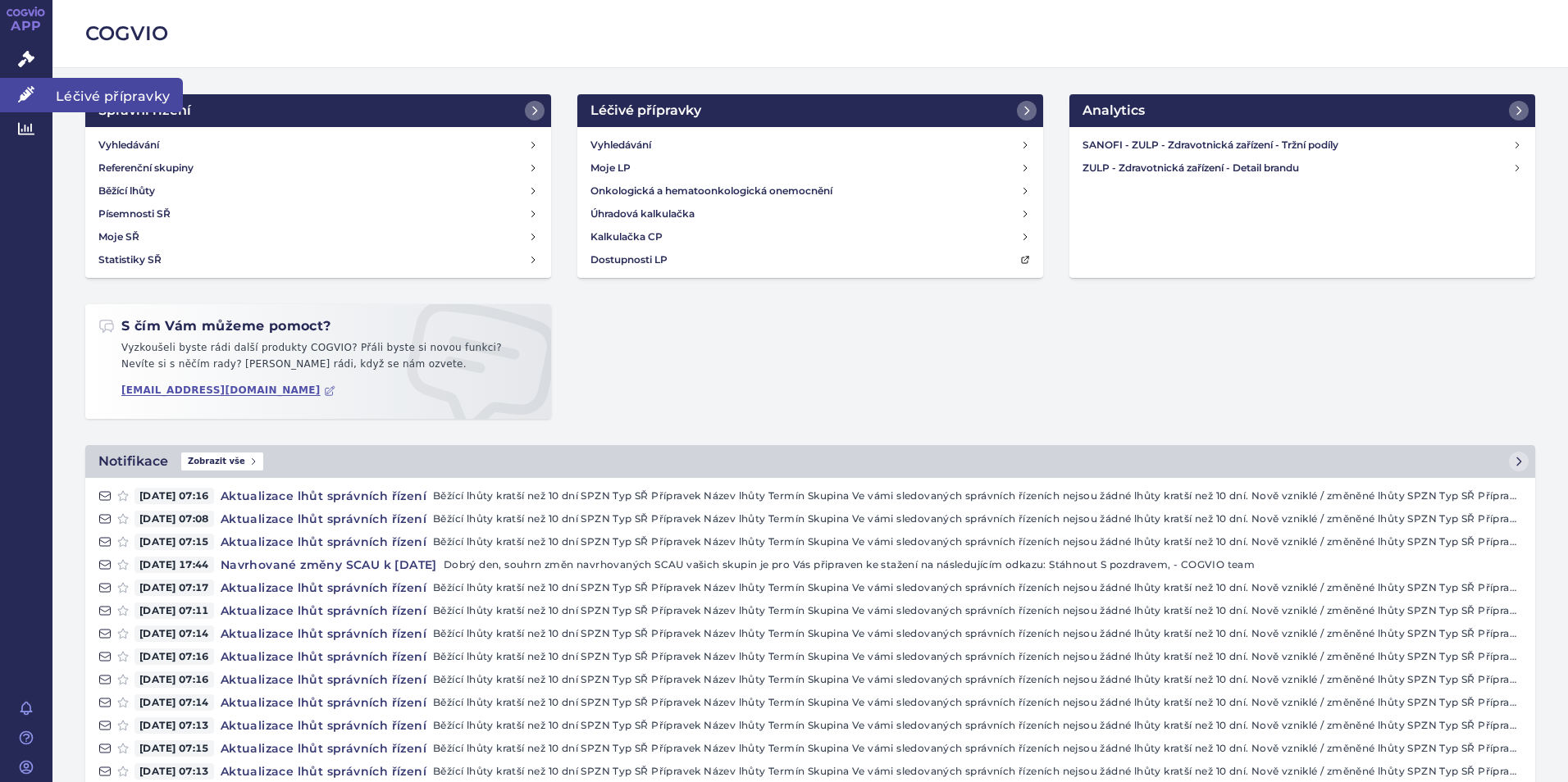
click at [37, 99] on link "Léčivé přípravky" at bounding box center [26, 96] width 52 height 35
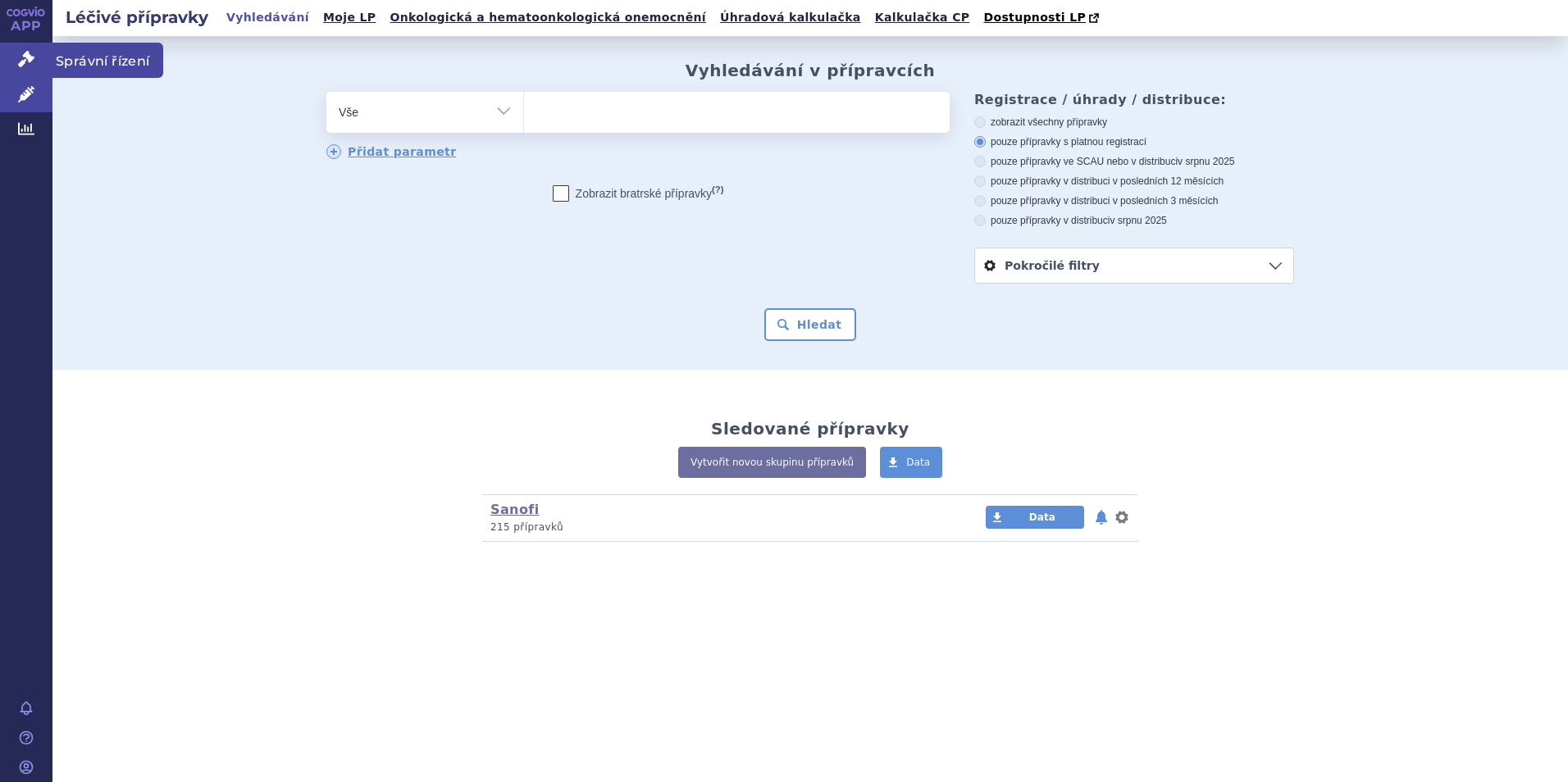
drag, startPoint x: 0, startPoint y: 0, endPoint x: 28, endPoint y: 65, distance: 70.8
click at [28, 65] on icon at bounding box center [26, 58] width 17 height 17
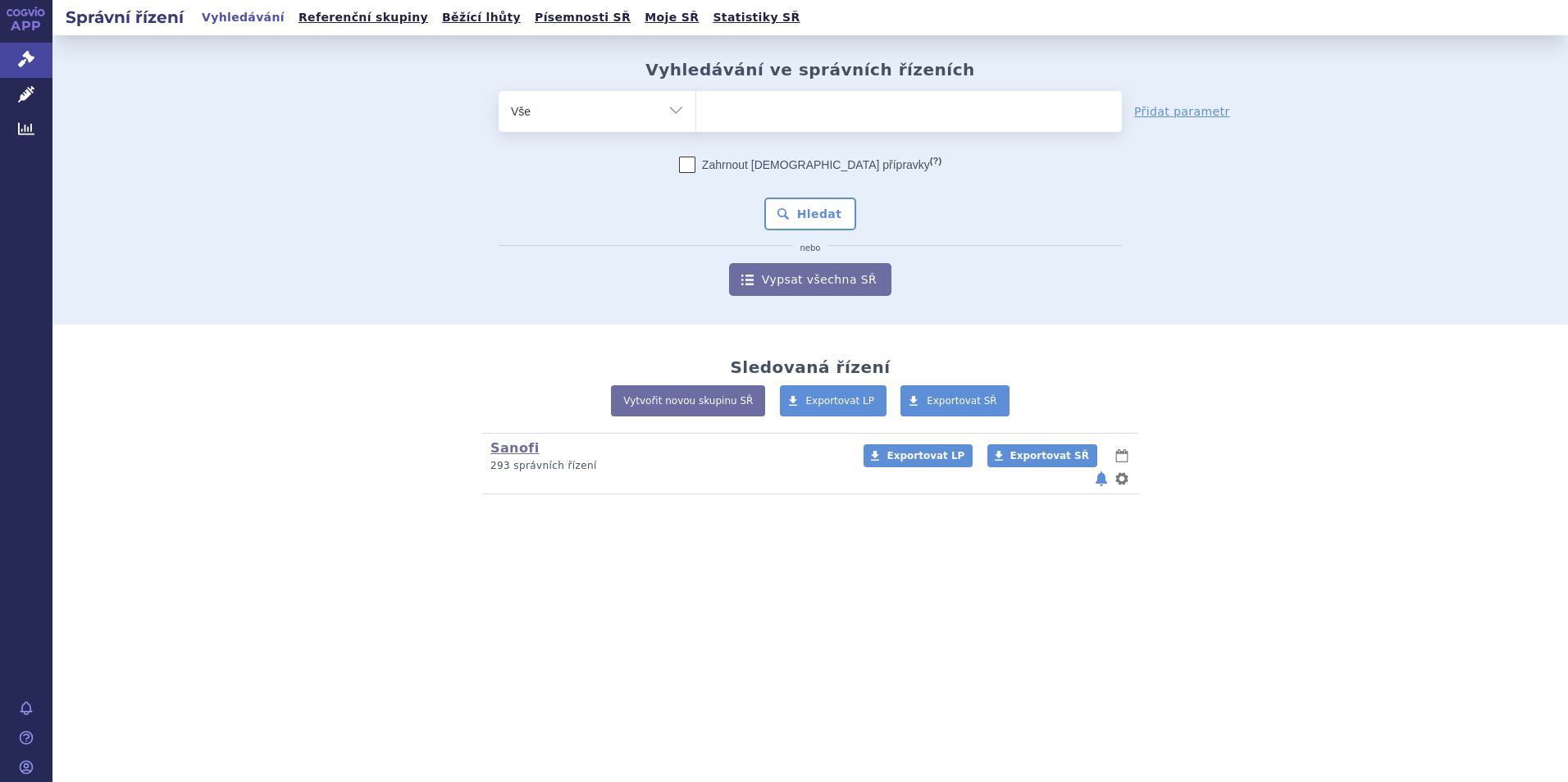
click at [742, 114] on ul at bounding box center [909, 109] width 426 height 35
click at [696, 114] on select at bounding box center [695, 110] width 1 height 41
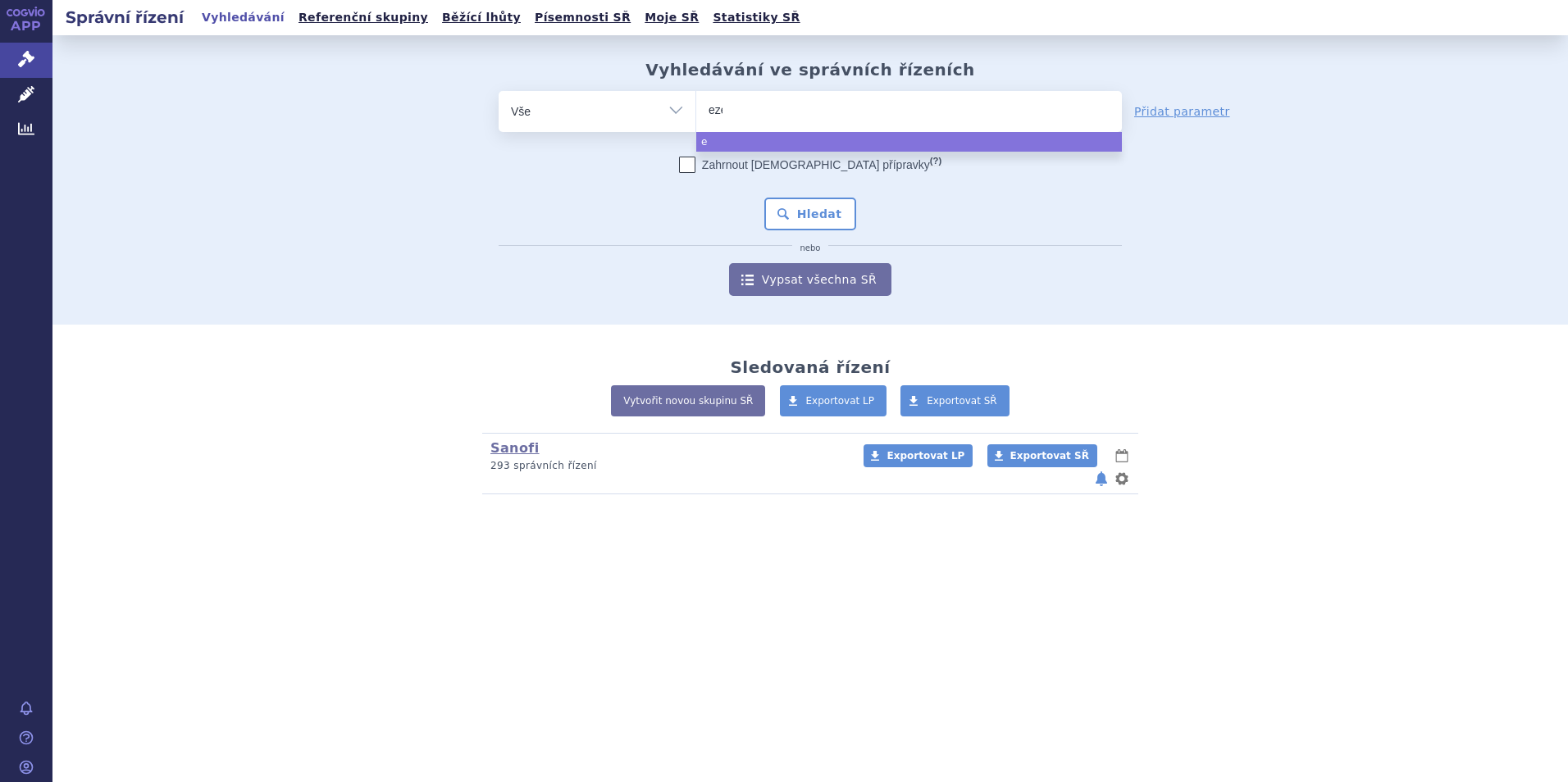
type input "ezet"
type input "ezeti"
type input "ezetimi"
type input "ezetimib"
select select "ezetimib"
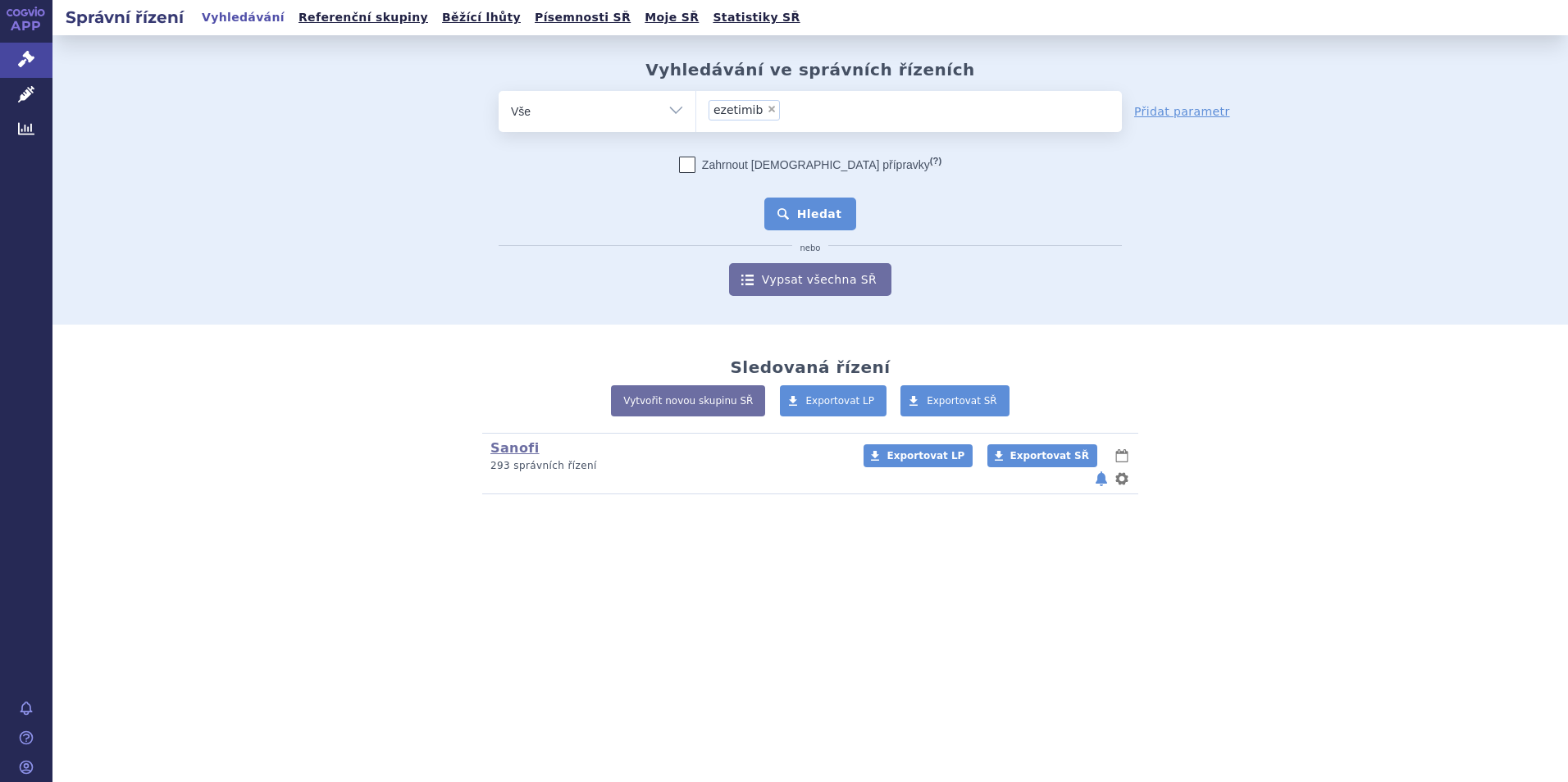
click at [803, 213] on button "Hledat" at bounding box center [810, 214] width 93 height 33
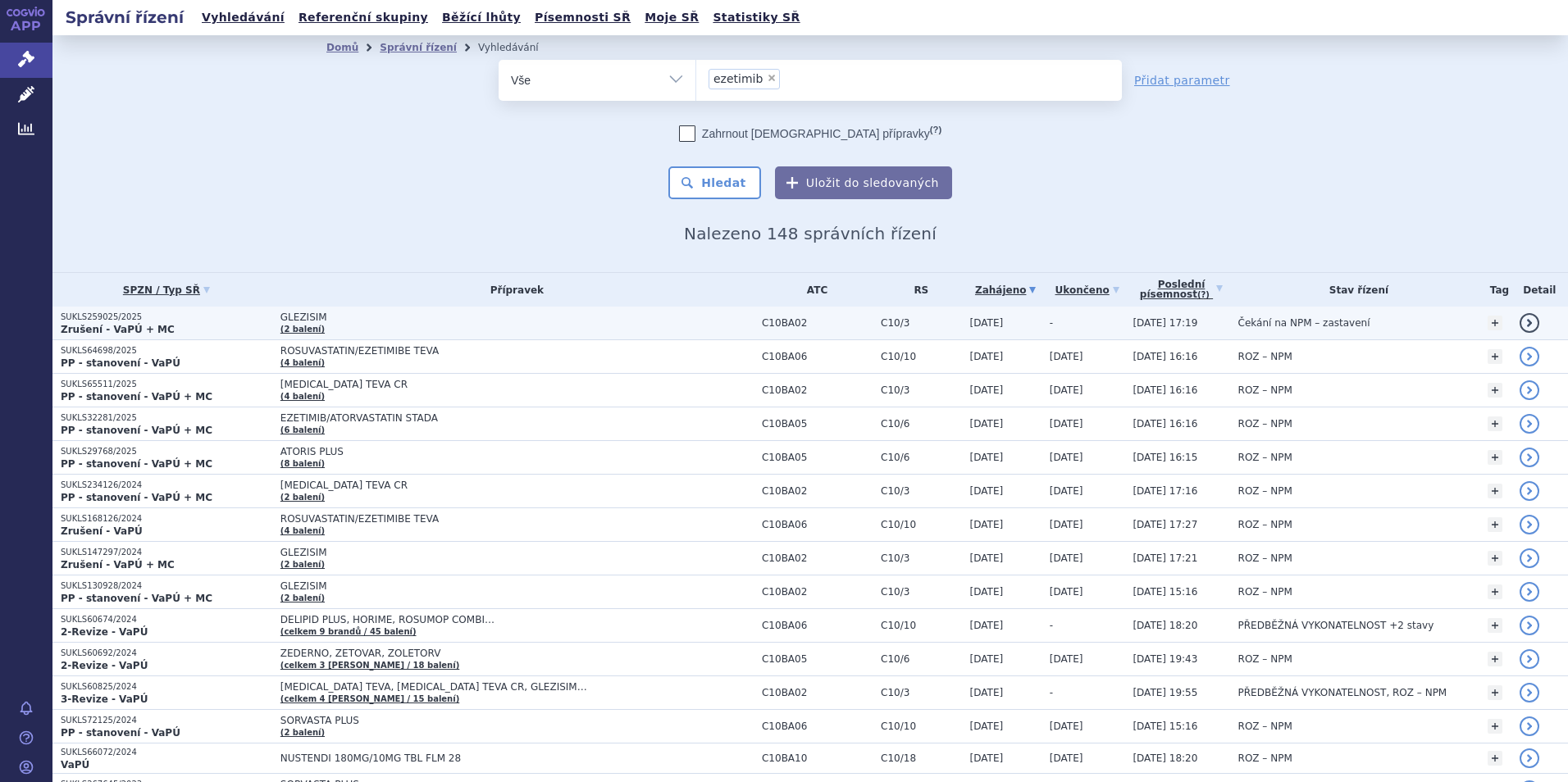
click at [1519, 320] on link "detail" at bounding box center [1529, 322] width 20 height 20
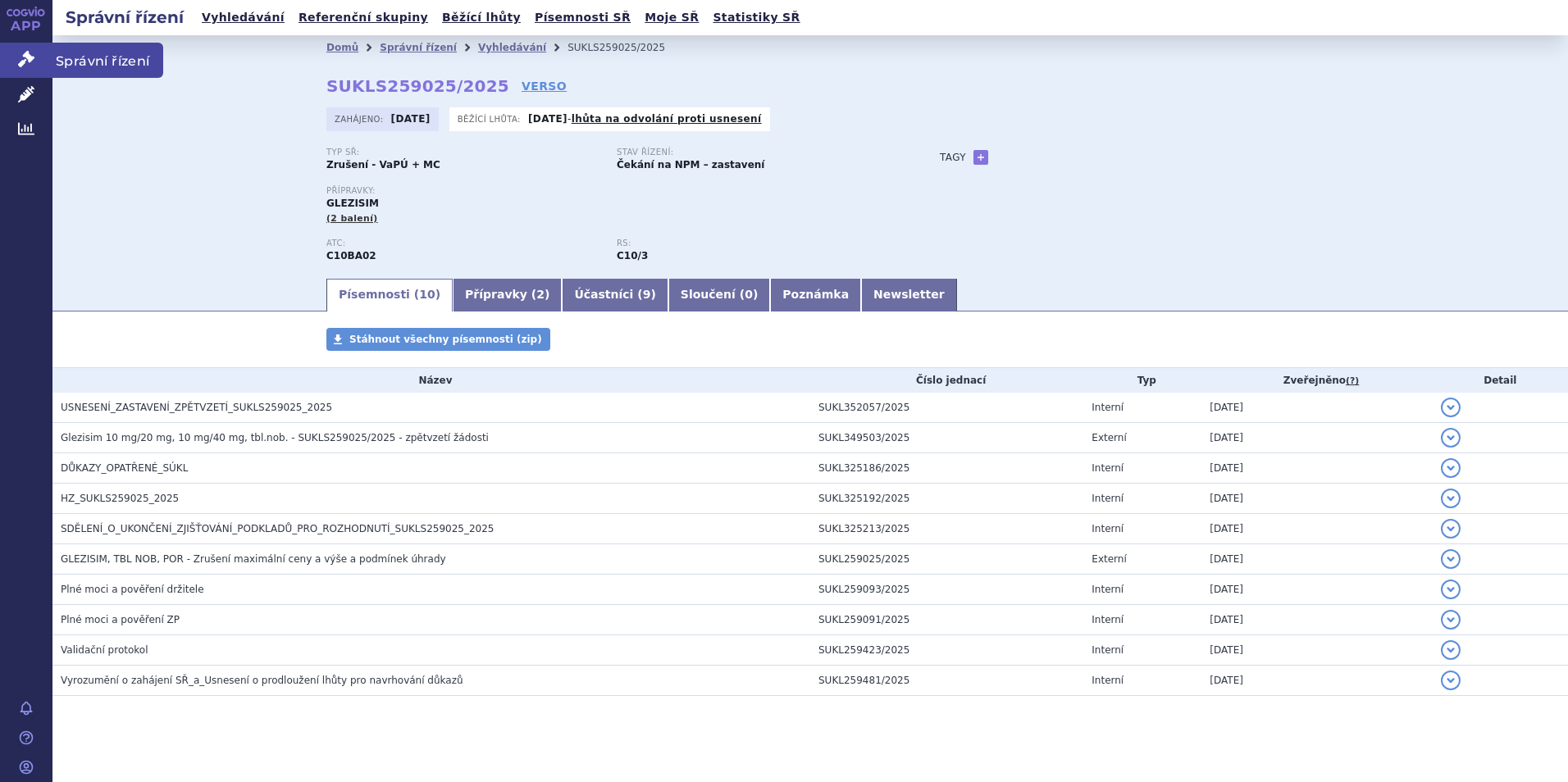
click at [103, 62] on span "Správní řízení" at bounding box center [107, 60] width 110 height 35
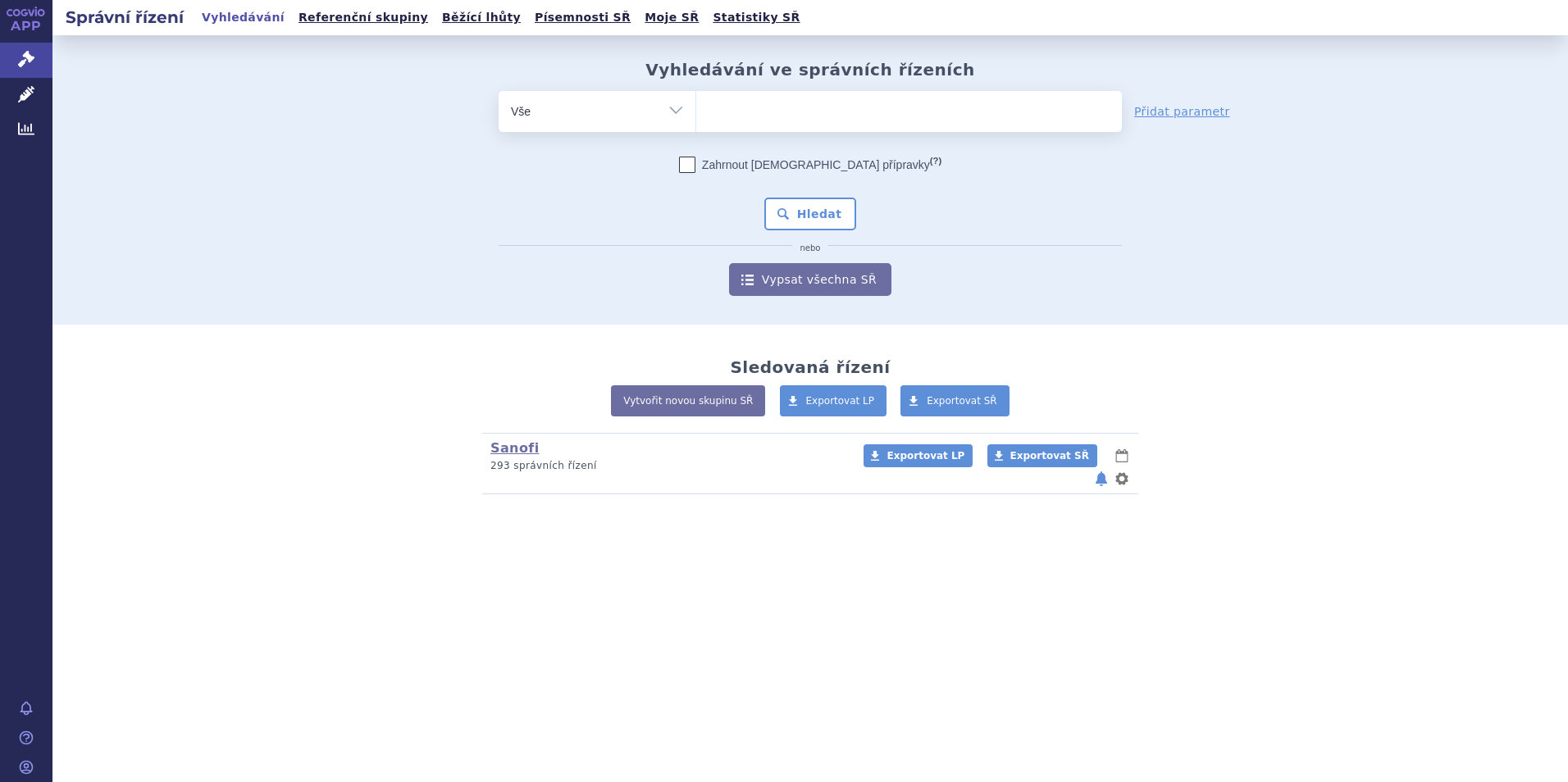
click at [746, 116] on ul at bounding box center [909, 109] width 426 height 35
click at [696, 116] on select at bounding box center [695, 110] width 1 height 41
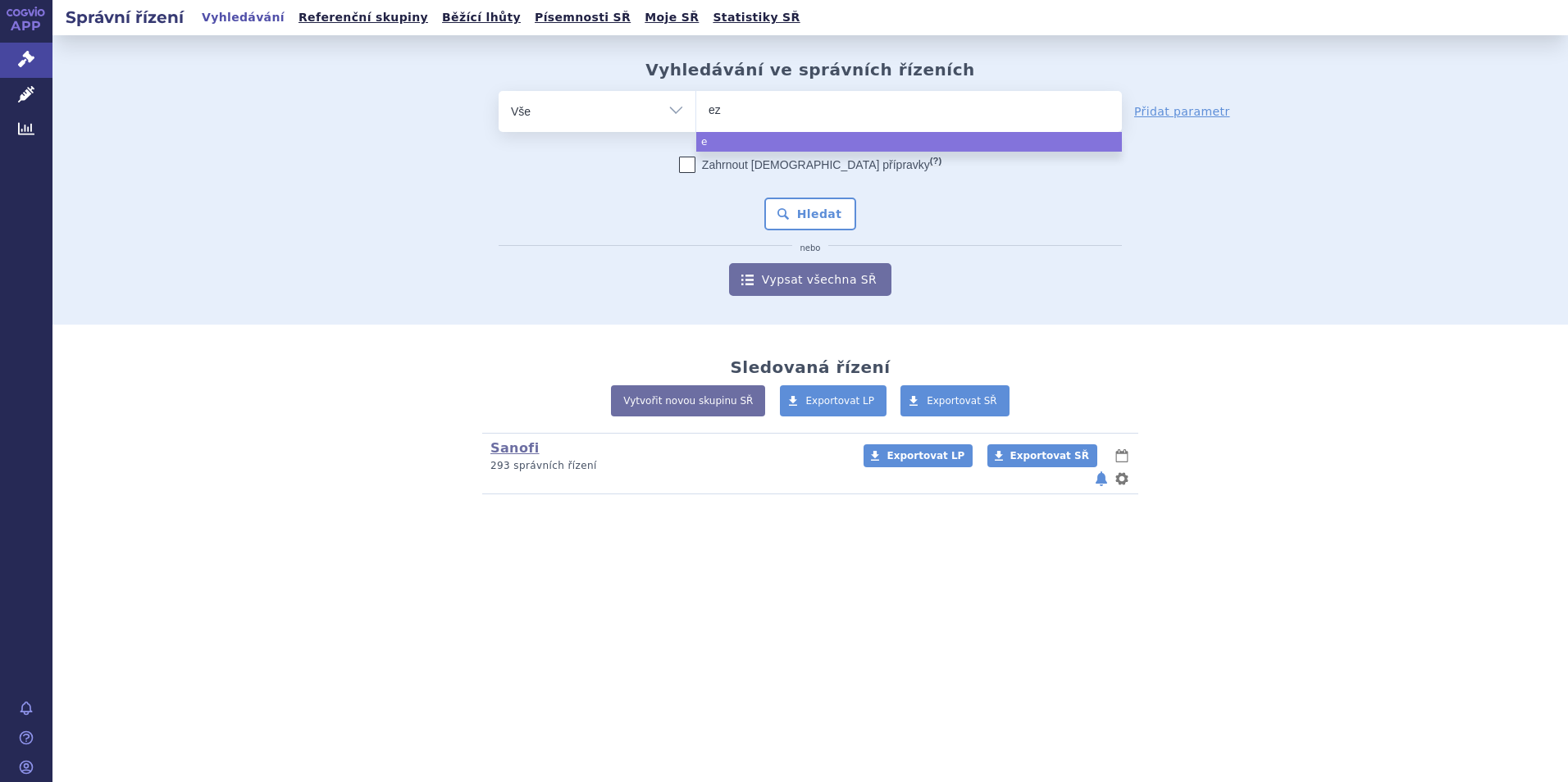
type input "eze"
type input "ezeti"
type input "ezetiv"
type input "ezetim"
type input "ezetimib"
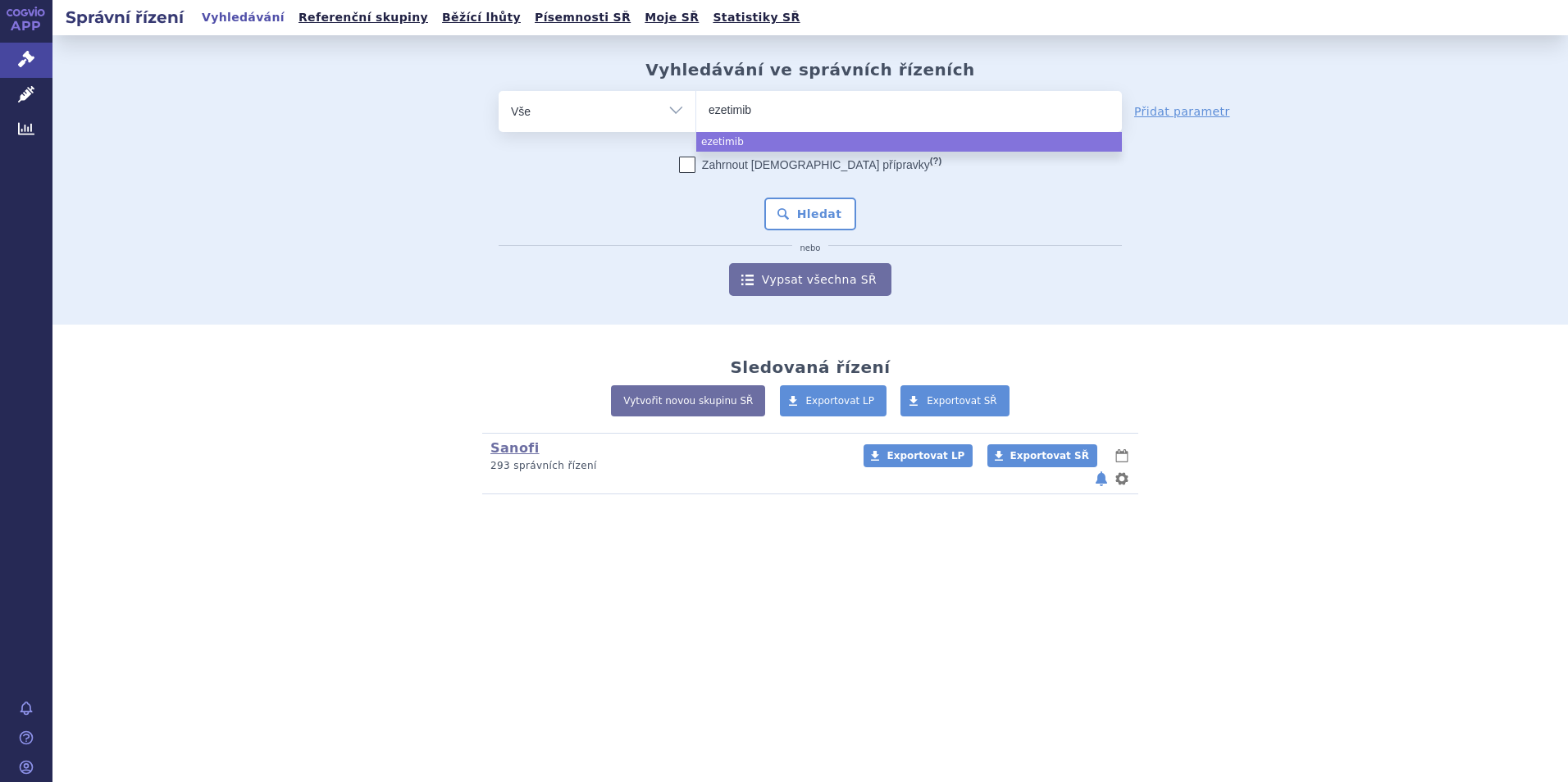
select select "ezetimib"
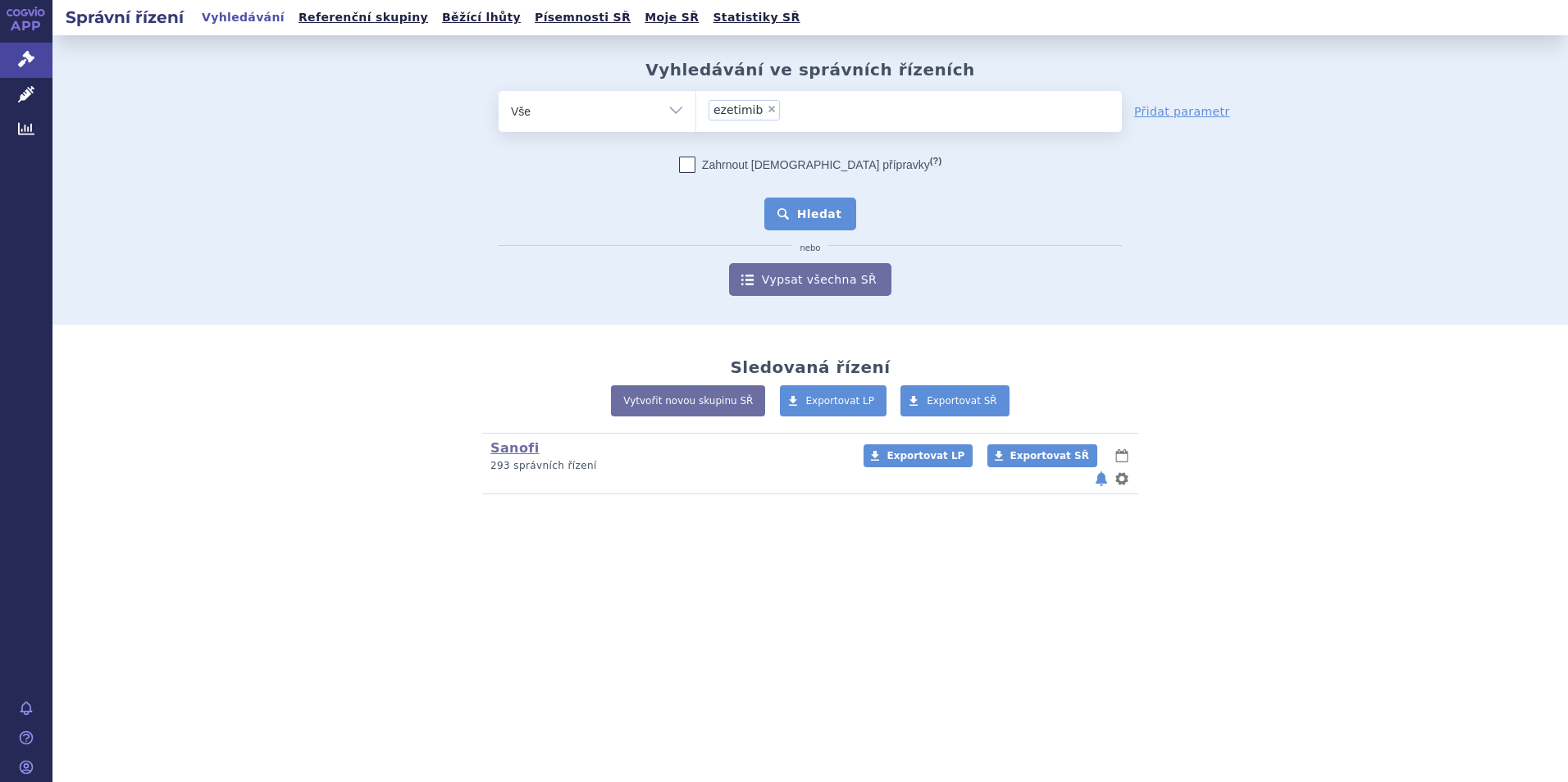
click at [833, 214] on button "Hledat" at bounding box center [810, 214] width 93 height 33
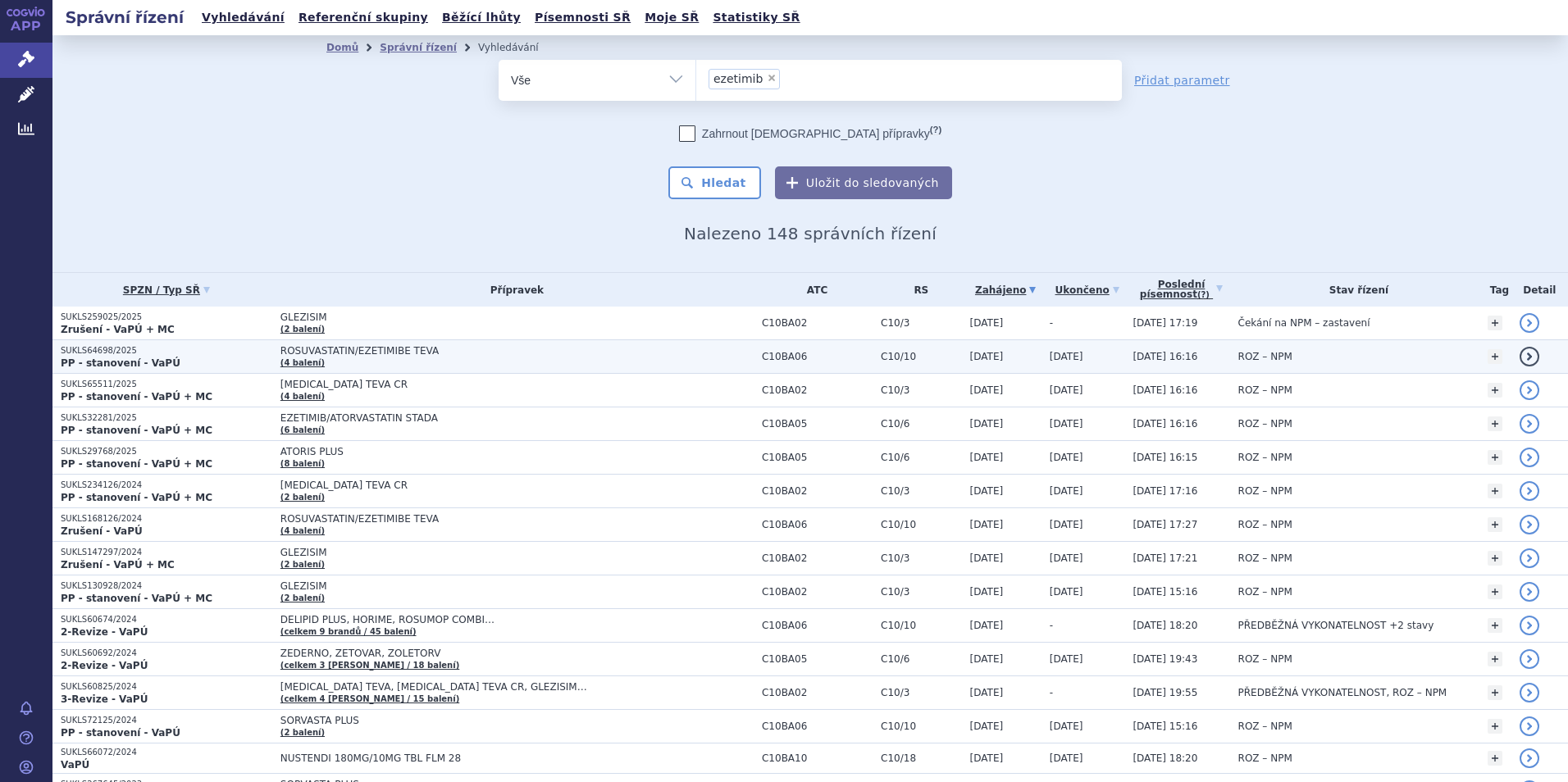
click at [1519, 358] on link "detail" at bounding box center [1529, 356] width 20 height 20
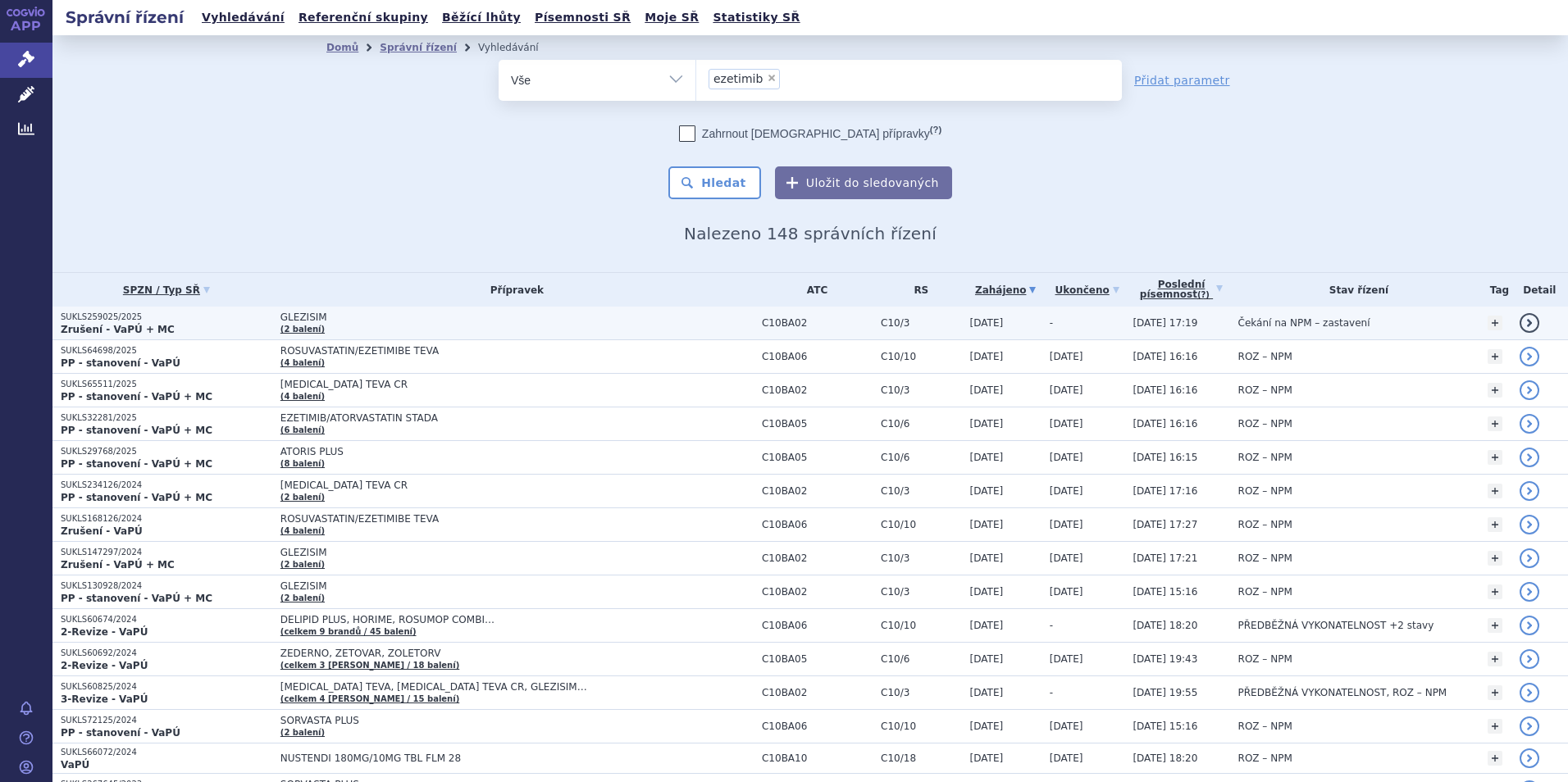
click at [1519, 323] on link "detail" at bounding box center [1529, 322] width 20 height 20
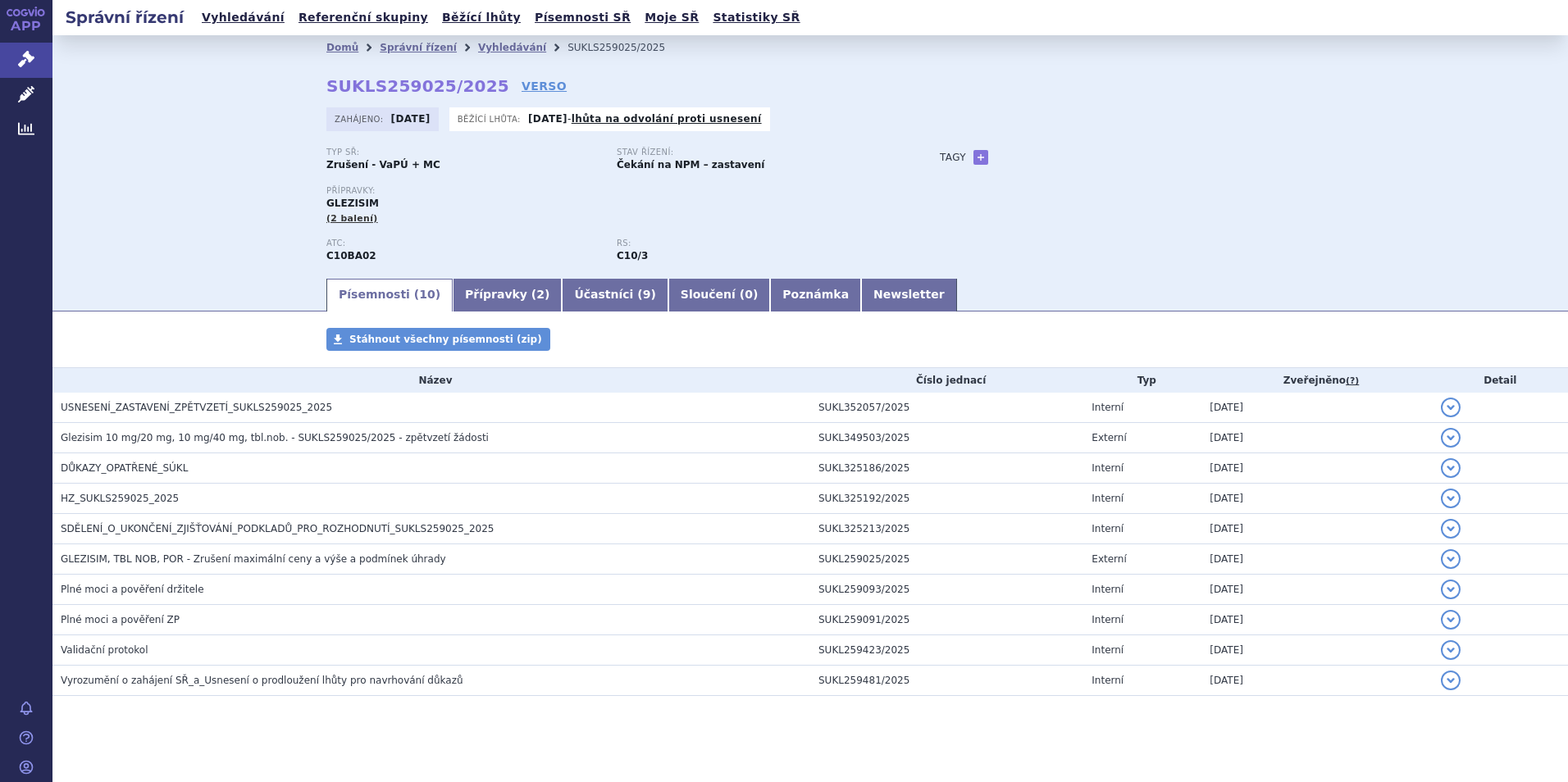
click at [1443, 407] on button "detail" at bounding box center [1450, 408] width 20 height 20
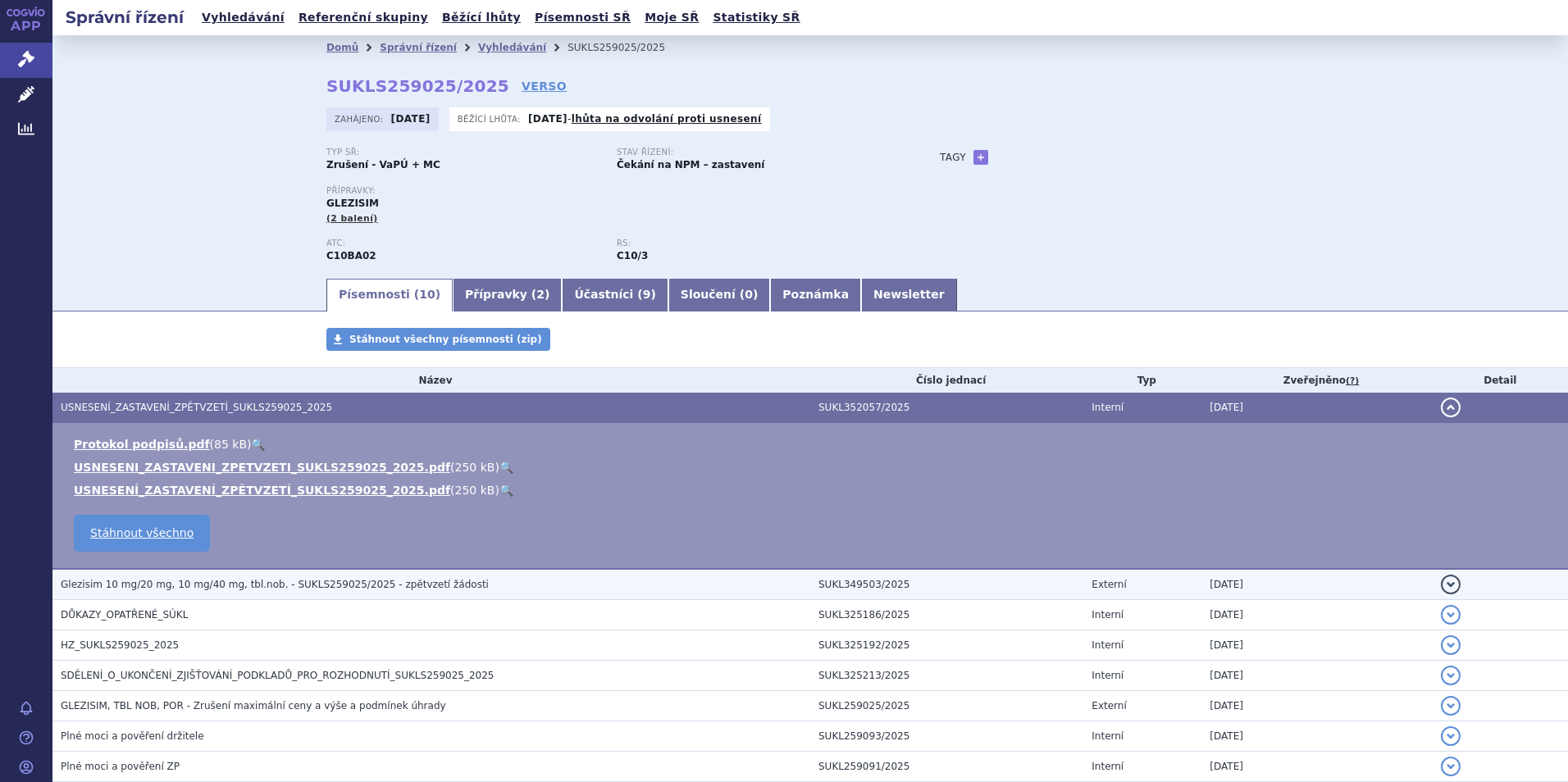
click at [1440, 581] on button "detail" at bounding box center [1450, 584] width 20 height 20
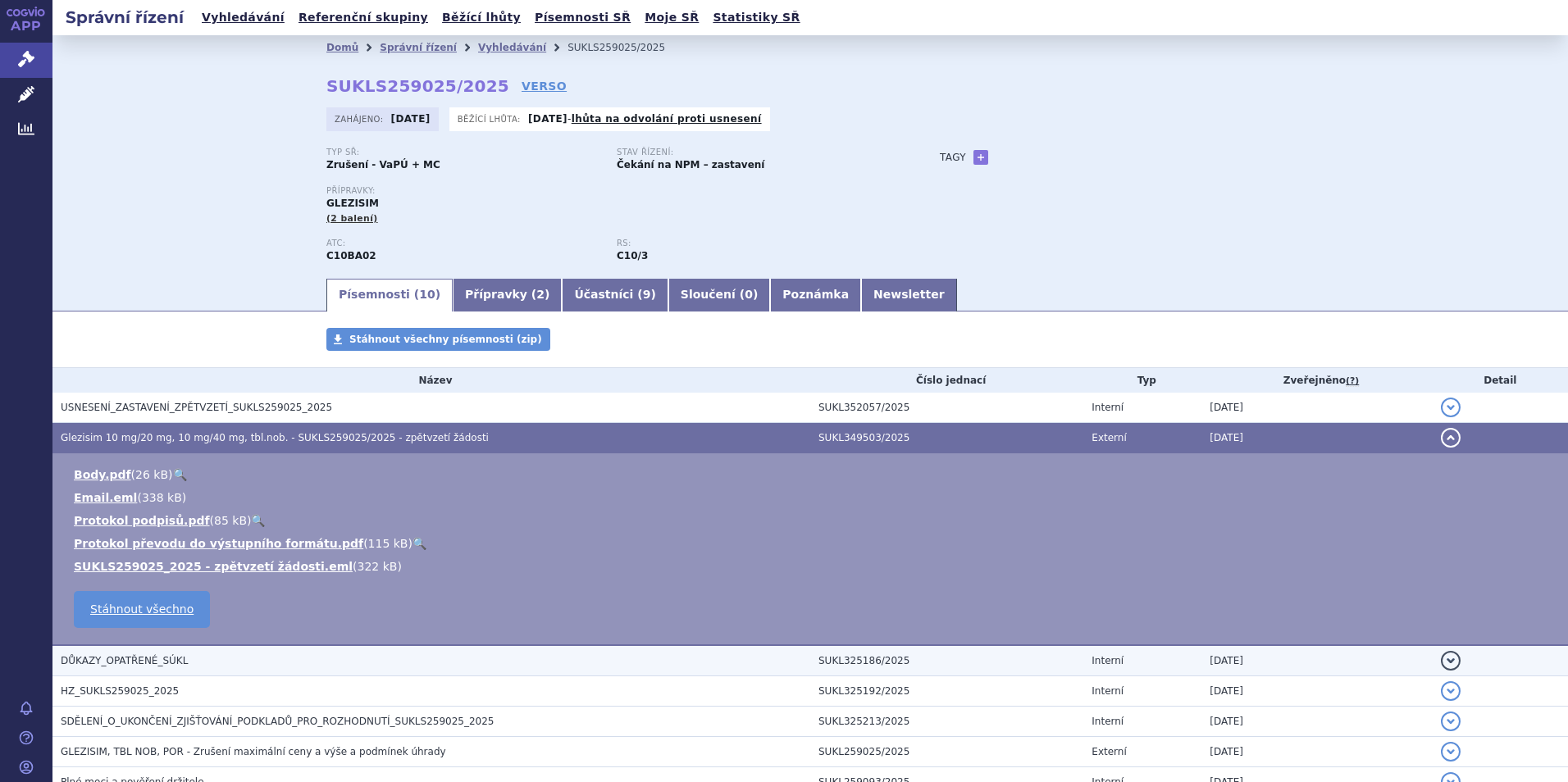
click at [1440, 659] on button "detail" at bounding box center [1450, 660] width 20 height 20
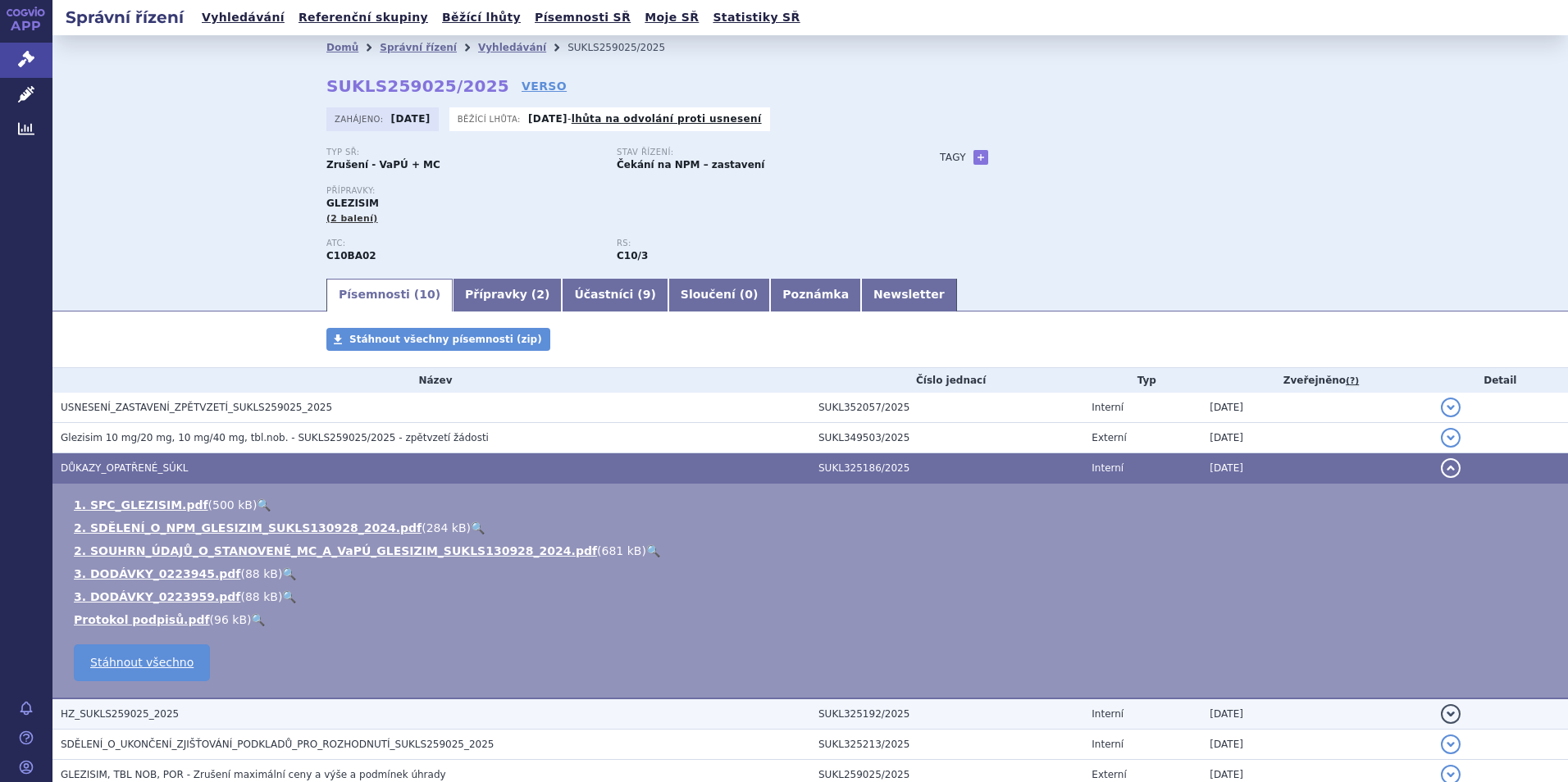
click at [1440, 711] on button "detail" at bounding box center [1450, 713] width 20 height 20
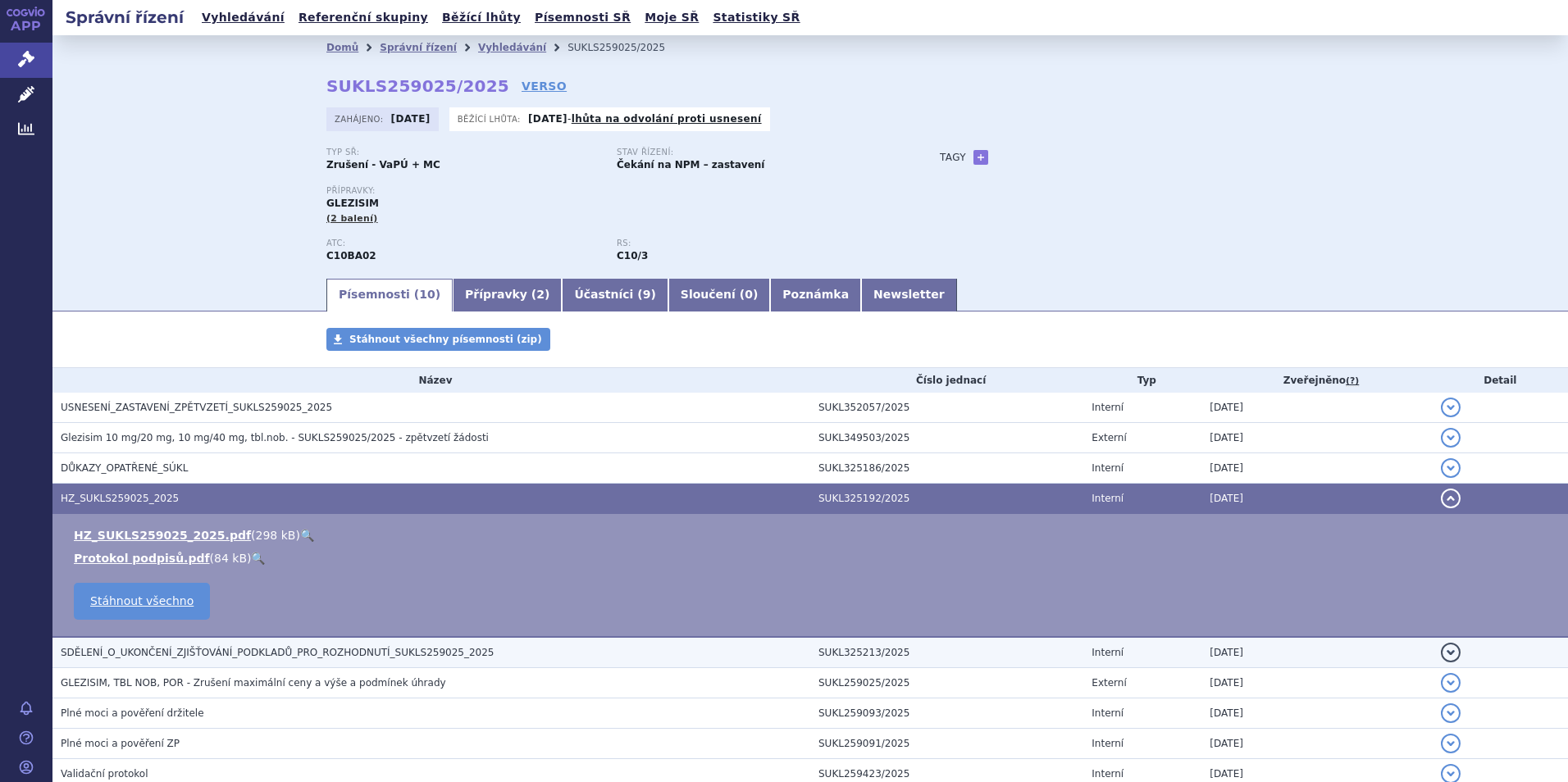
click at [1440, 656] on button "detail" at bounding box center [1450, 653] width 20 height 20
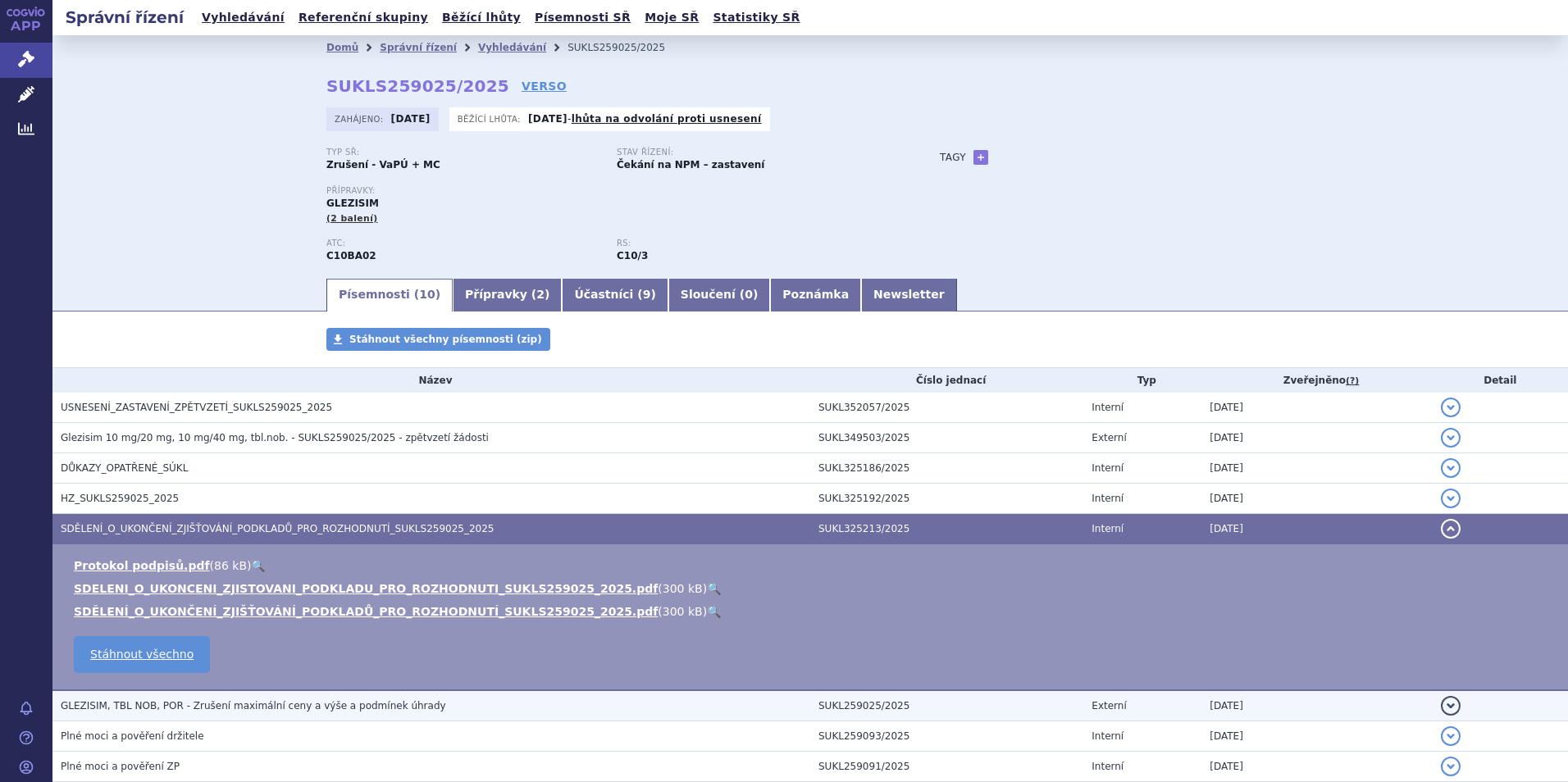
click at [1440, 703] on button "detail" at bounding box center [1450, 706] width 20 height 20
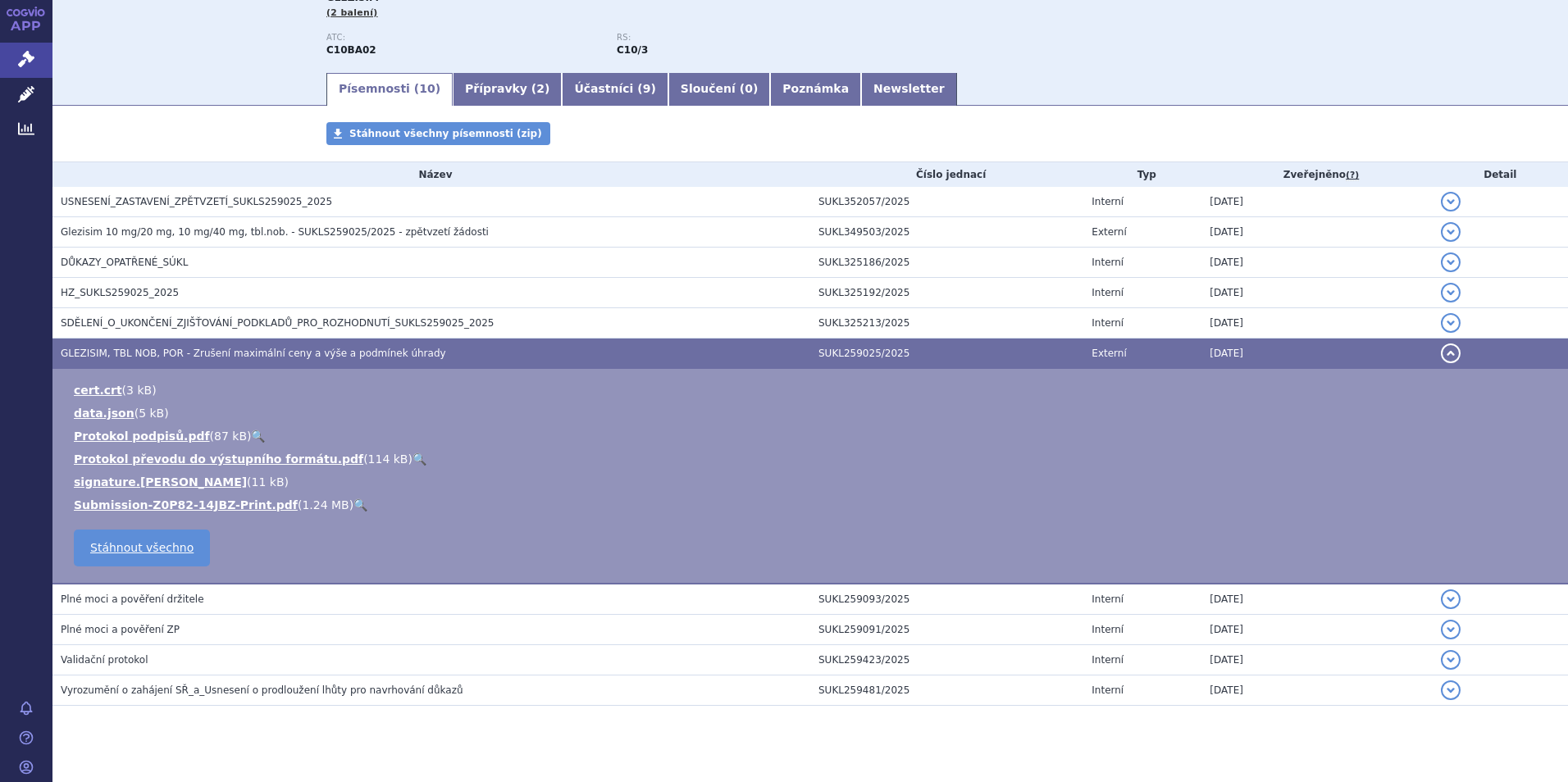
scroll to position [228, 0]
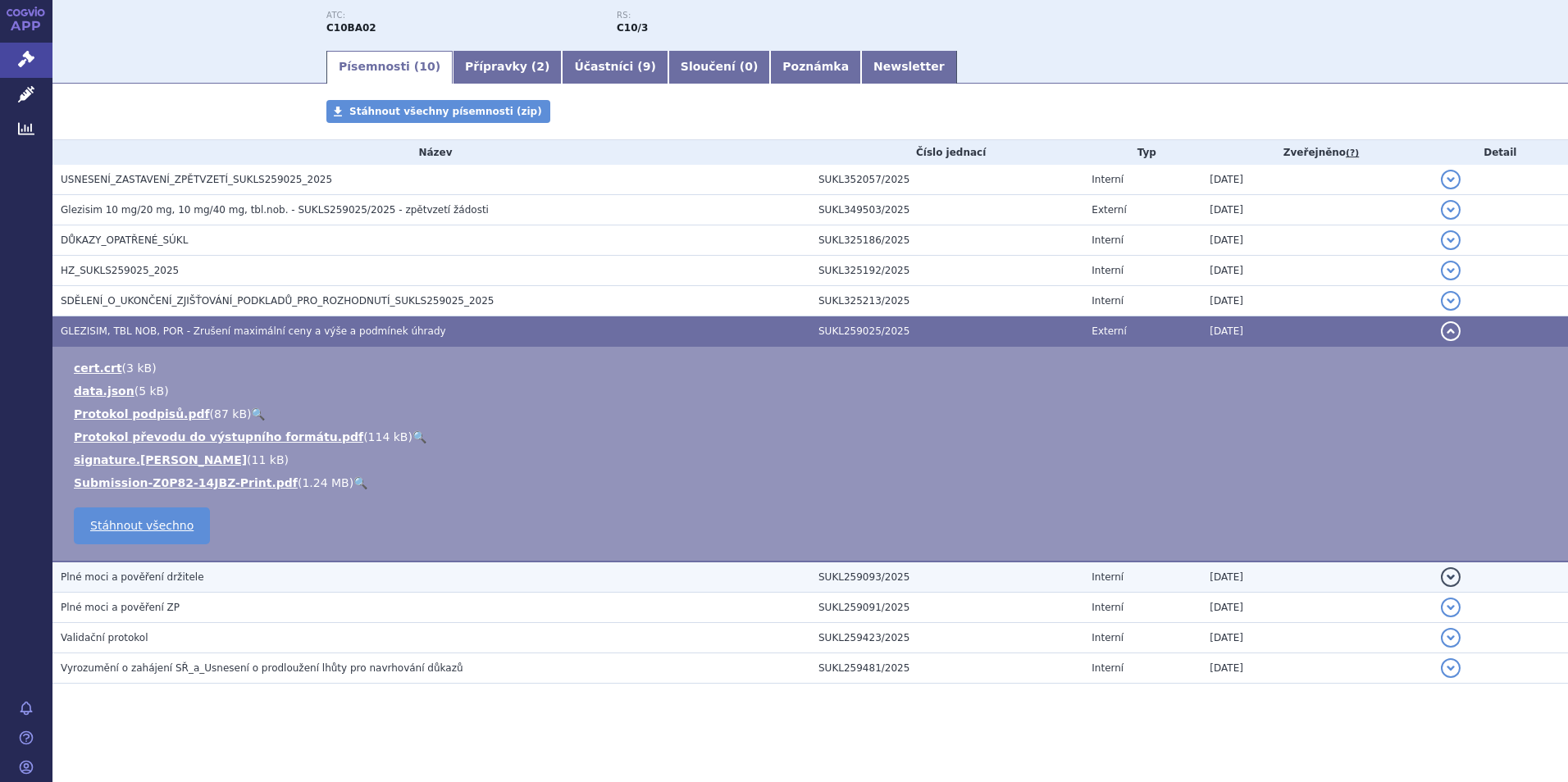
click at [1440, 574] on button "detail" at bounding box center [1450, 577] width 20 height 20
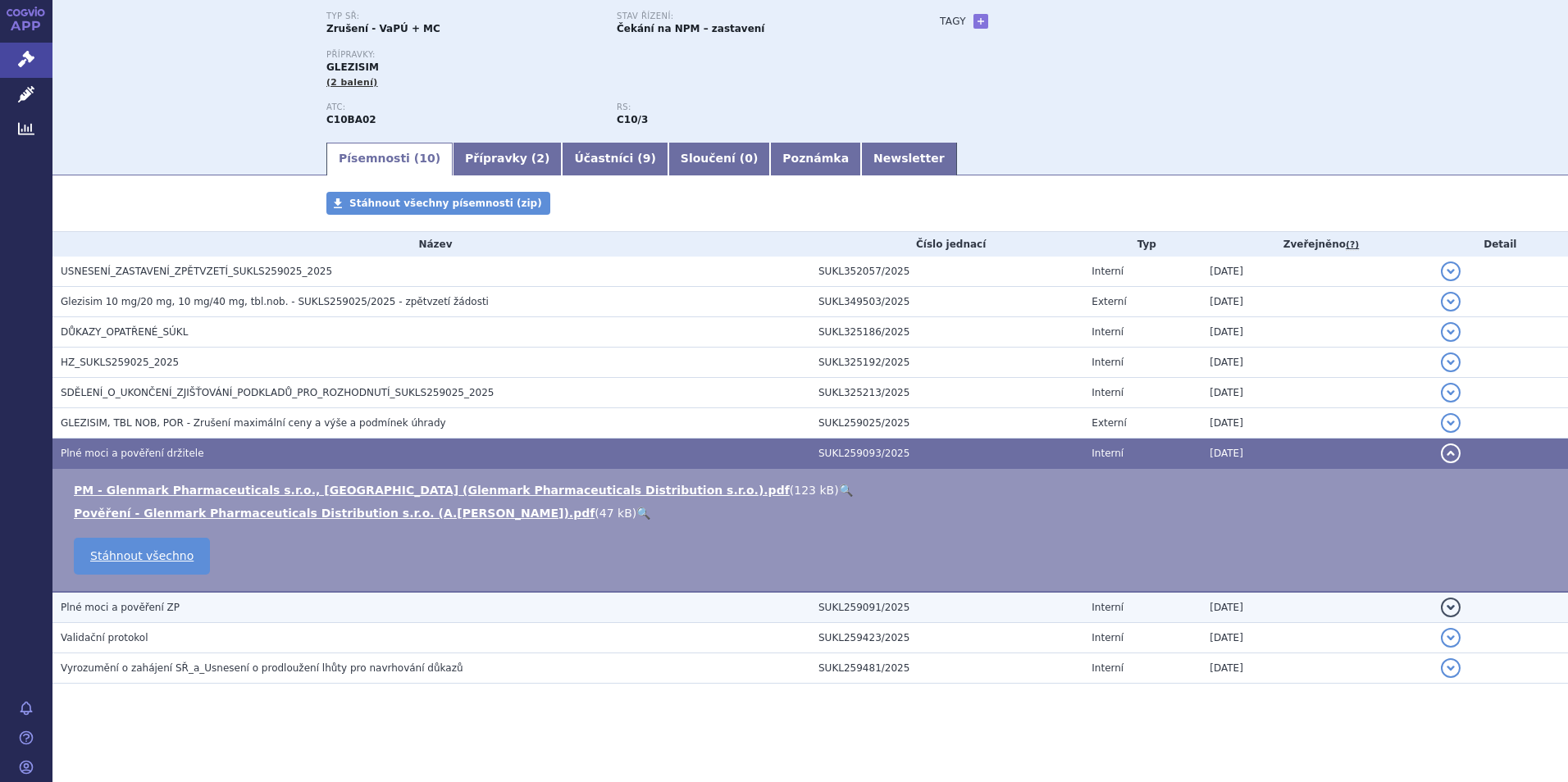
click at [1441, 614] on button "detail" at bounding box center [1450, 607] width 20 height 20
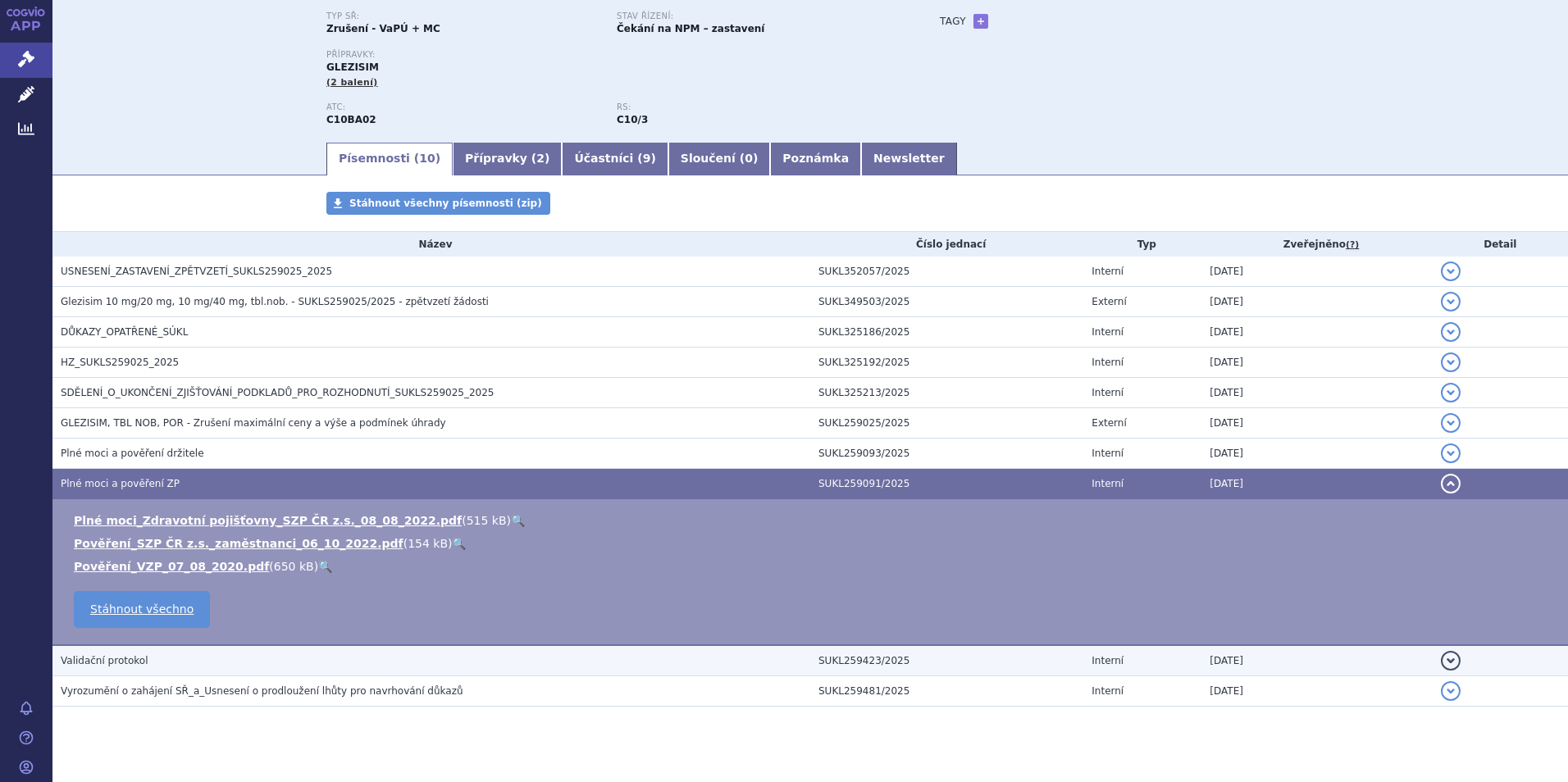
click at [1440, 666] on button "detail" at bounding box center [1450, 660] width 20 height 20
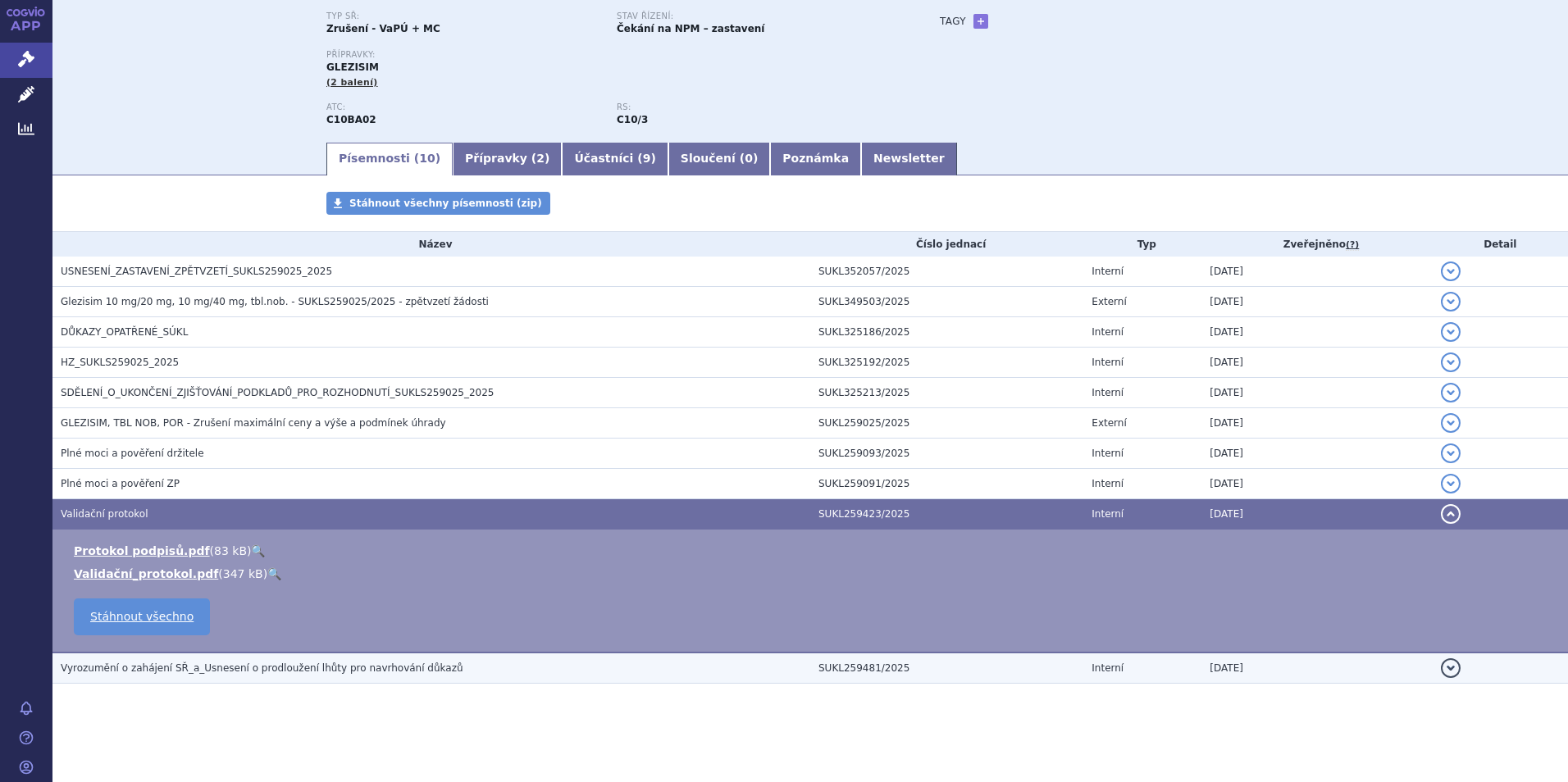
click at [1440, 661] on button "detail" at bounding box center [1450, 667] width 20 height 20
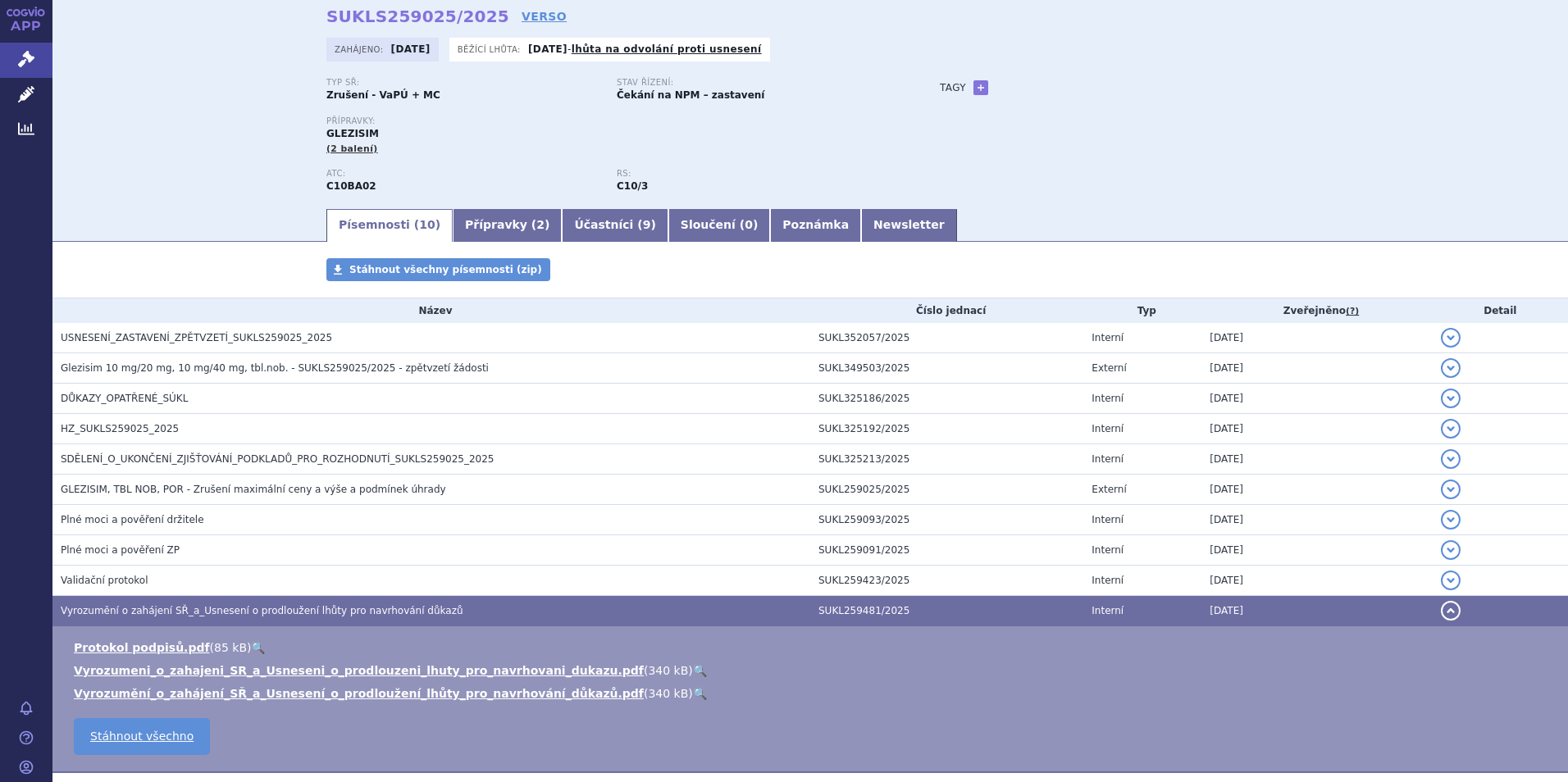
scroll to position [0, 0]
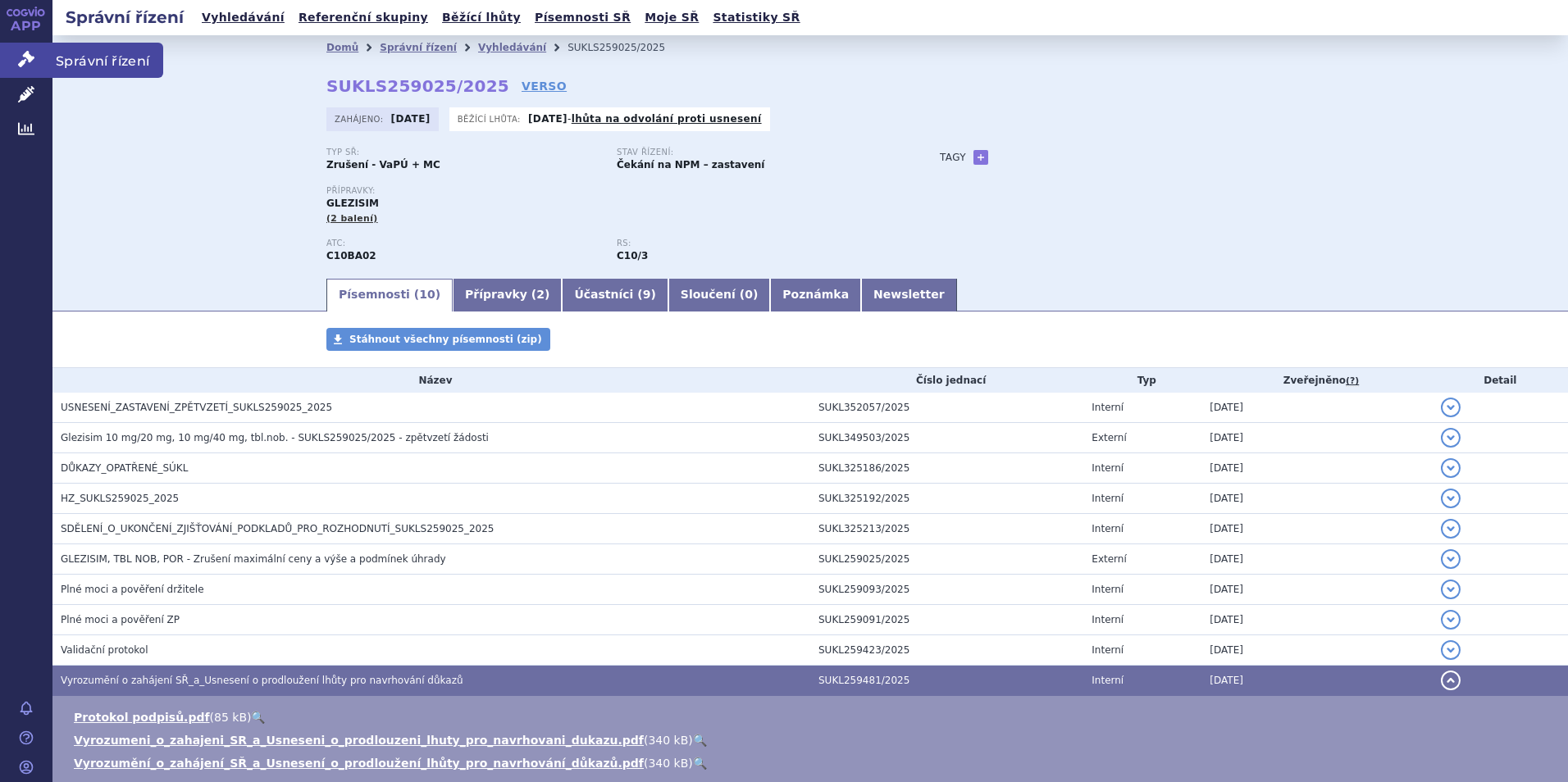
click at [115, 61] on span "Správní řízení" at bounding box center [107, 60] width 110 height 35
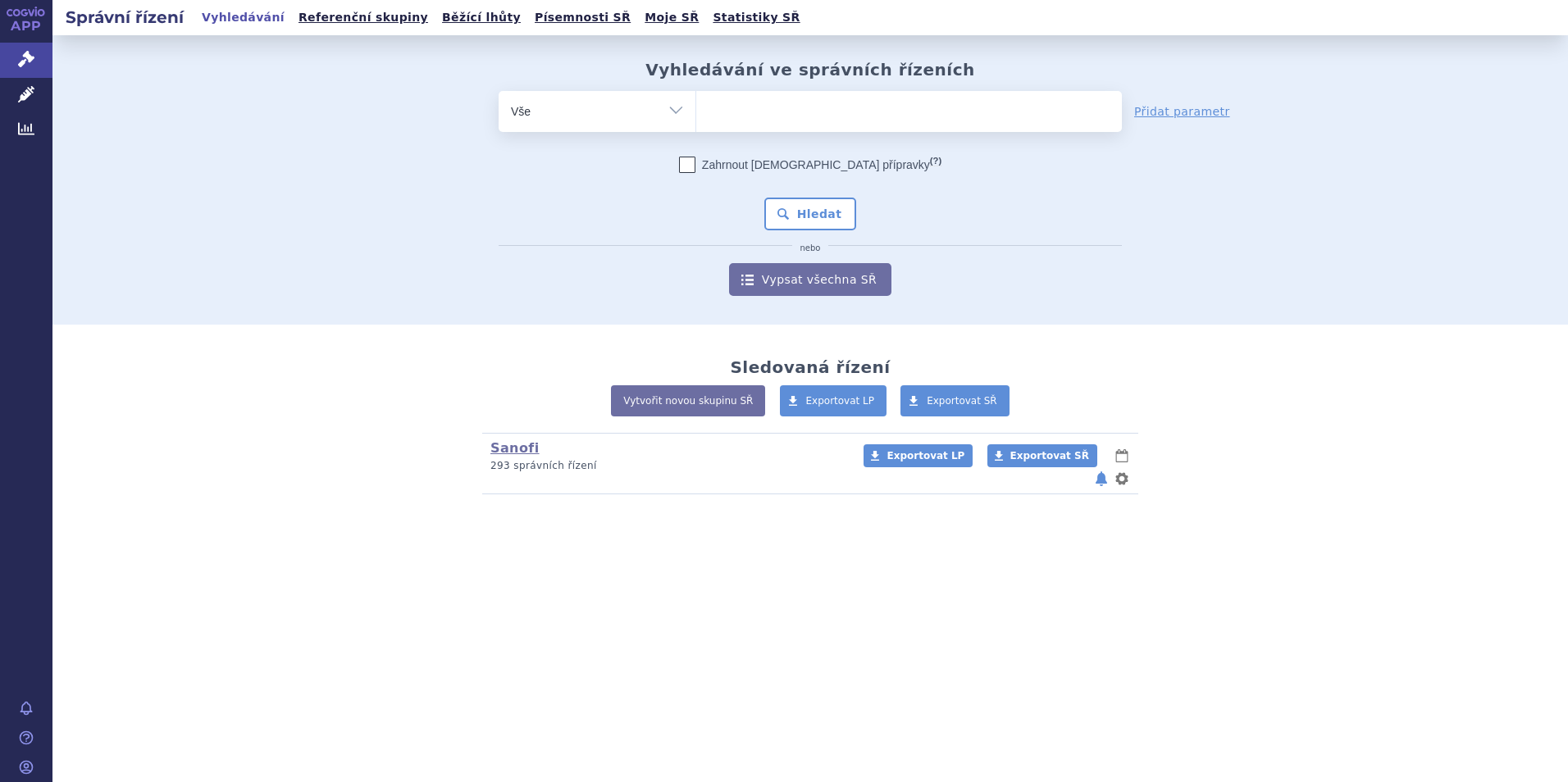
click at [821, 108] on ul at bounding box center [909, 109] width 426 height 35
click at [696, 108] on select at bounding box center [695, 110] width 1 height 41
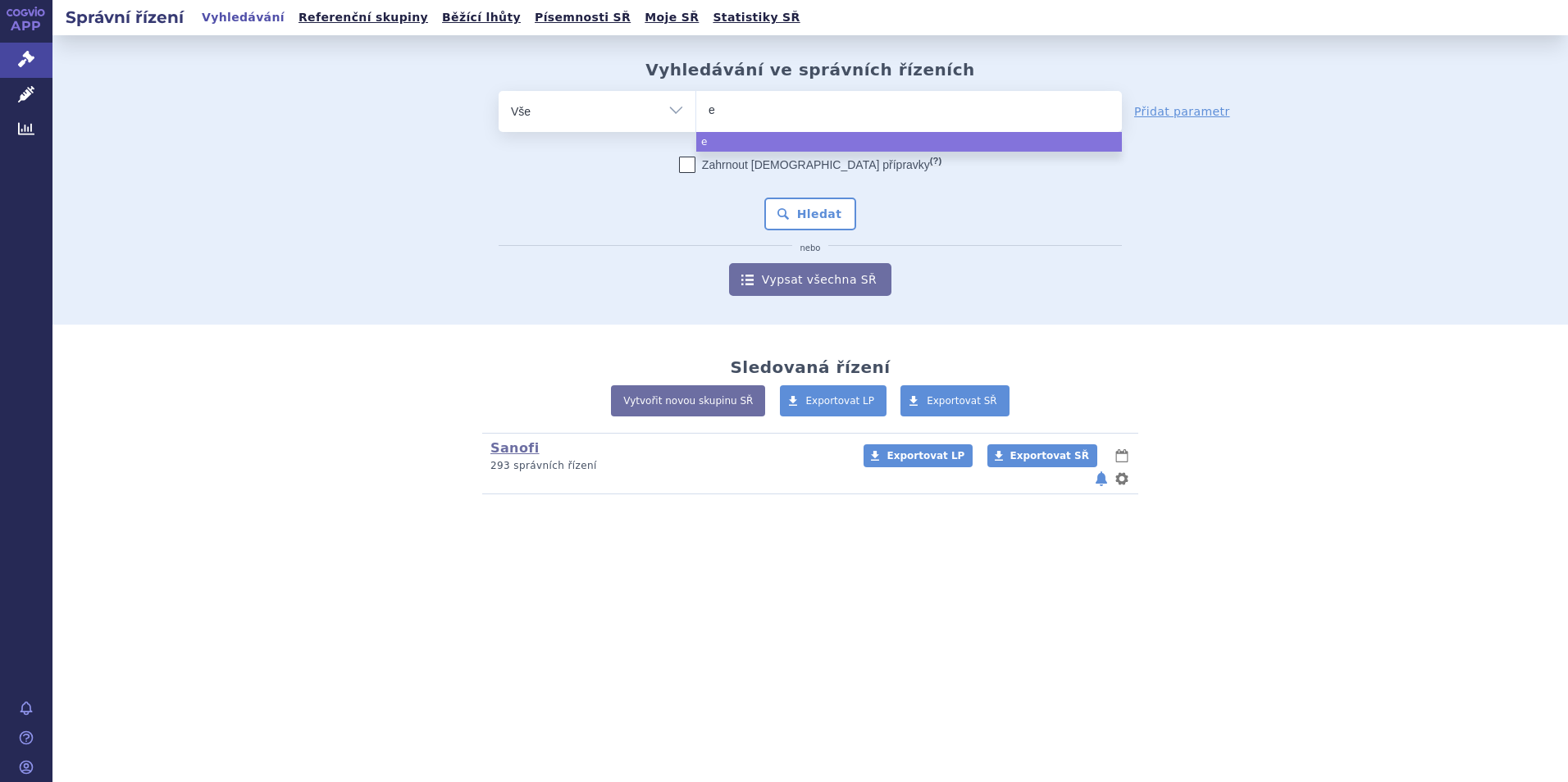
type input "ez"
type input "eze"
type input "ezet"
type input "ezeti"
type input "ezetim"
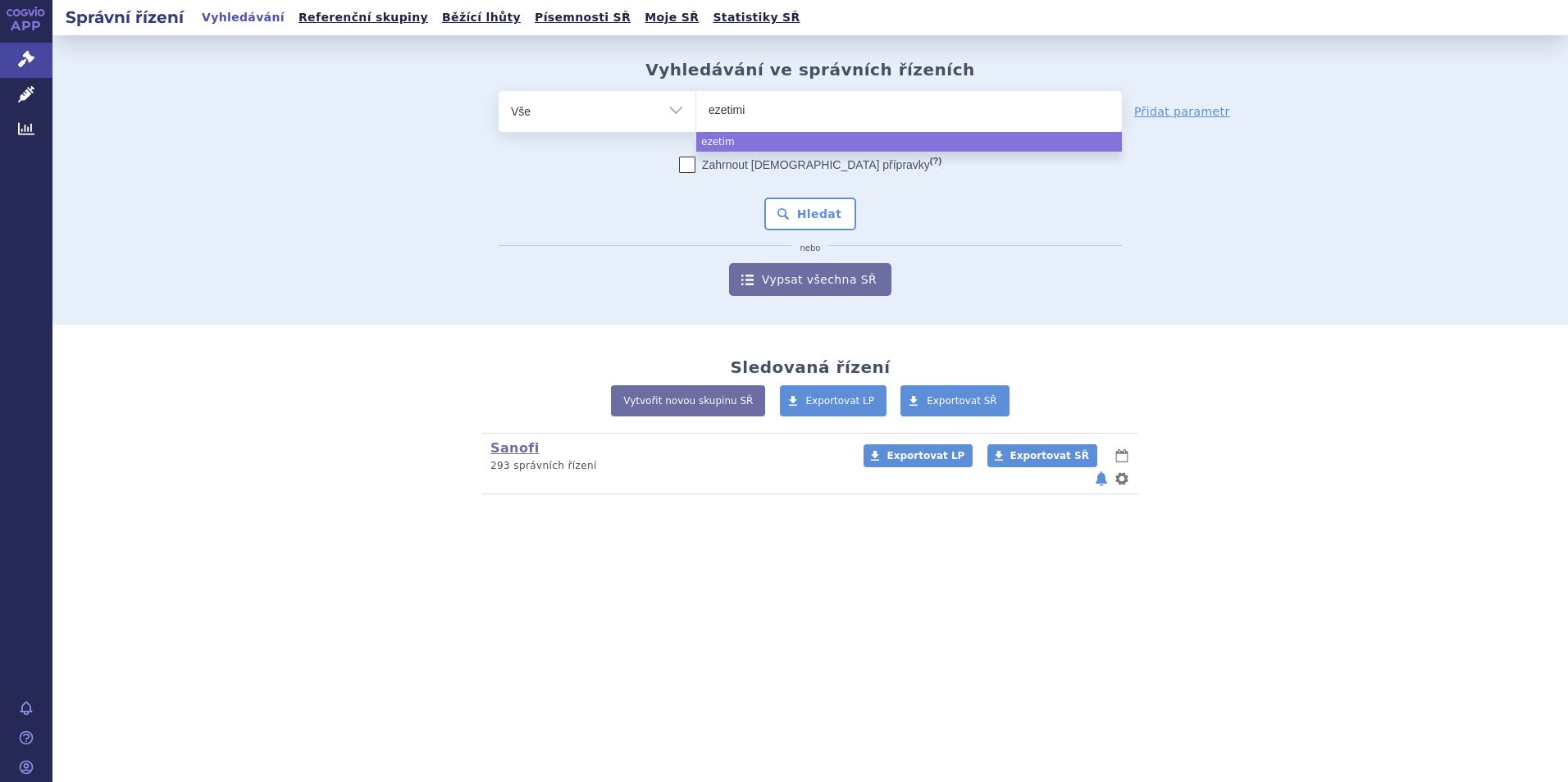
type input "ezetimib"
select select "ezetimib"
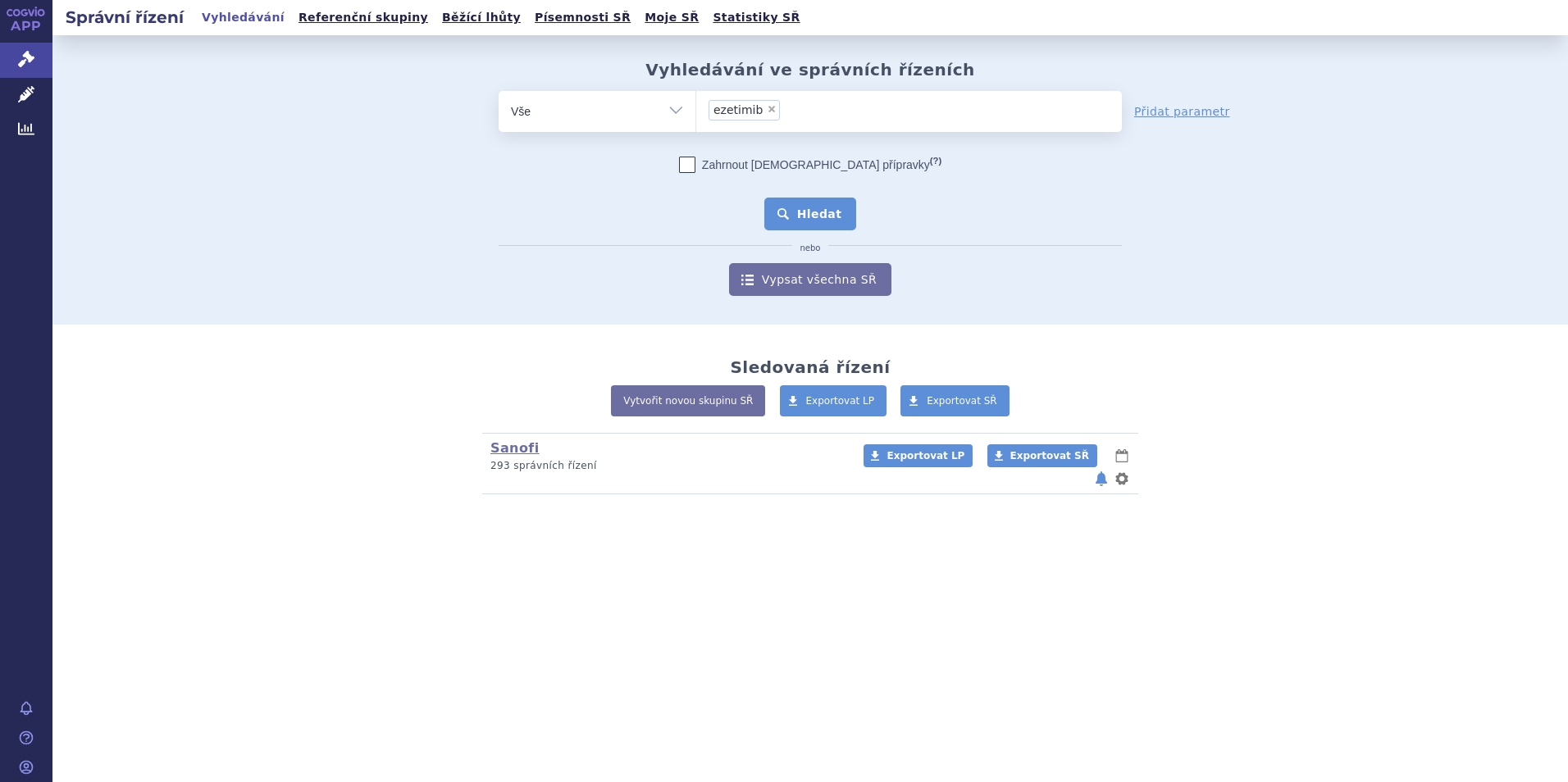
click at [829, 209] on button "Hledat" at bounding box center [810, 214] width 93 height 33
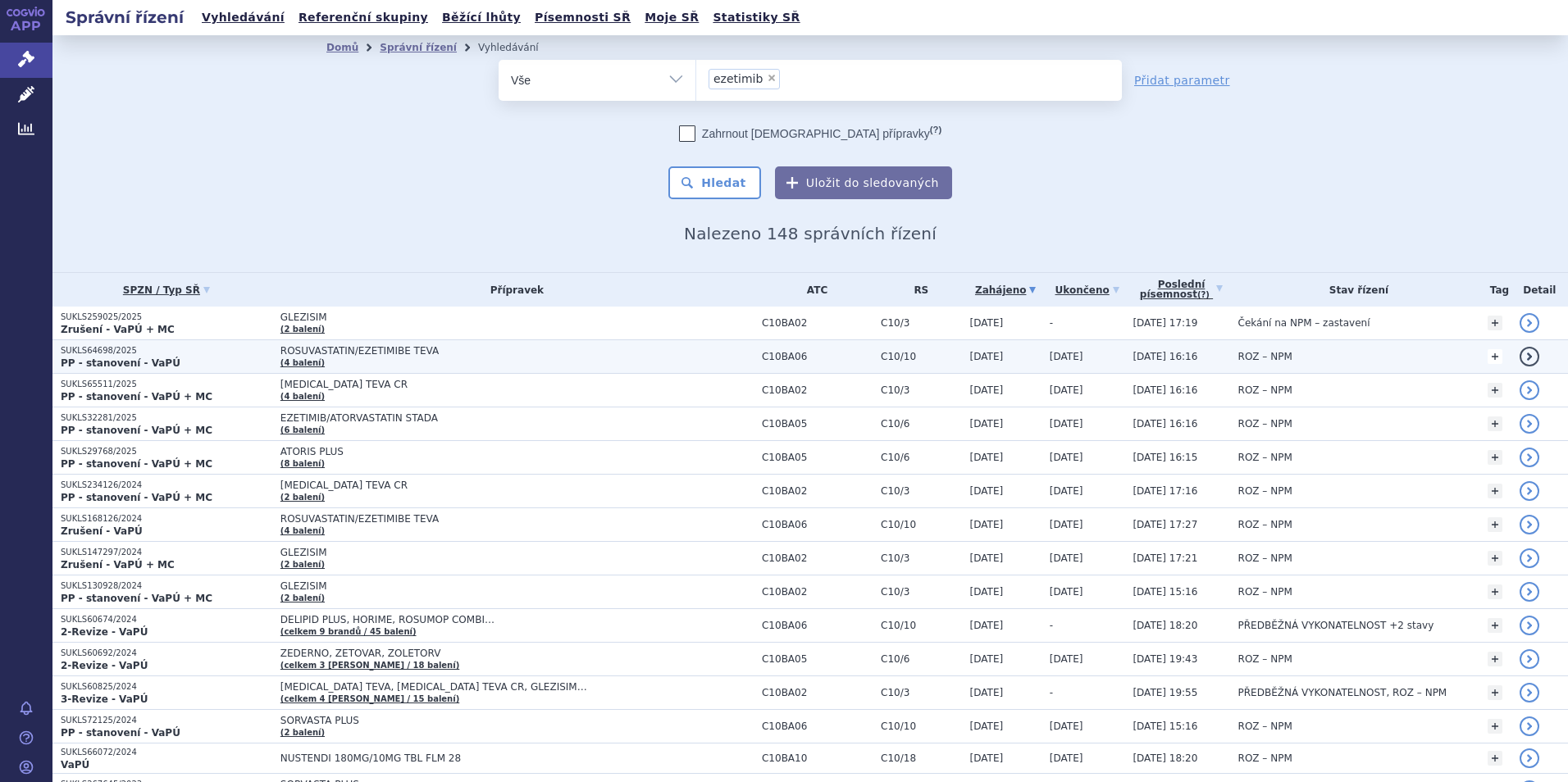
click at [1487, 359] on link "+" at bounding box center [1494, 356] width 15 height 15
click at [1519, 358] on link "detail" at bounding box center [1529, 356] width 20 height 20
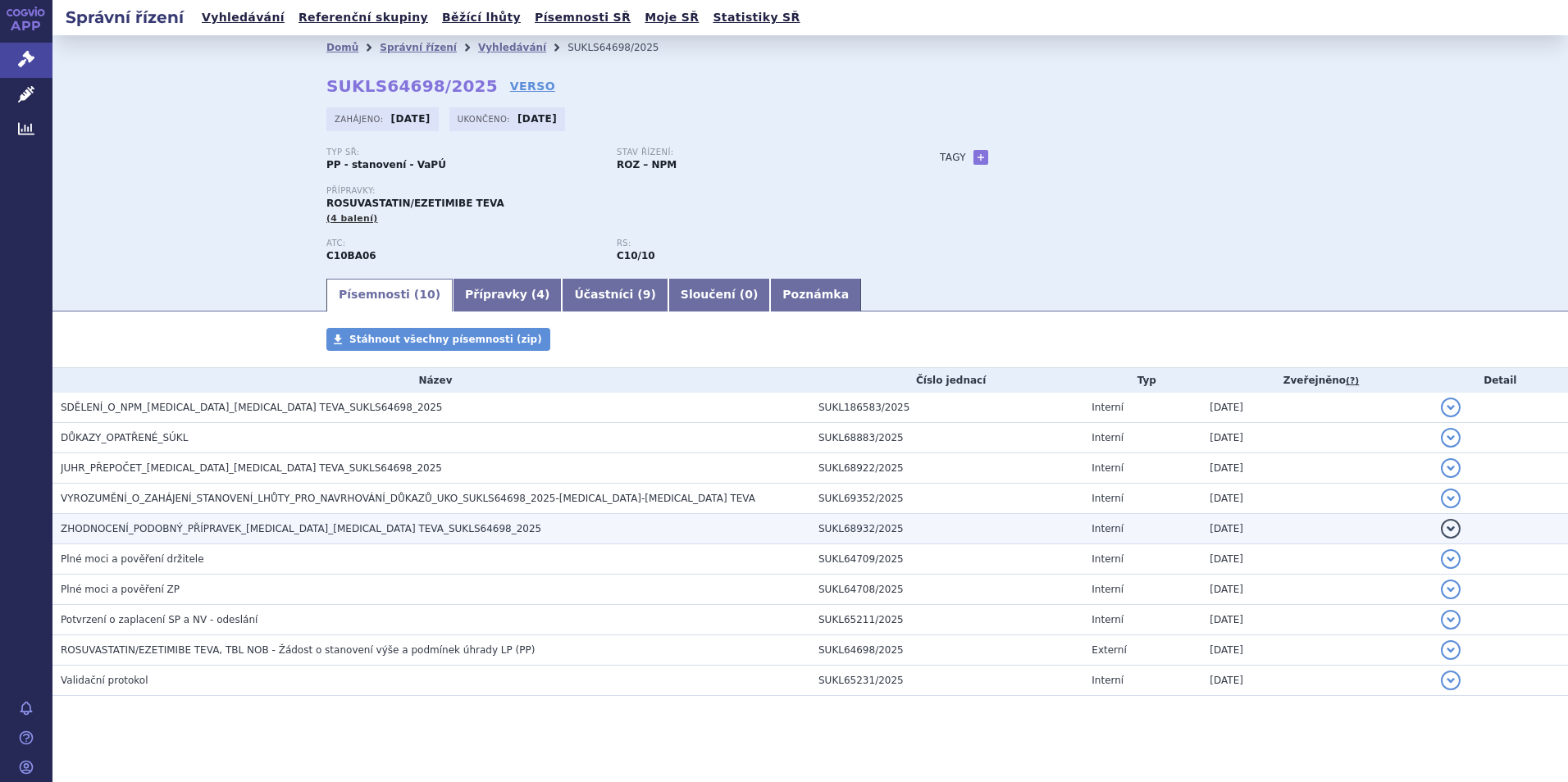
click at [1441, 527] on button "detail" at bounding box center [1450, 528] width 20 height 20
